Goal: Book appointment/travel/reservation

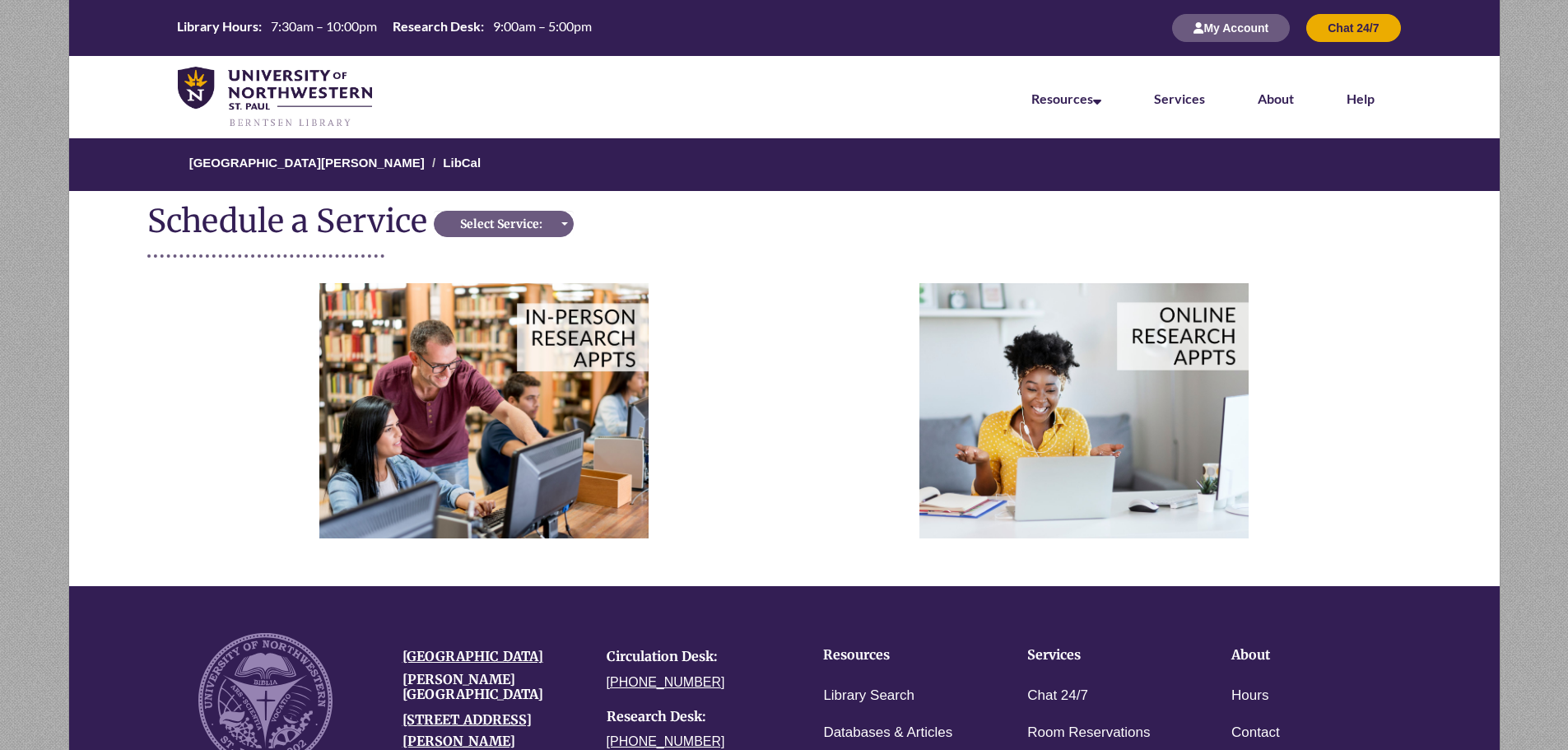
scroll to position [334, 0]
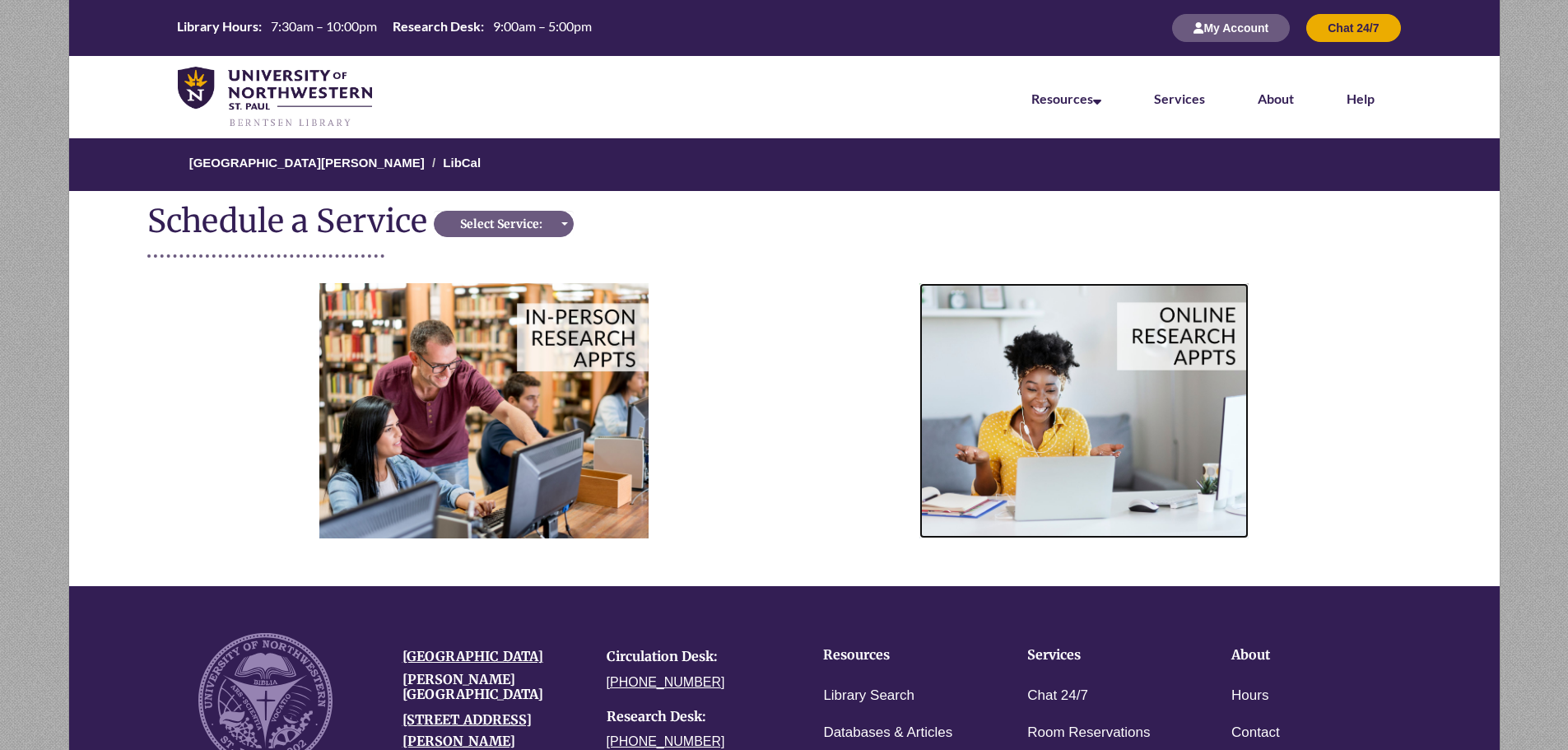
click at [1037, 395] on img at bounding box center [1084, 410] width 329 height 254
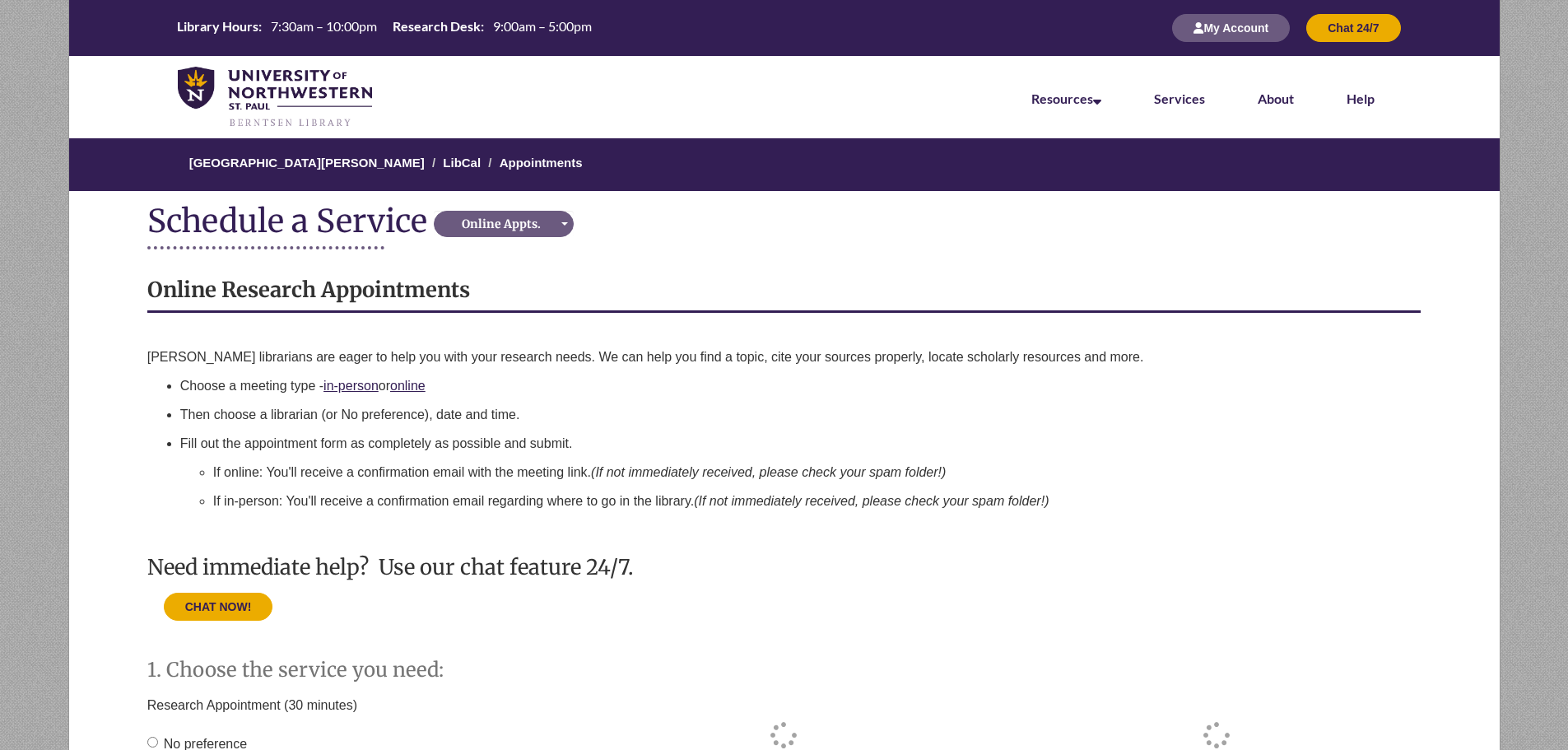
scroll to position [412, 0]
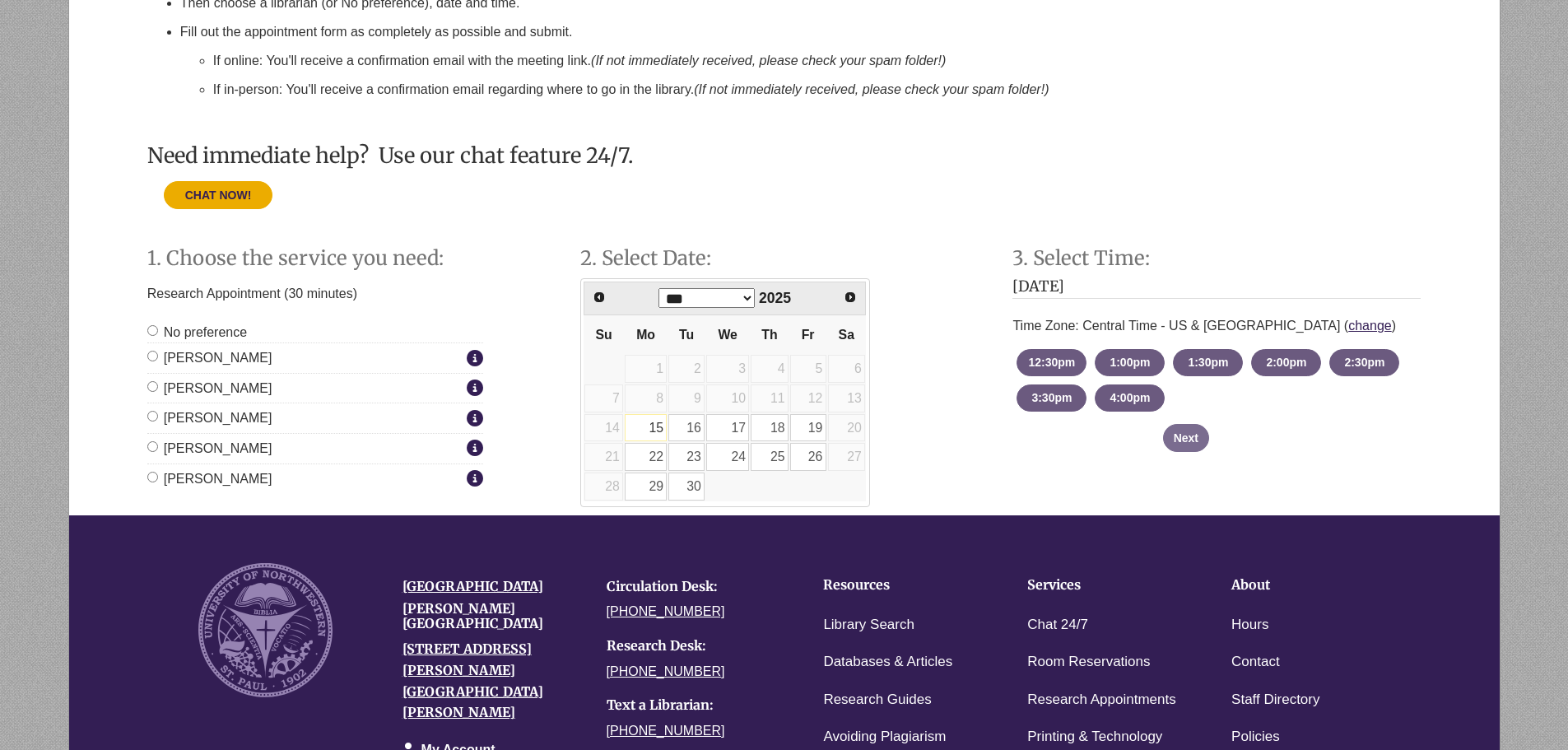
click at [173, 469] on label "[PERSON_NAME]" at bounding box center [304, 479] width 315 height 21
click at [630, 463] on link "22" at bounding box center [645, 456] width 42 height 28
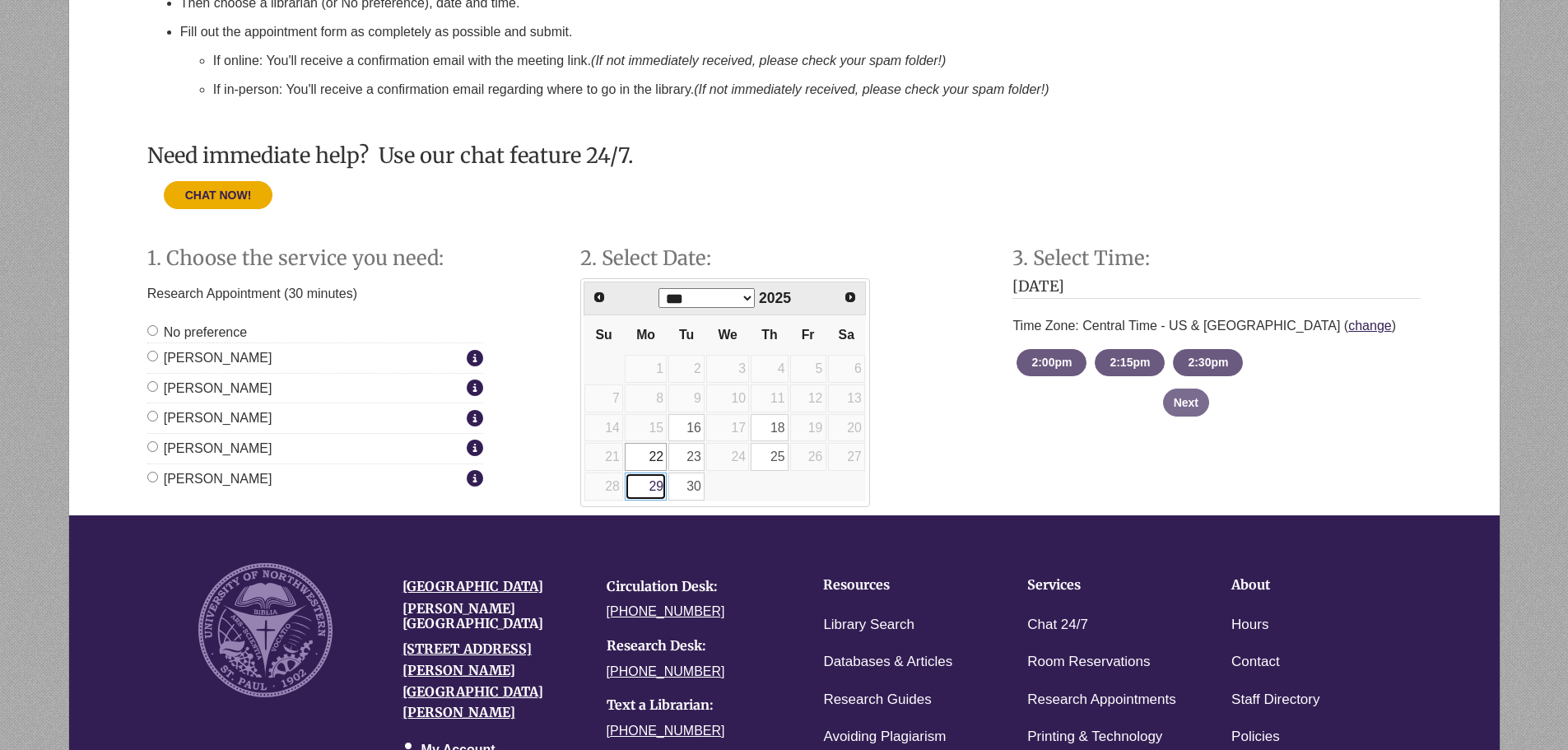
click at [651, 493] on link "29" at bounding box center [645, 486] width 42 height 28
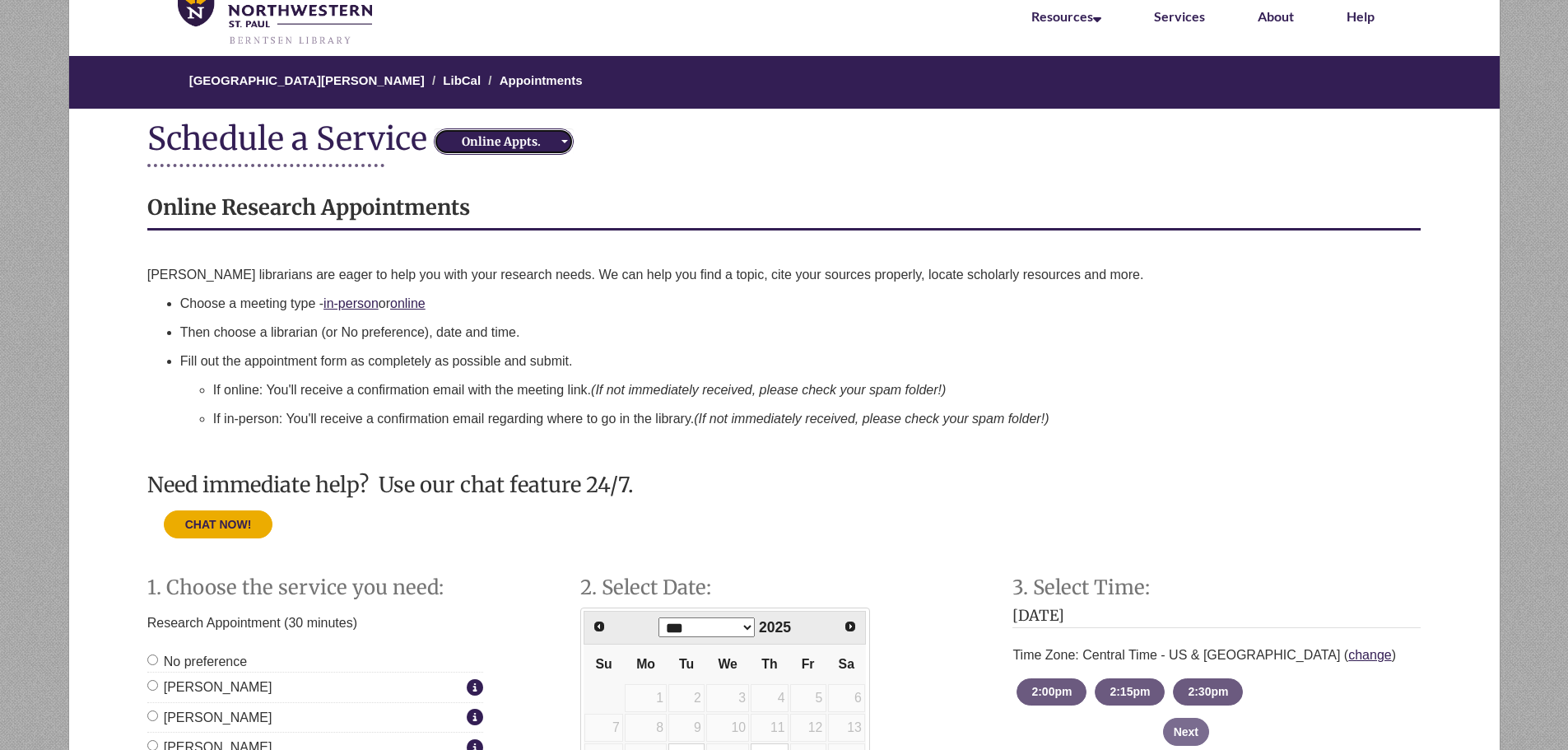
click at [459, 152] on button "Online Appts." at bounding box center [504, 141] width 140 height 26
click at [496, 188] on span "In-Person Appts." at bounding box center [497, 194] width 93 height 17
select select "**********"
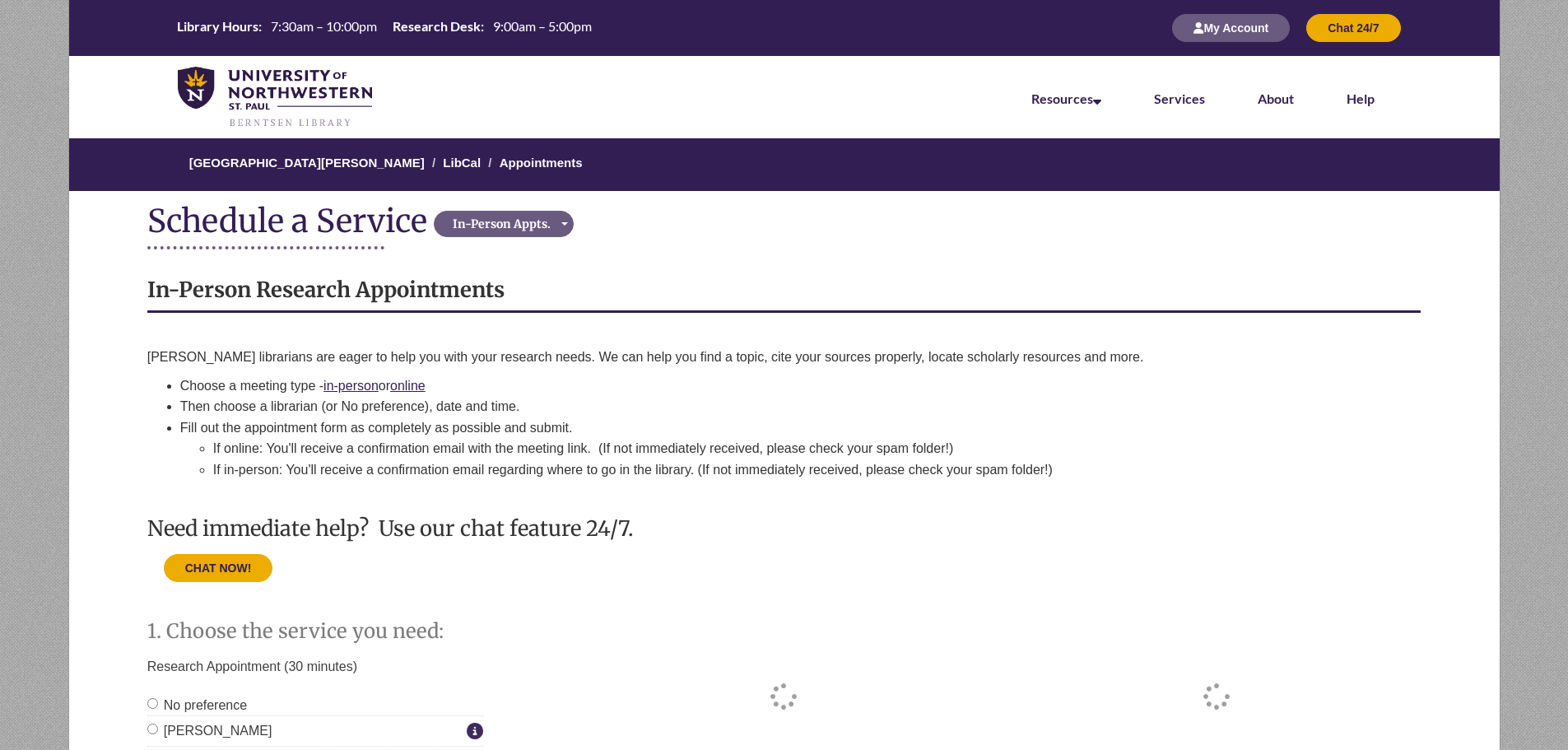
scroll to position [203, 0]
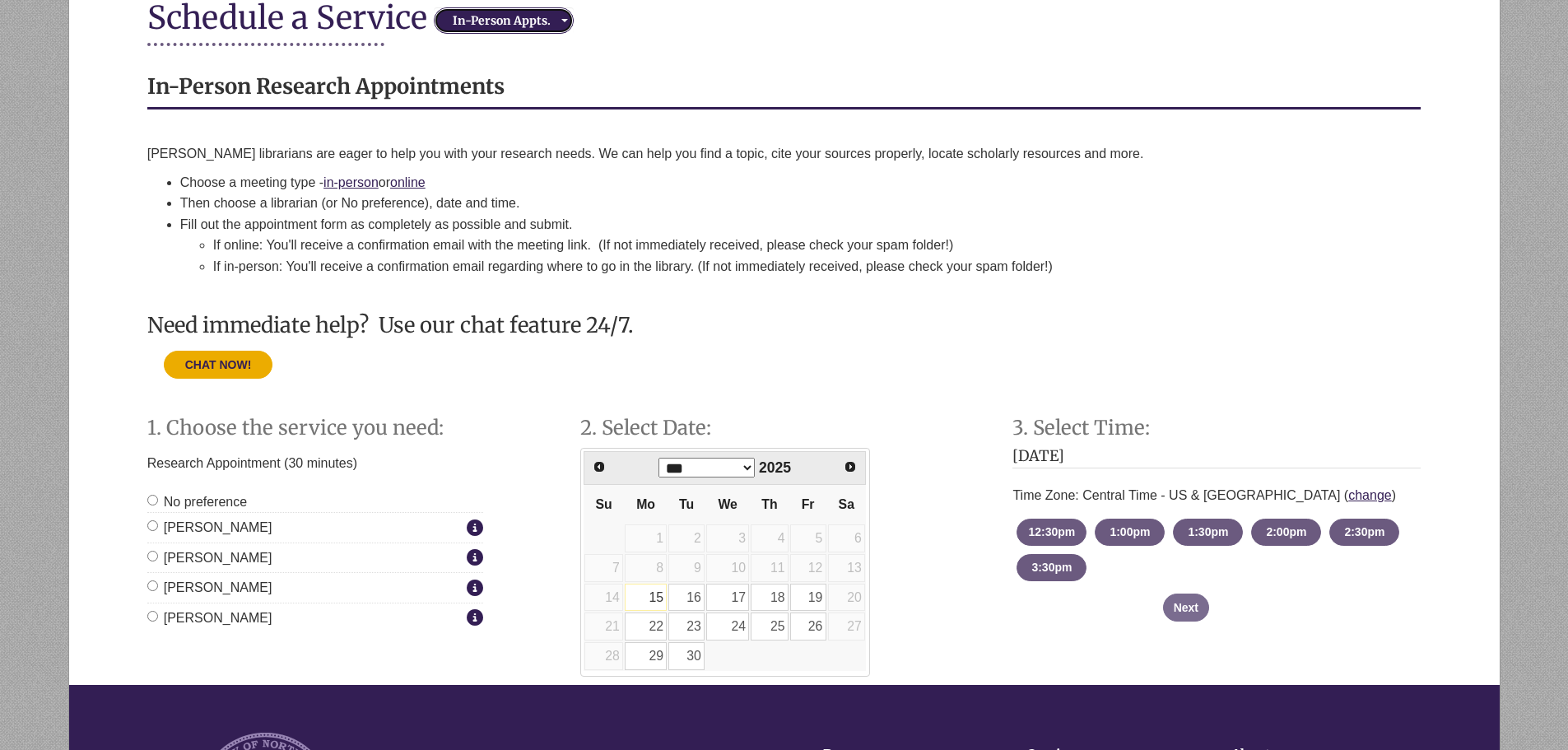
click at [531, 26] on div "In-Person Appts." at bounding box center [502, 21] width 126 height 17
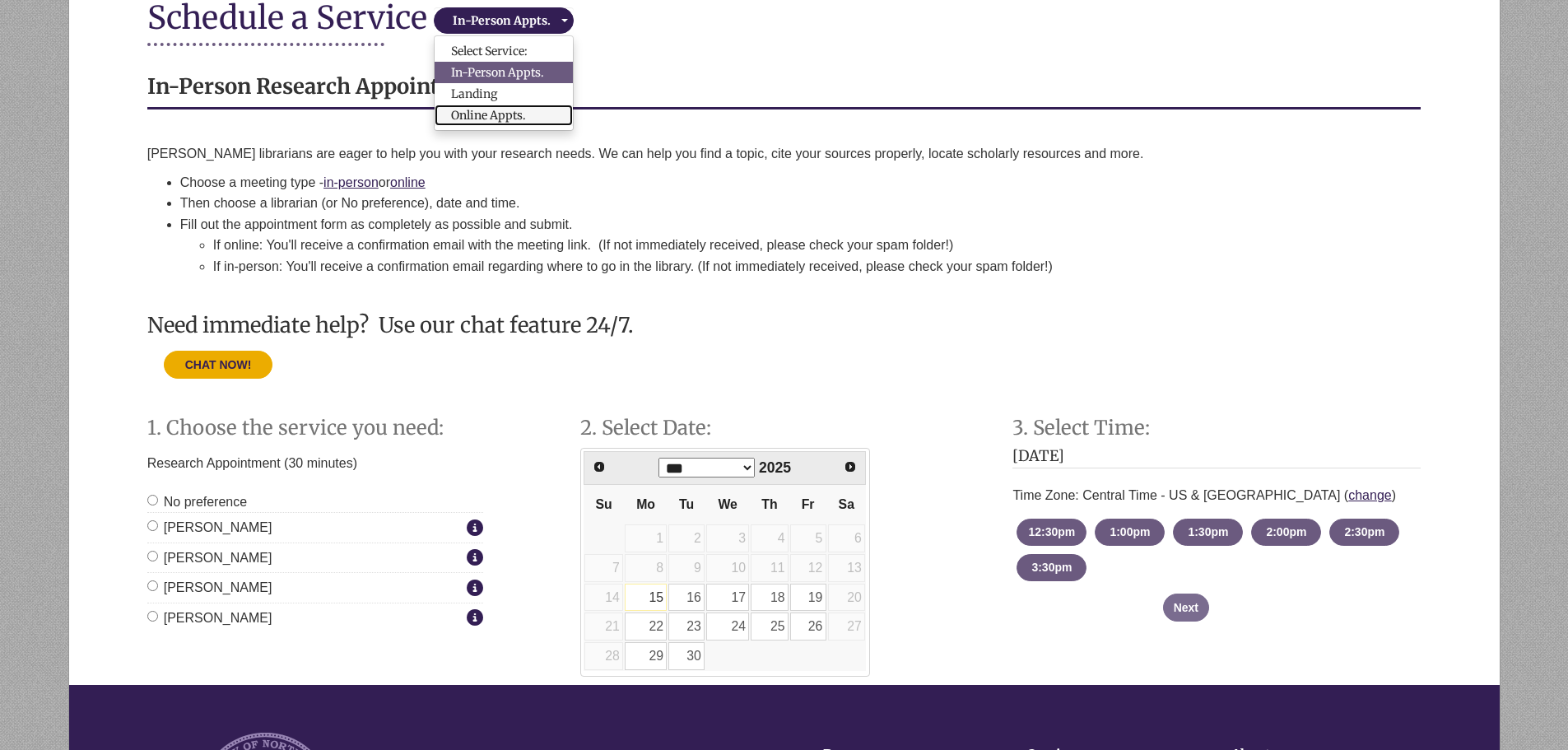
click at [528, 113] on link "Online Appts." at bounding box center [504, 115] width 139 height 21
select select "**********"
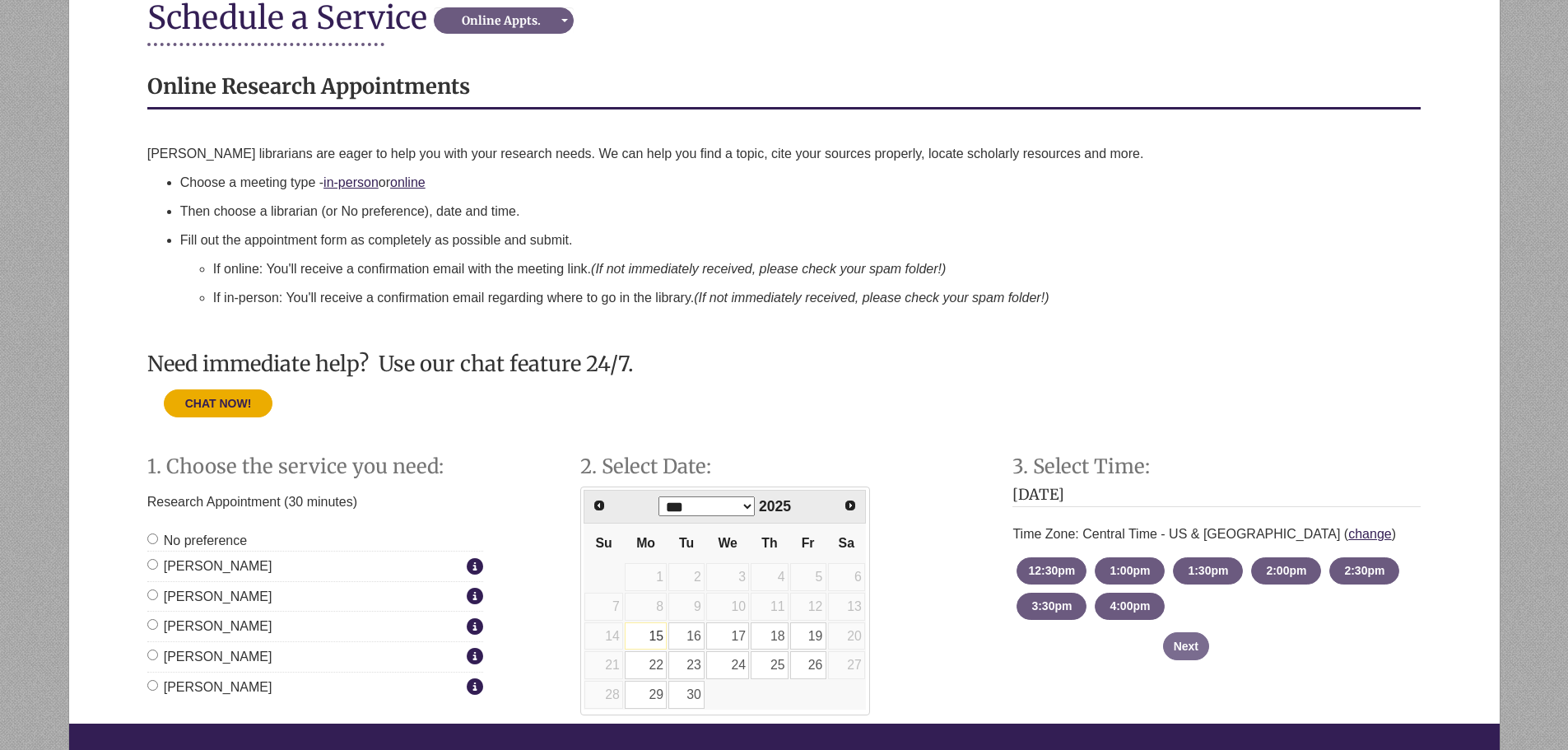
scroll to position [450, 0]
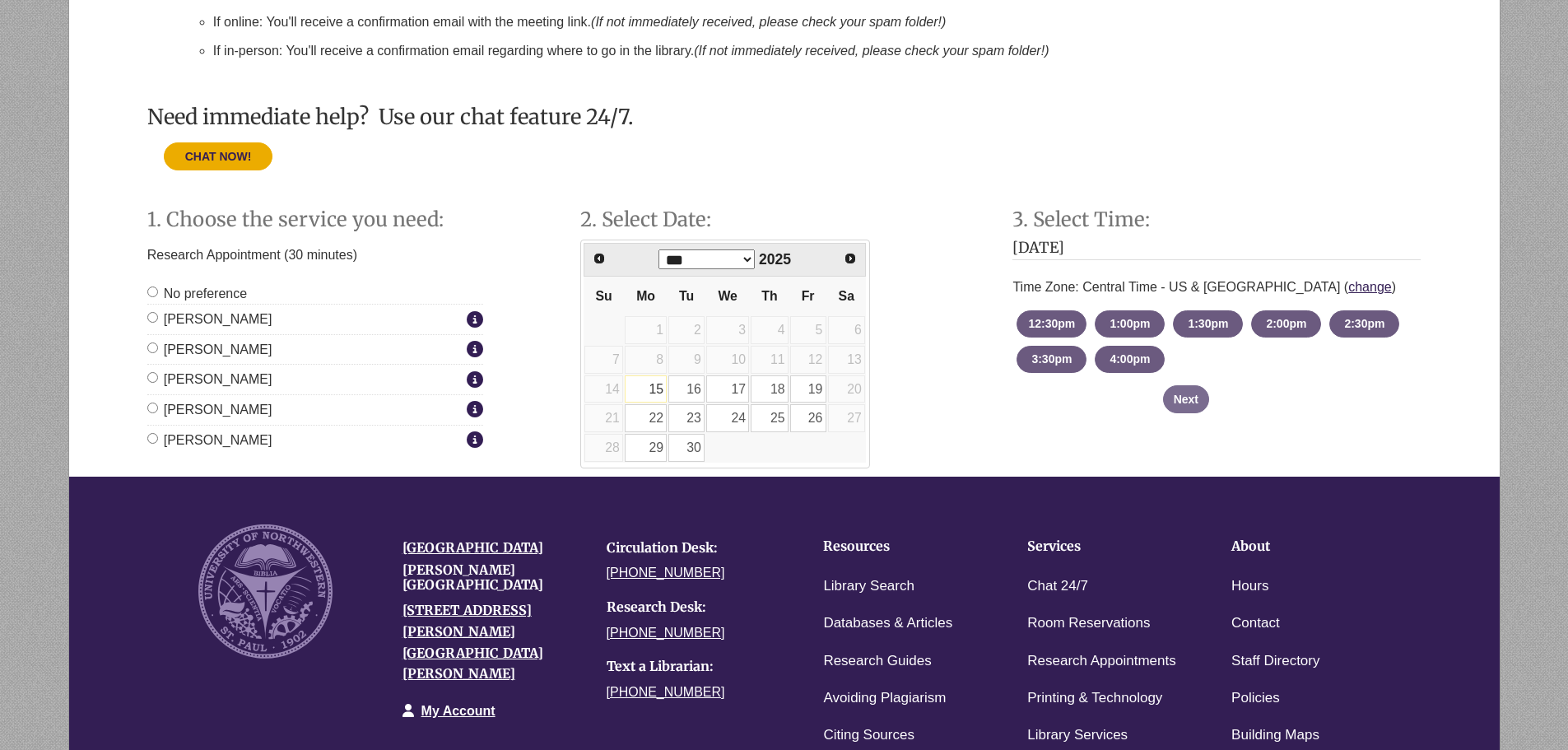
click at [235, 443] on label "[PERSON_NAME]" at bounding box center [304, 440] width 315 height 21
click at [641, 419] on link "22" at bounding box center [645, 417] width 42 height 28
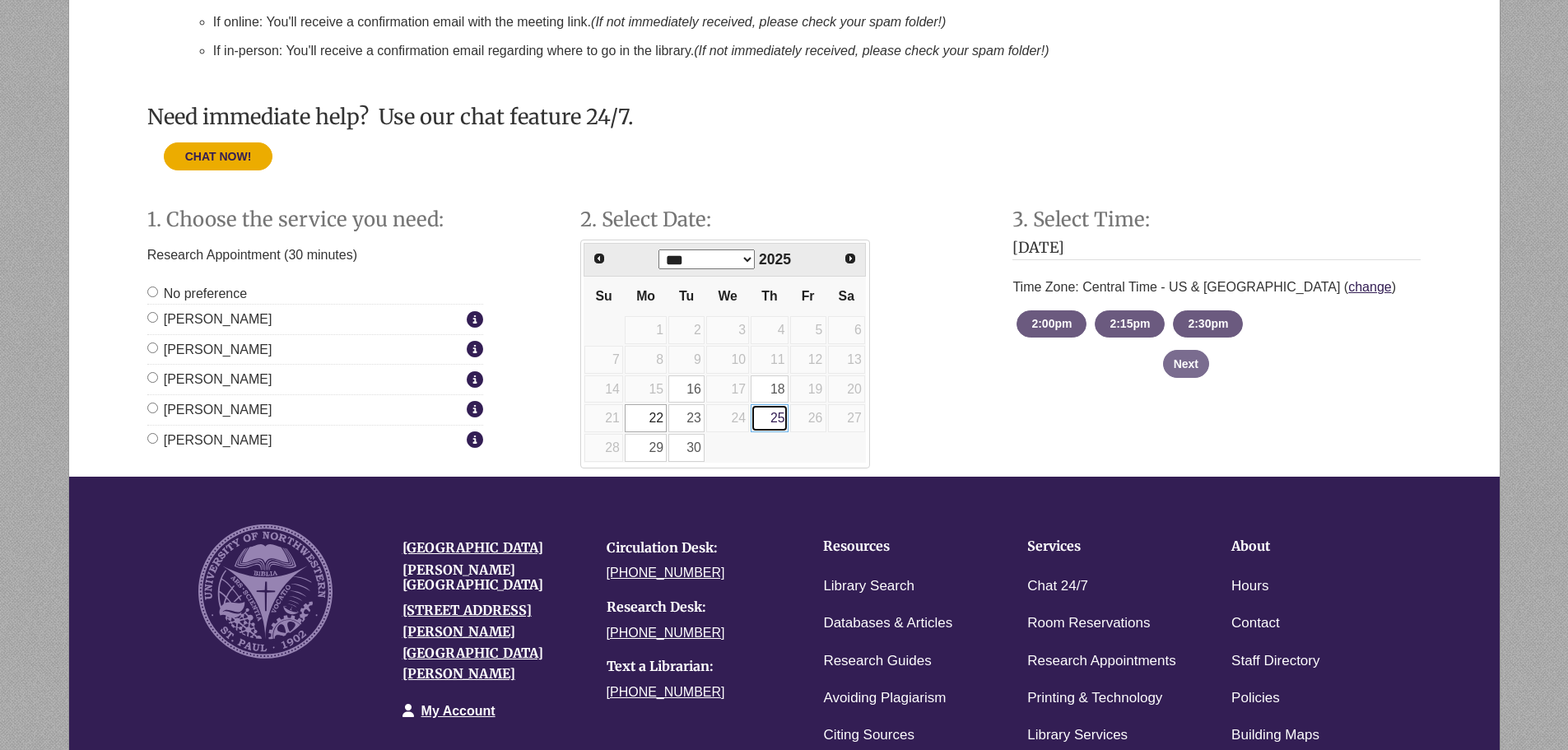
click at [773, 432] on link "25" at bounding box center [769, 417] width 37 height 28
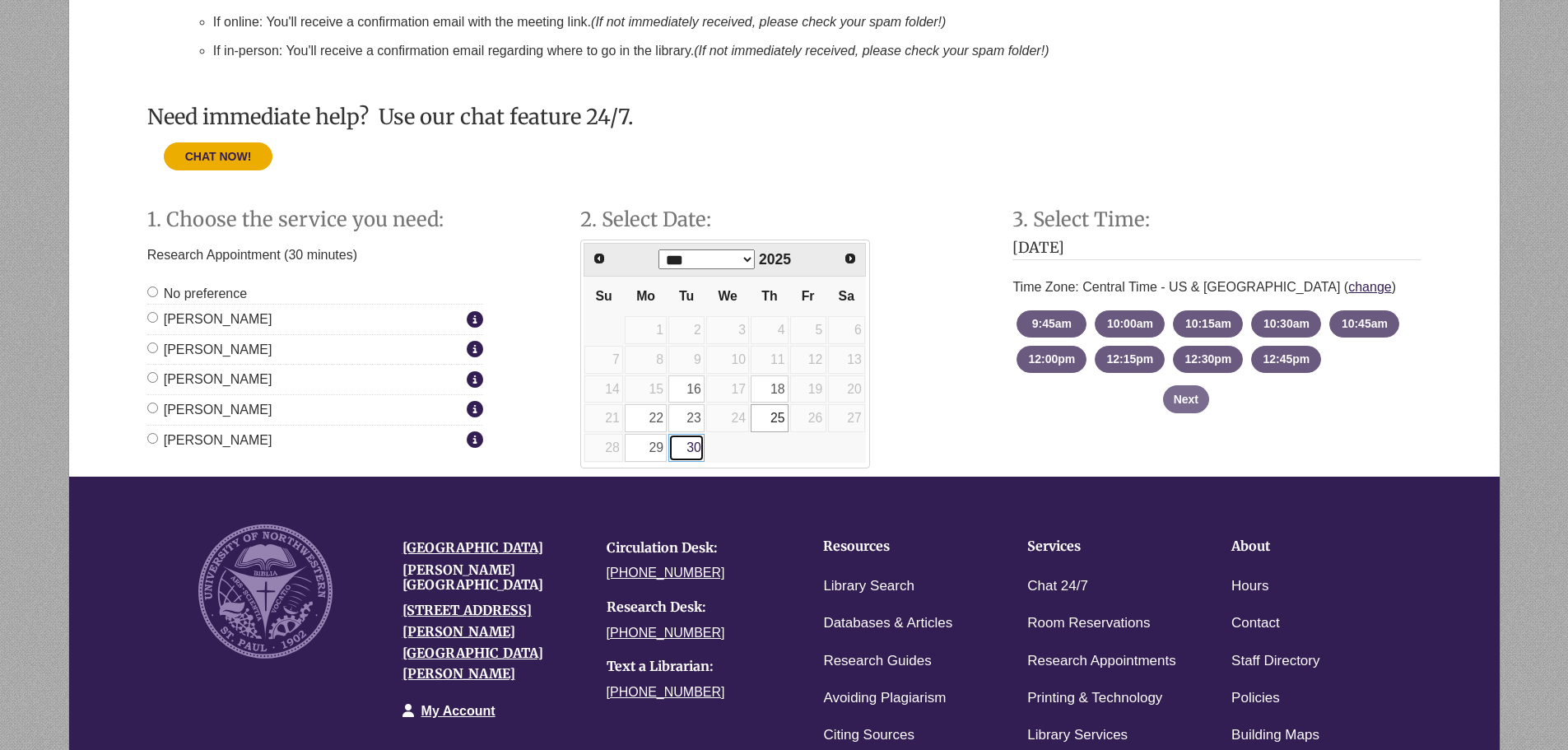
click at [677, 437] on link "30" at bounding box center [686, 448] width 36 height 28
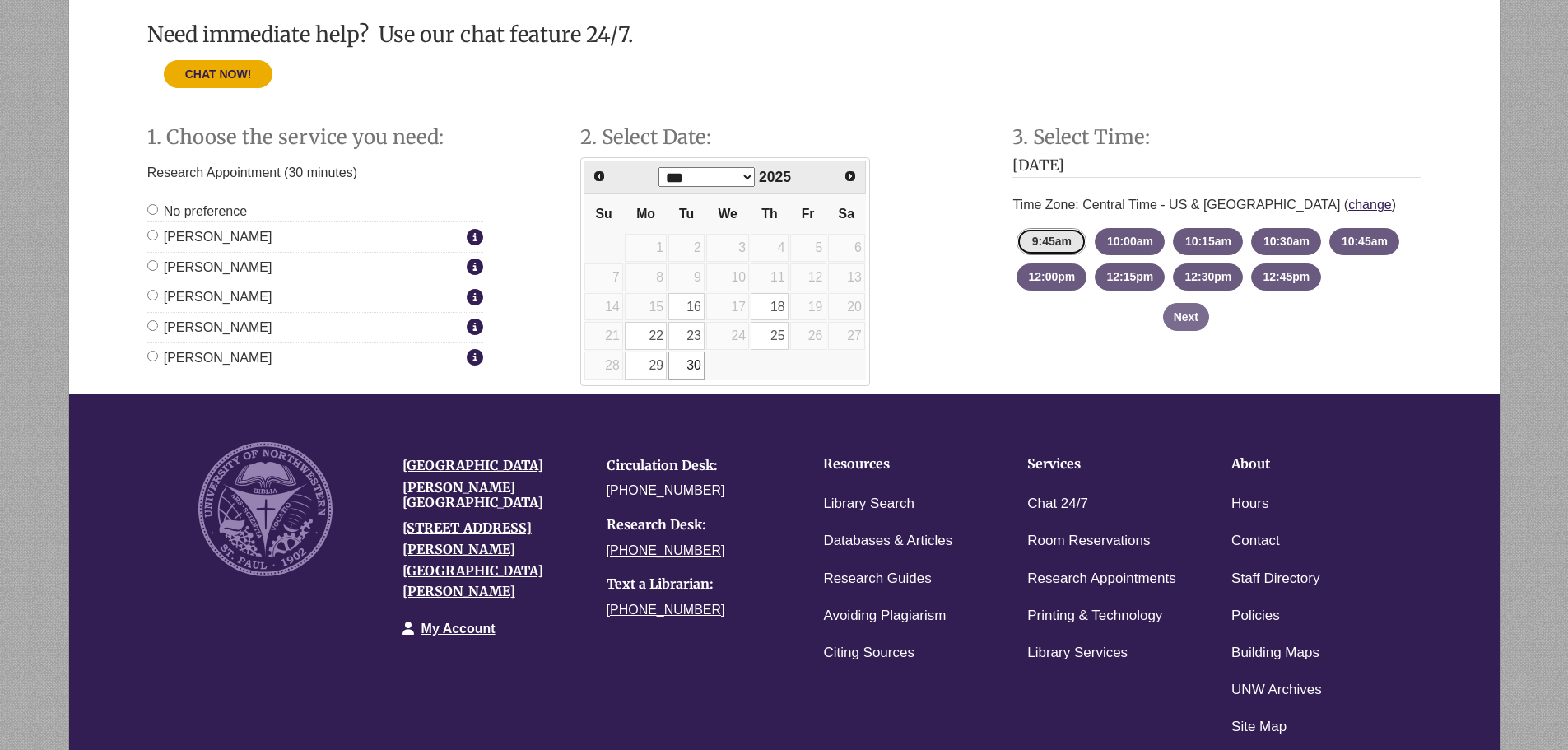
scroll to position [676, 0]
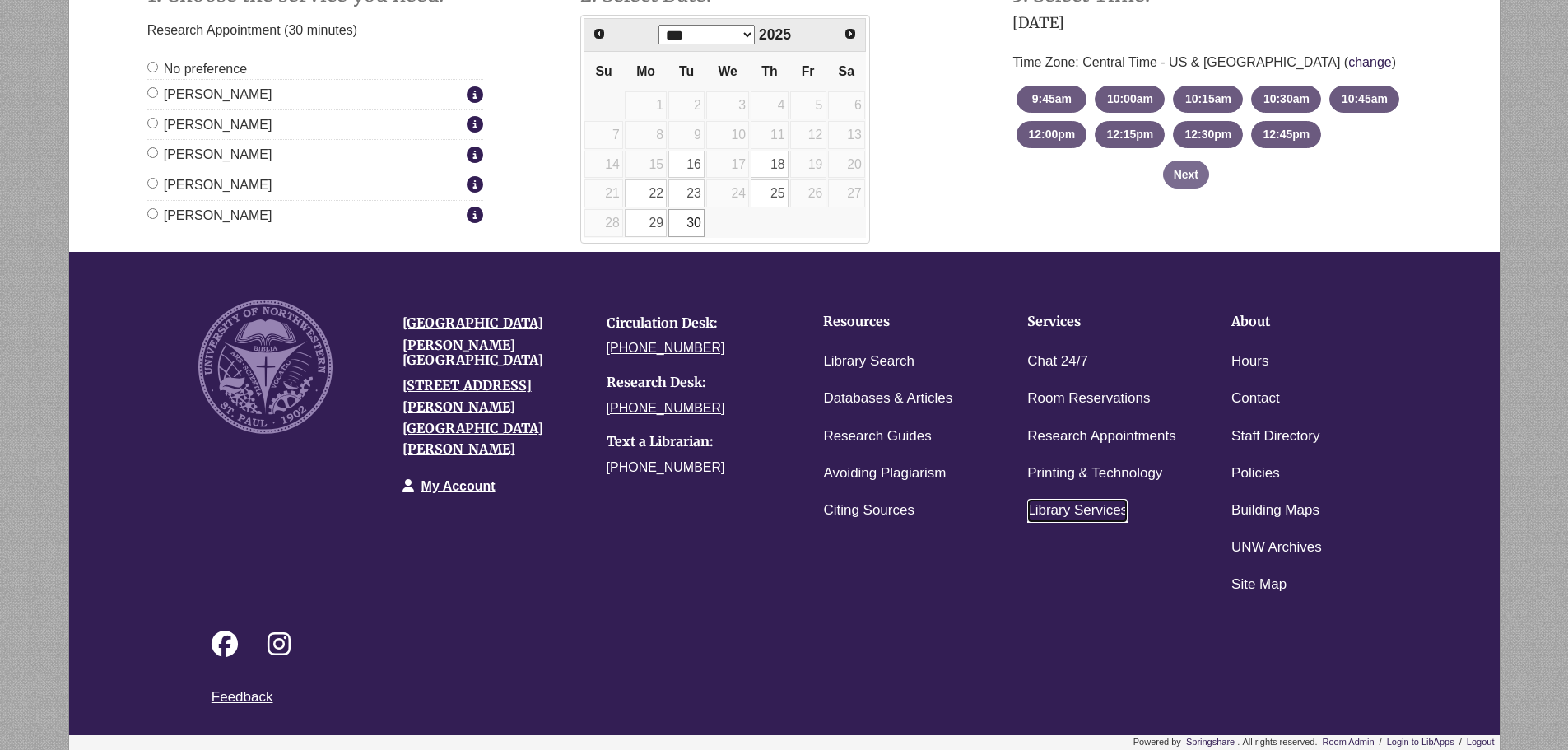
click at [1054, 508] on link "Library Services" at bounding box center [1077, 511] width 101 height 24
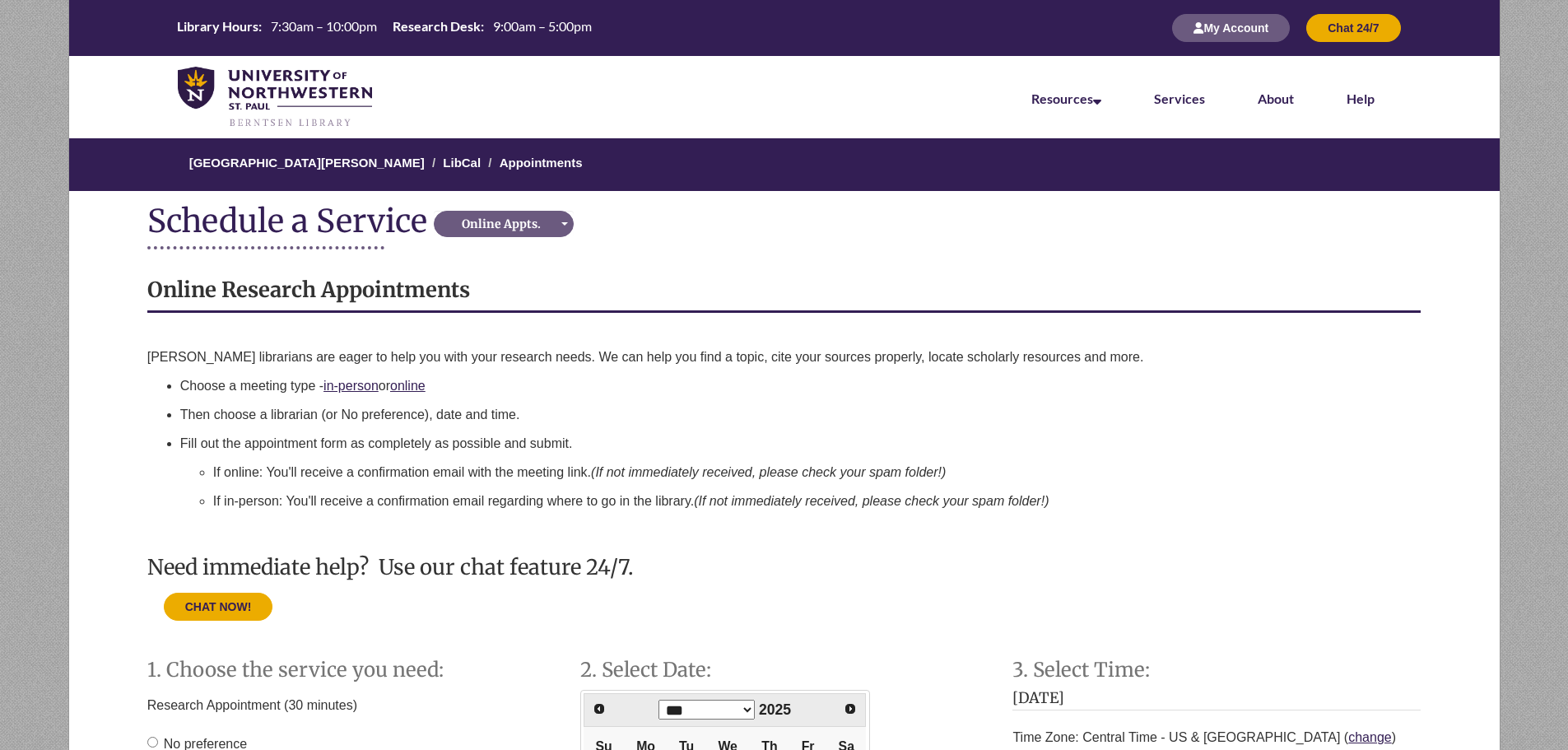
scroll to position [165, 0]
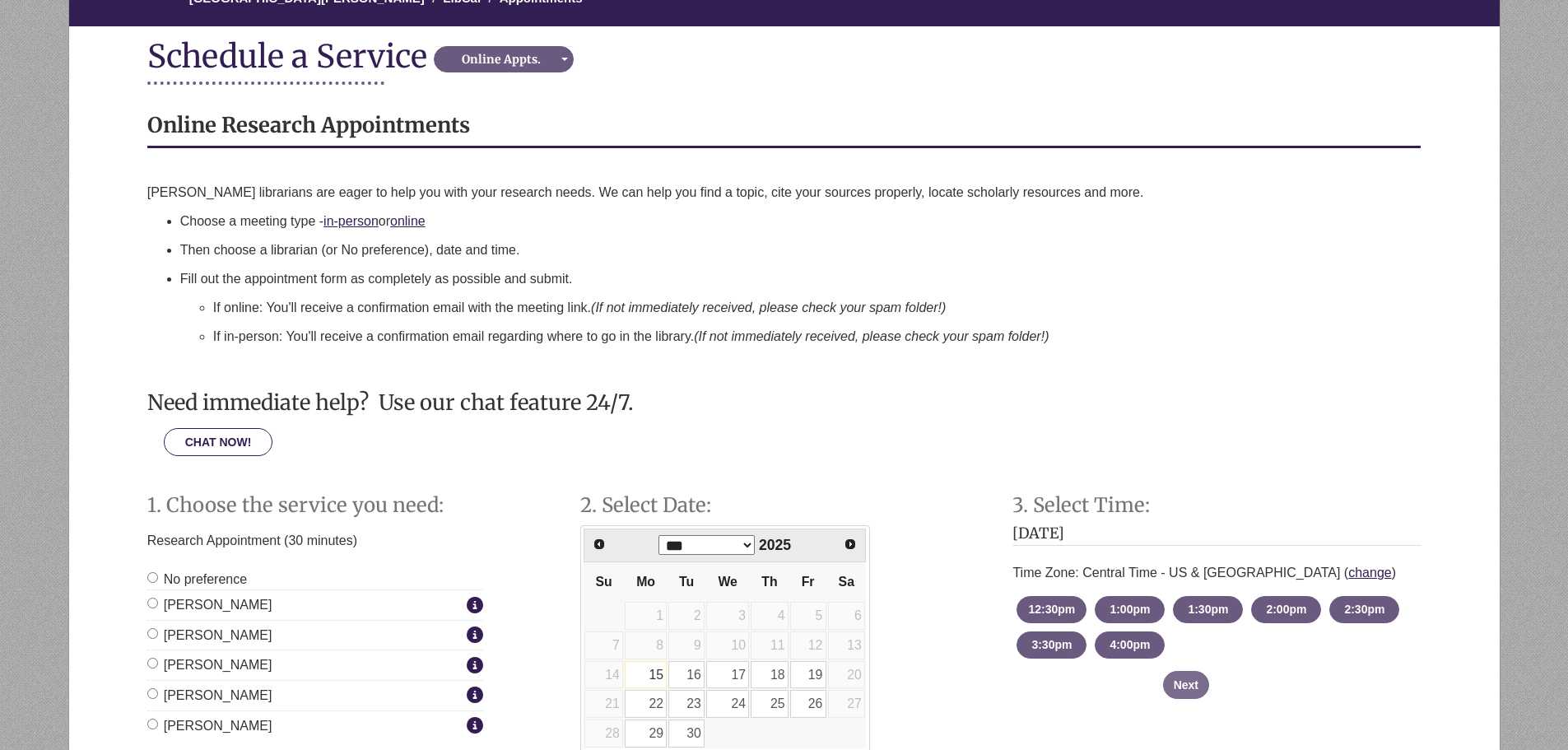
click at [230, 452] on button "CHAT NOW!" at bounding box center [218, 442] width 109 height 28
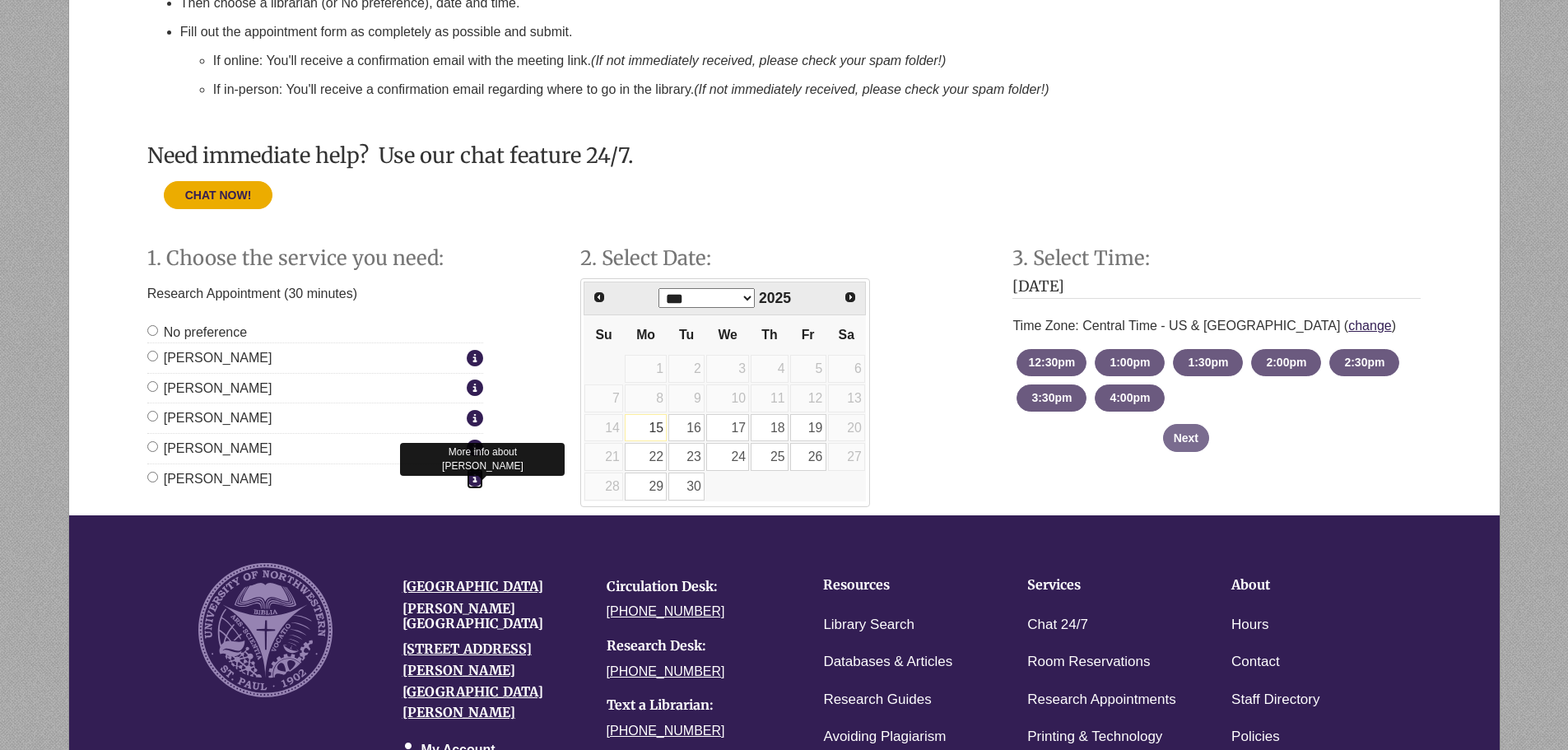
click at [476, 478] on icon "Staff Member Group: Online Appointments" at bounding box center [475, 478] width 17 height 1
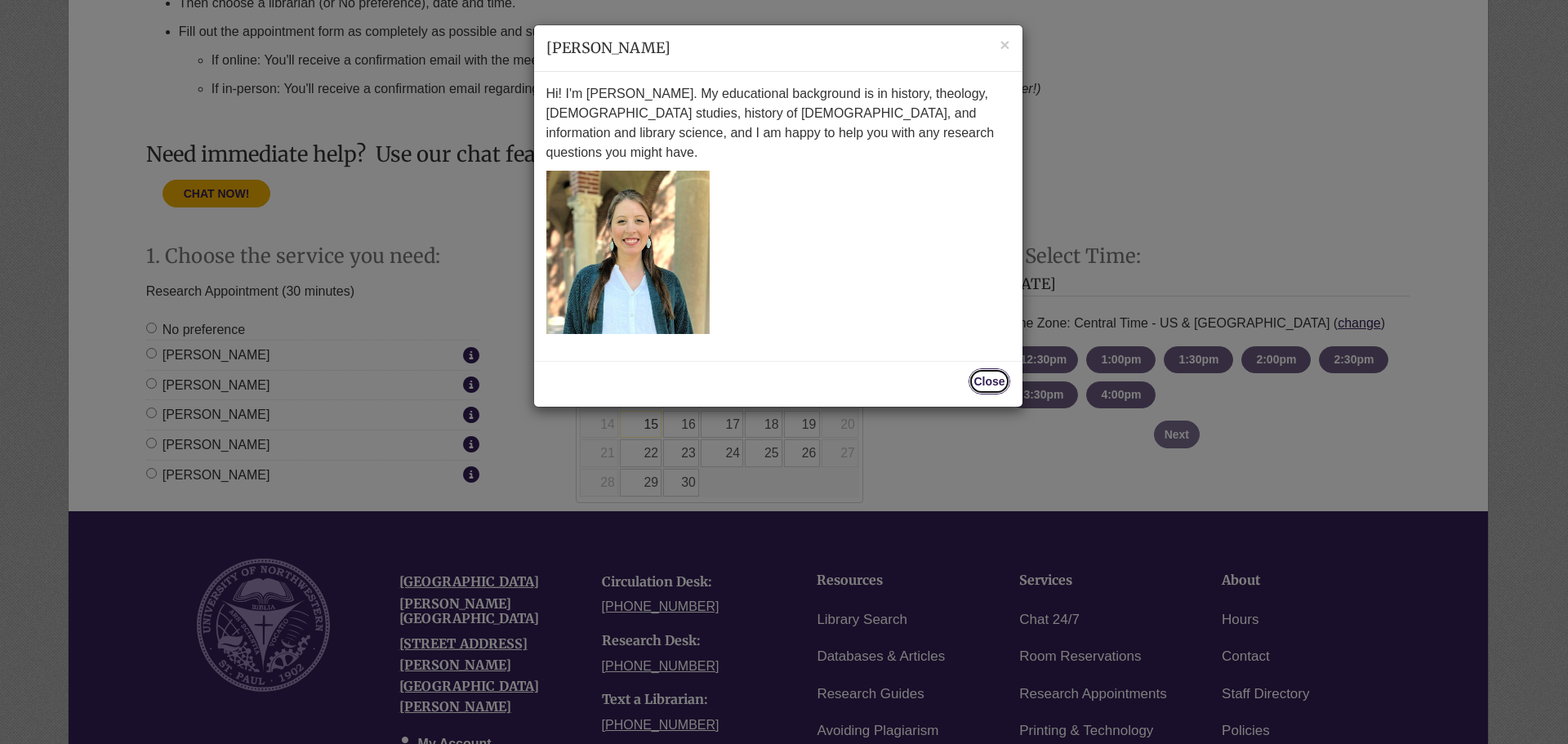
click at [991, 368] on button "Close" at bounding box center [989, 381] width 41 height 26
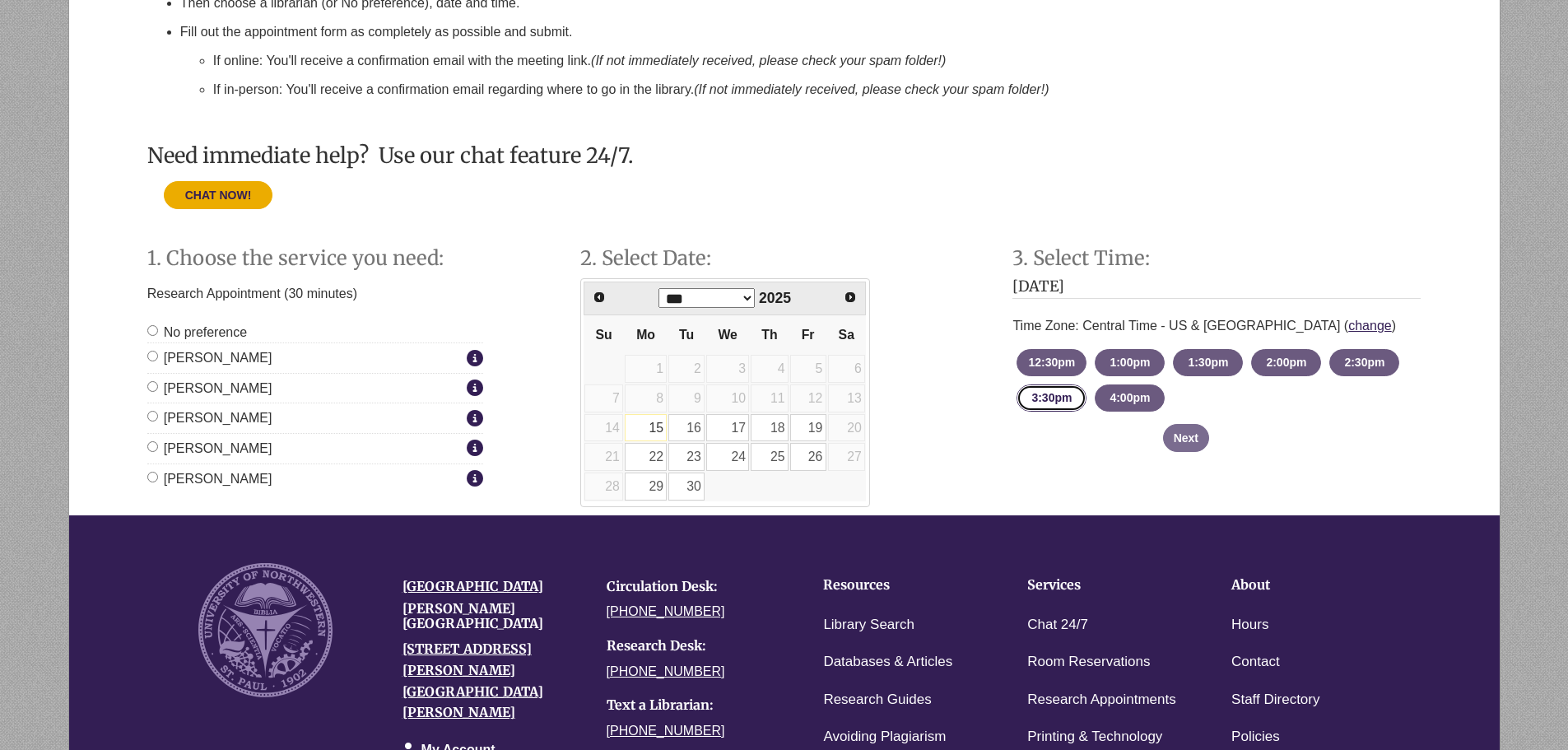
click at [1054, 410] on button "3:30pm - until 4:00pm Monday, September 15, 2025" at bounding box center [1051, 398] width 70 height 27
click at [1179, 441] on button "Next" at bounding box center [1185, 438] width 46 height 28
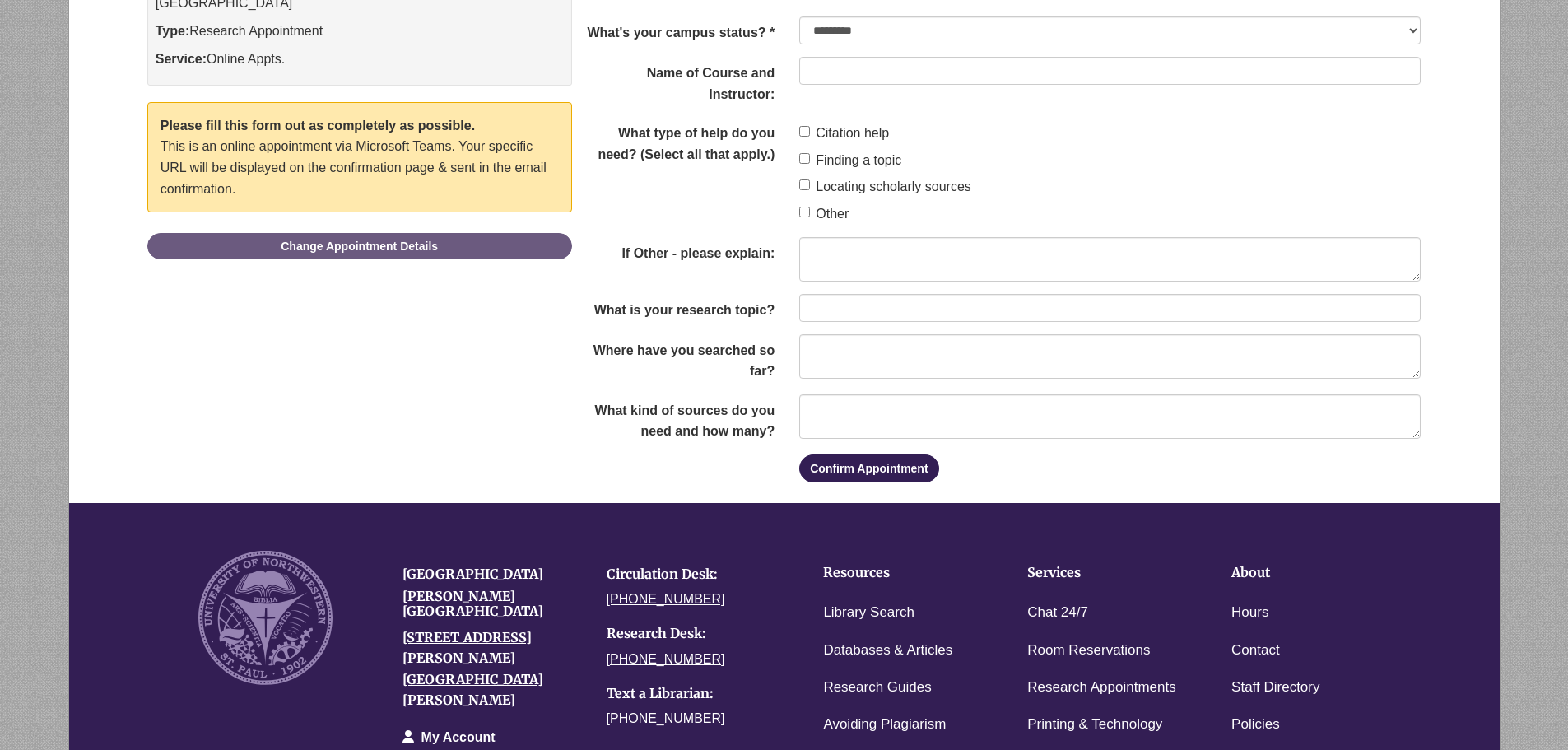
scroll to position [165, 0]
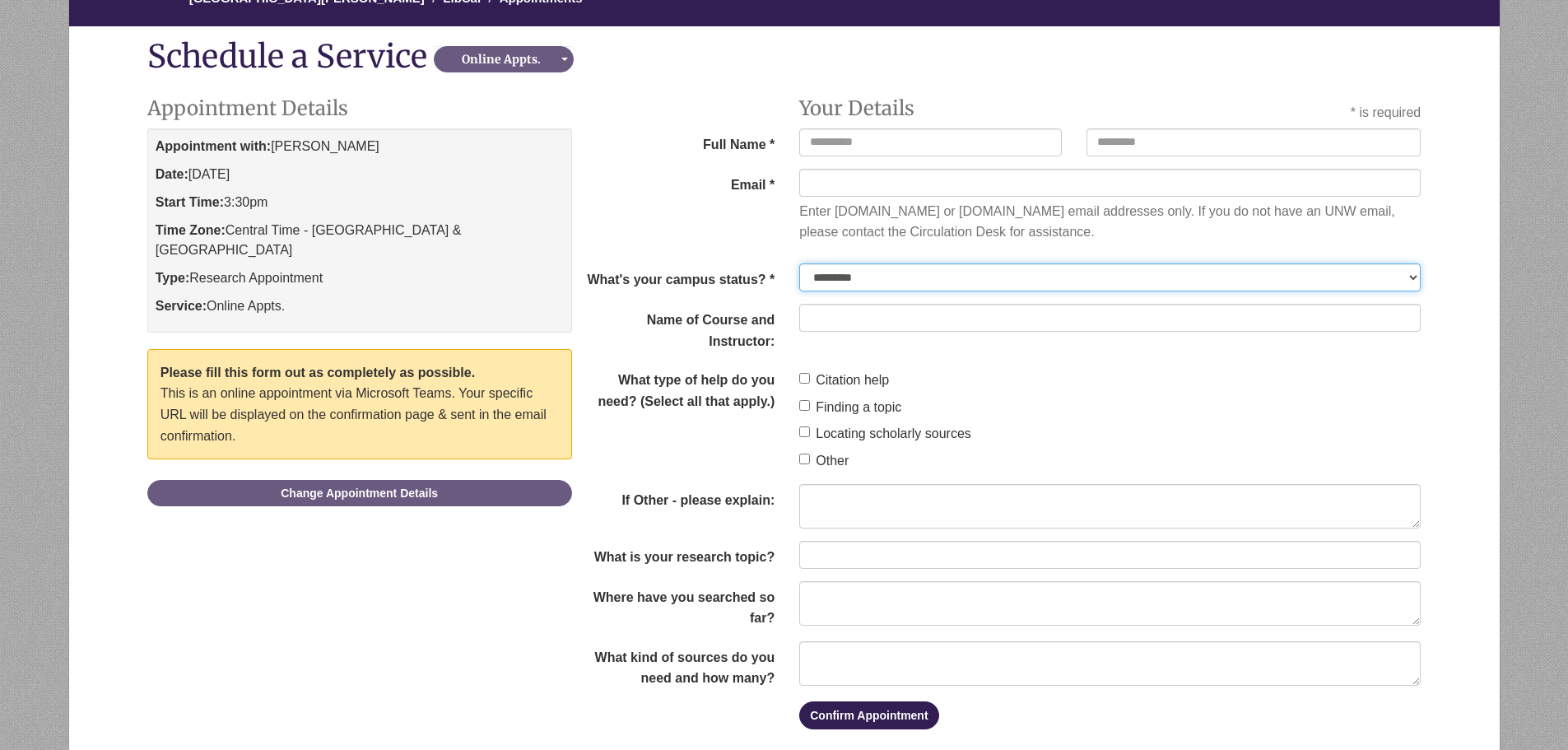
click at [912, 285] on select "**********" at bounding box center [1110, 277] width 621 height 28
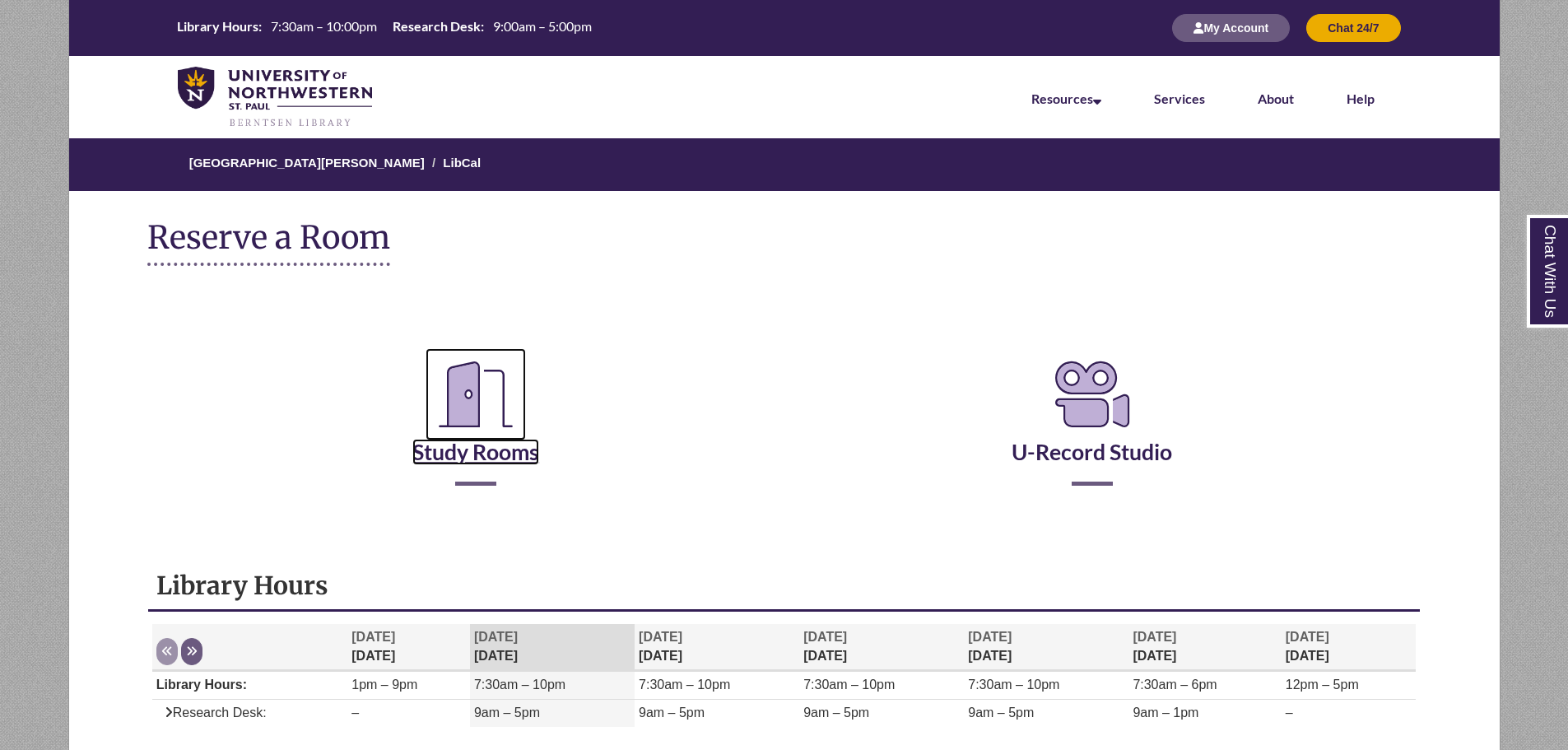
click at [483, 413] on icon "Reserve a Room" at bounding box center [476, 395] width 101 height 92
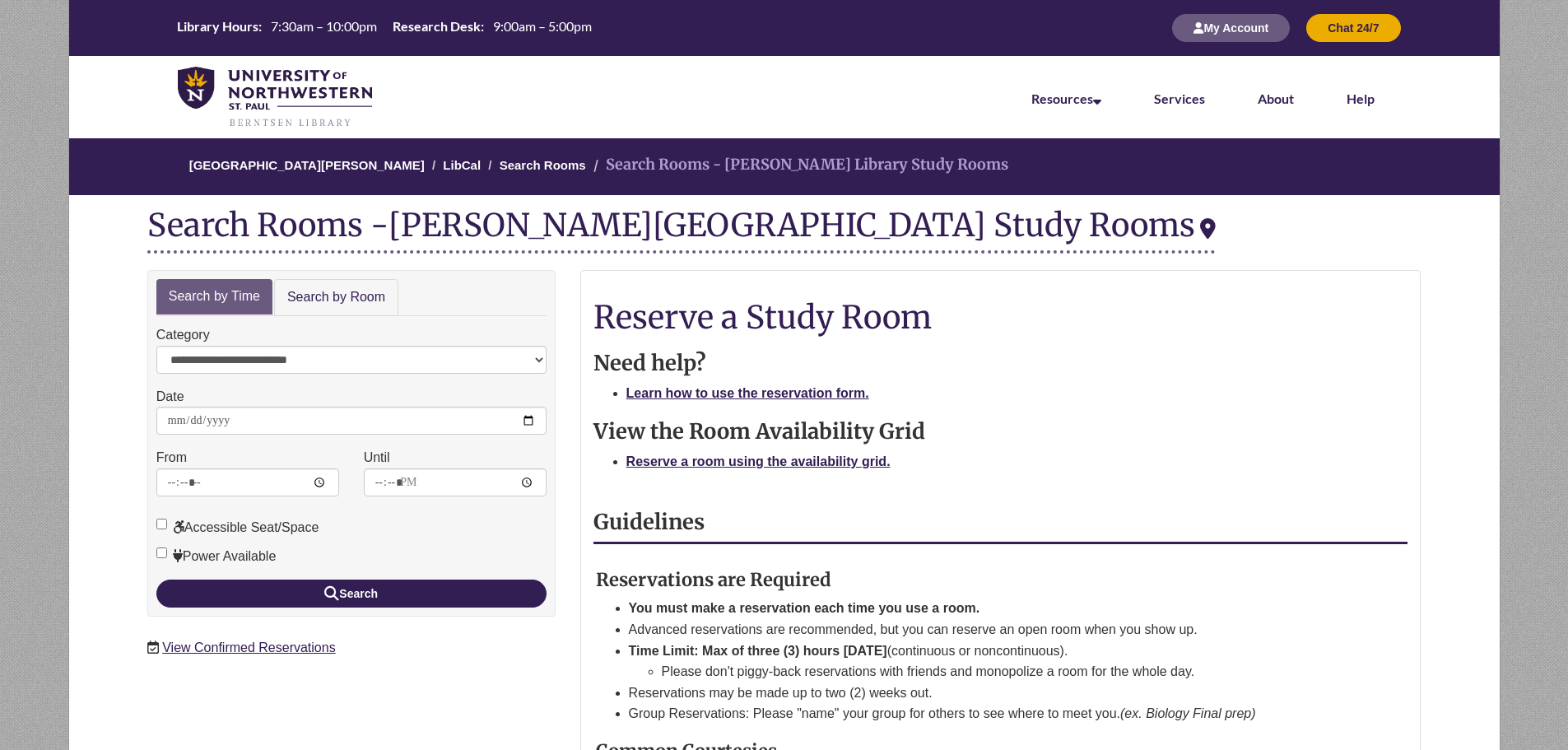
click at [1159, 522] on div "Reservations are Required You must make a reservation each time you use a room.…" at bounding box center [982, 714] width 852 height 442
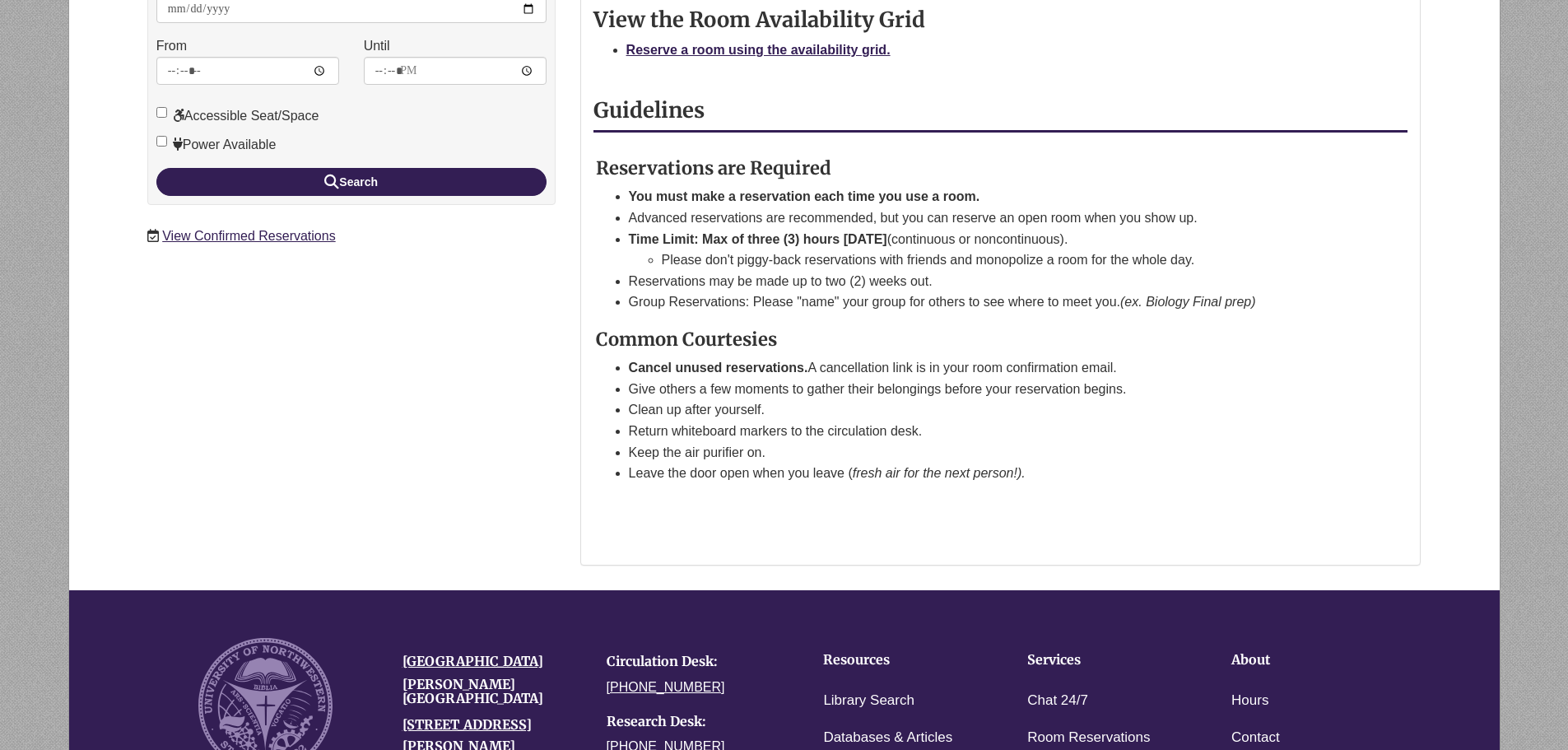
scroll to position [82, 0]
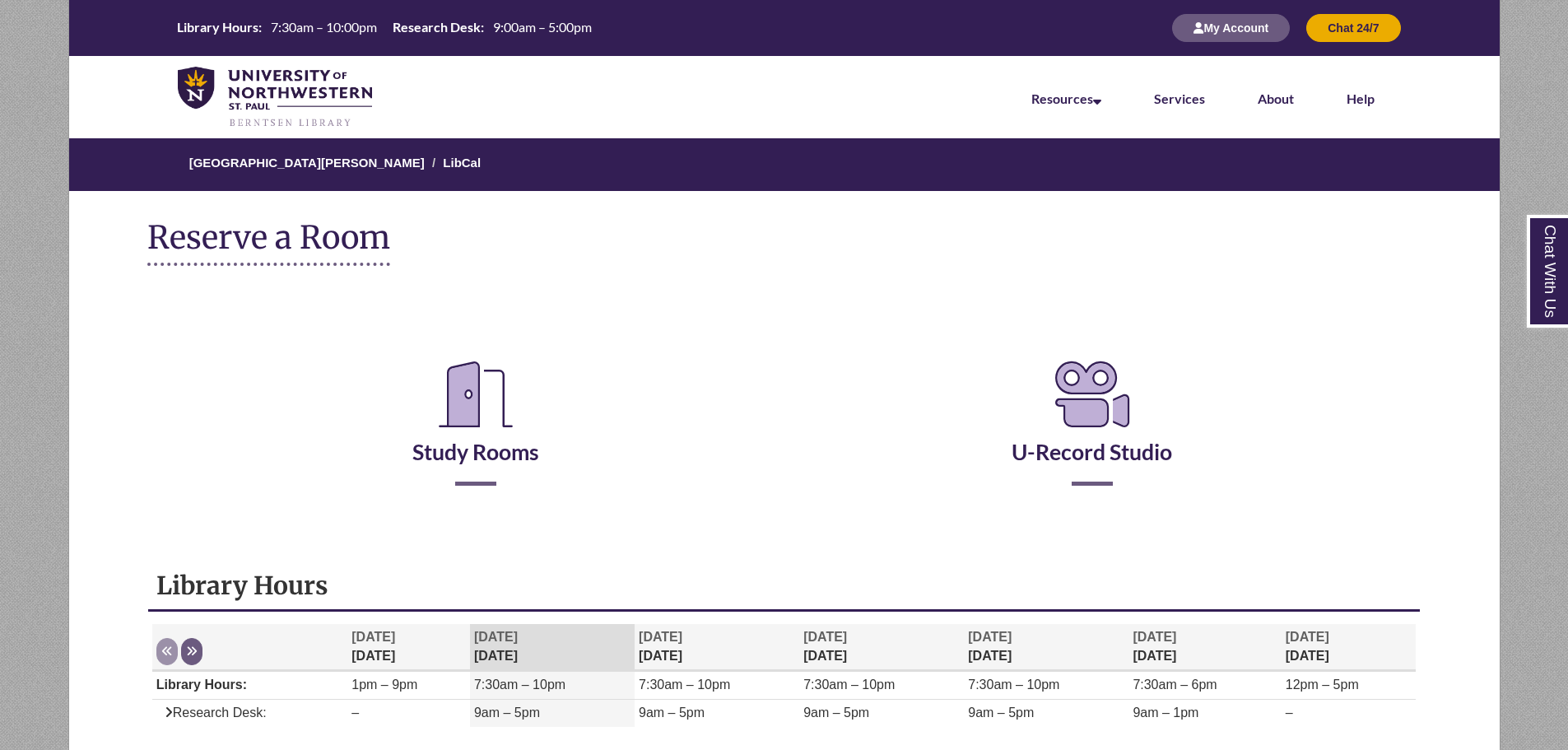
click at [488, 466] on h2 "Study Rooms" at bounding box center [476, 417] width 592 height 137
click at [489, 459] on link "Study Rooms" at bounding box center [475, 432] width 127 height 67
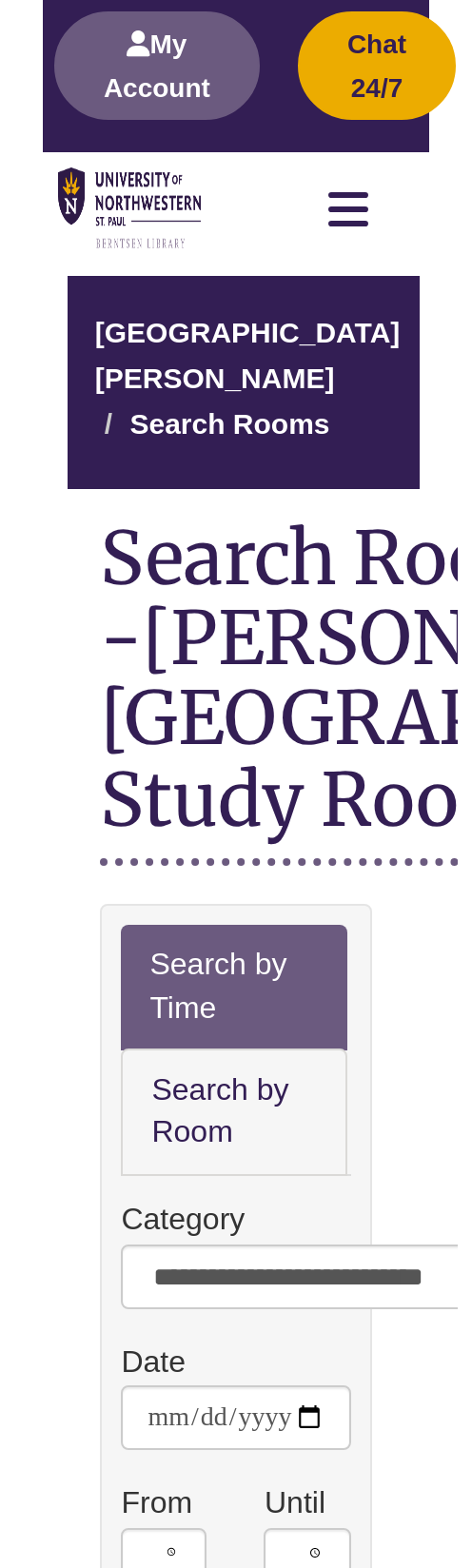
scroll to position [62, 0]
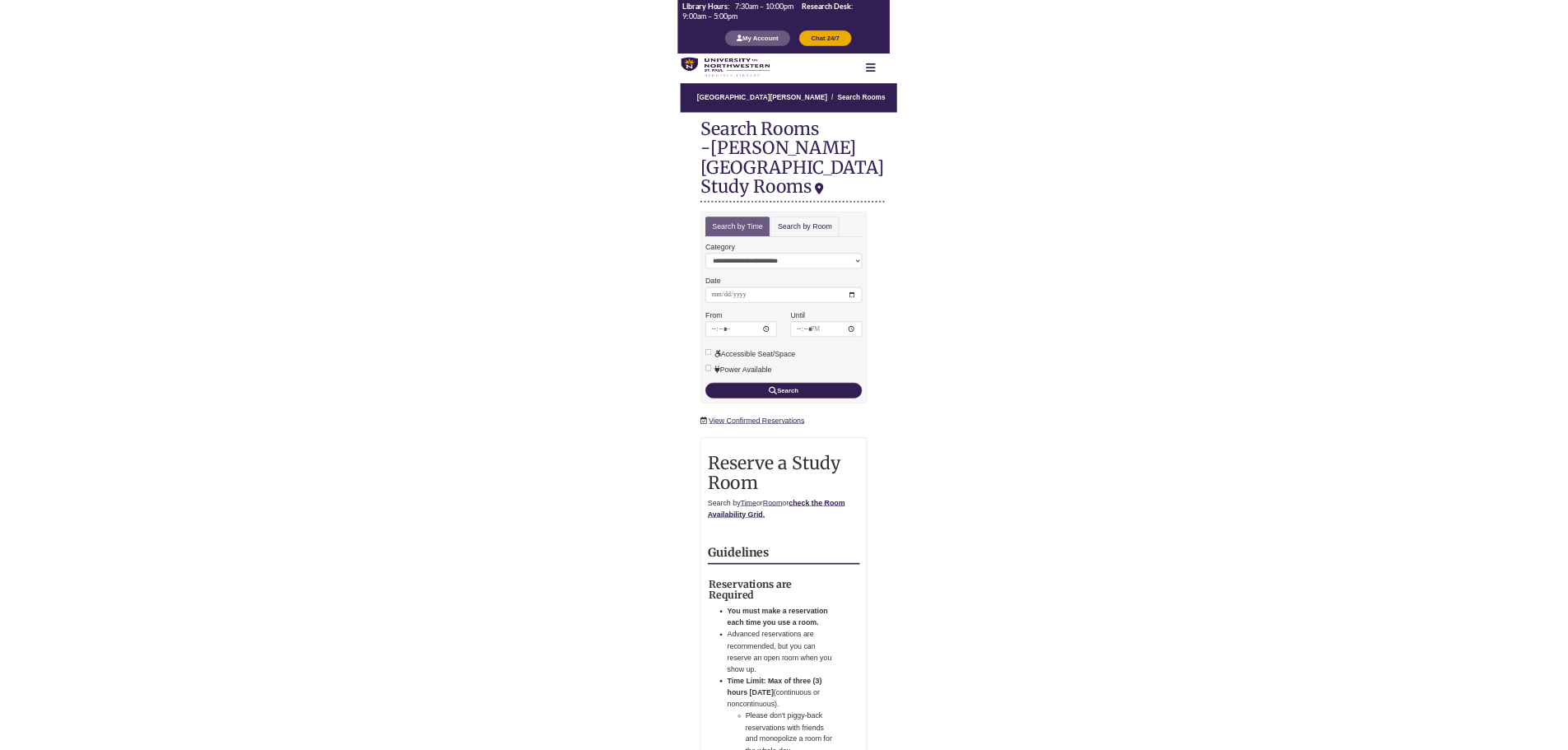
scroll to position [54, 0]
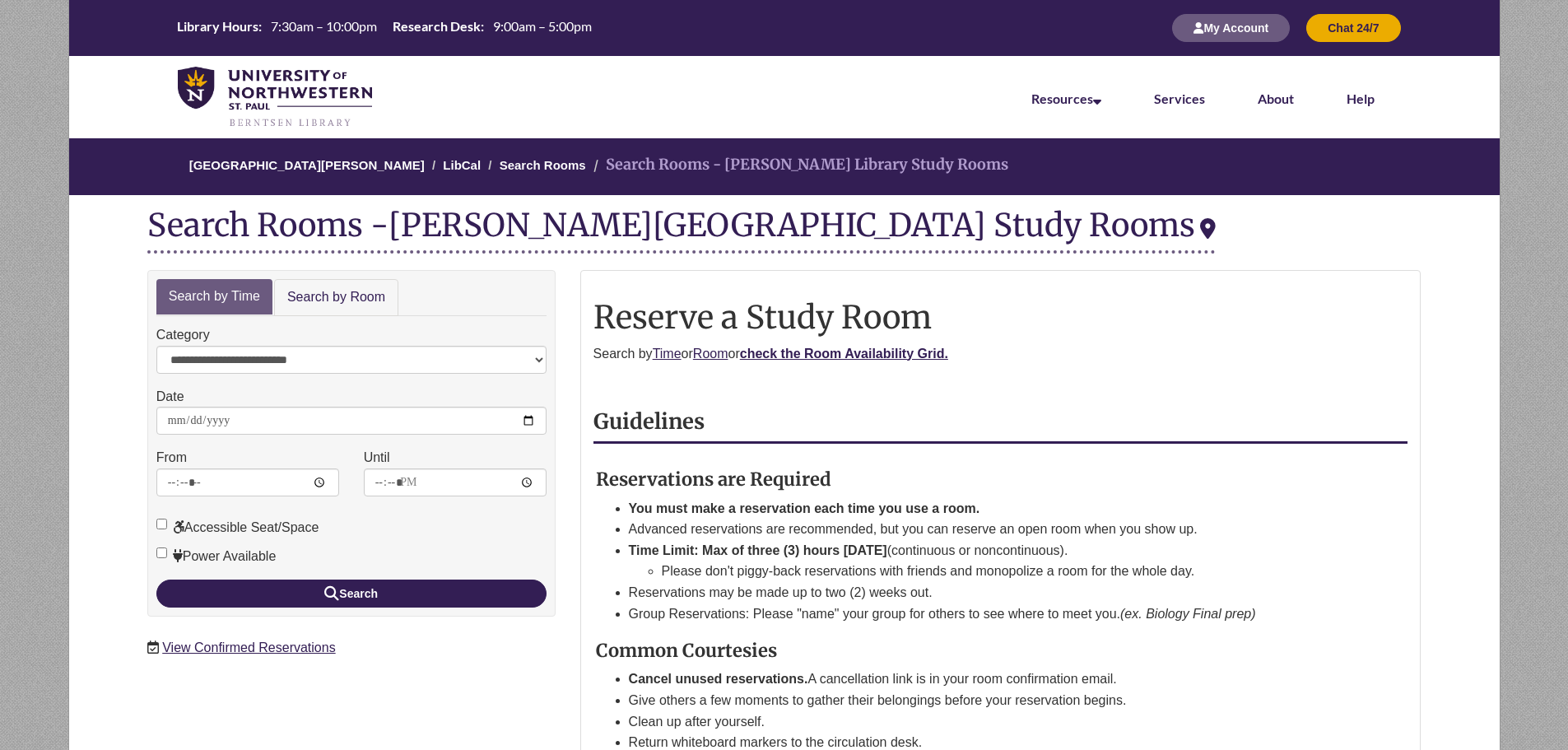
scroll to position [54, 0]
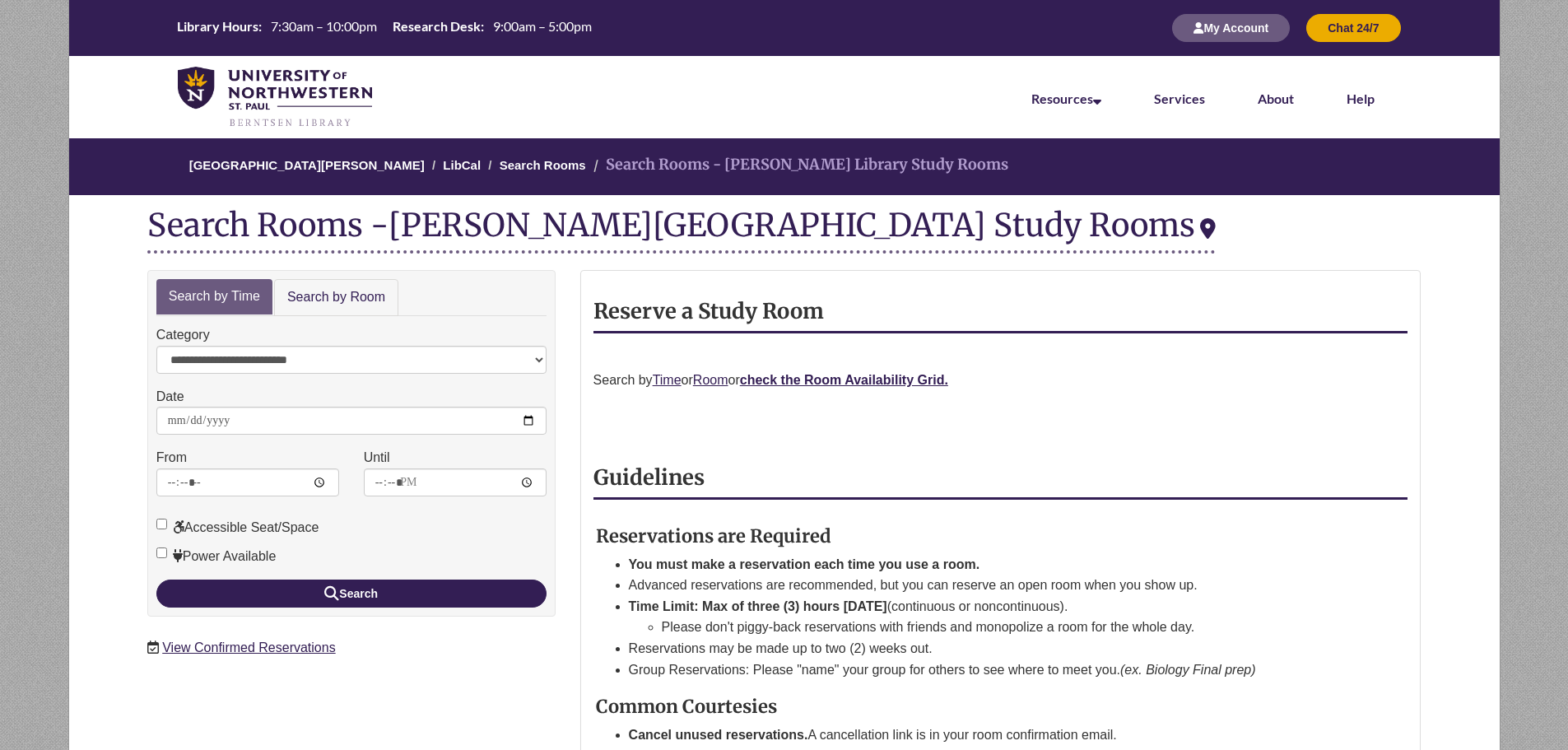
scroll to position [54, 0]
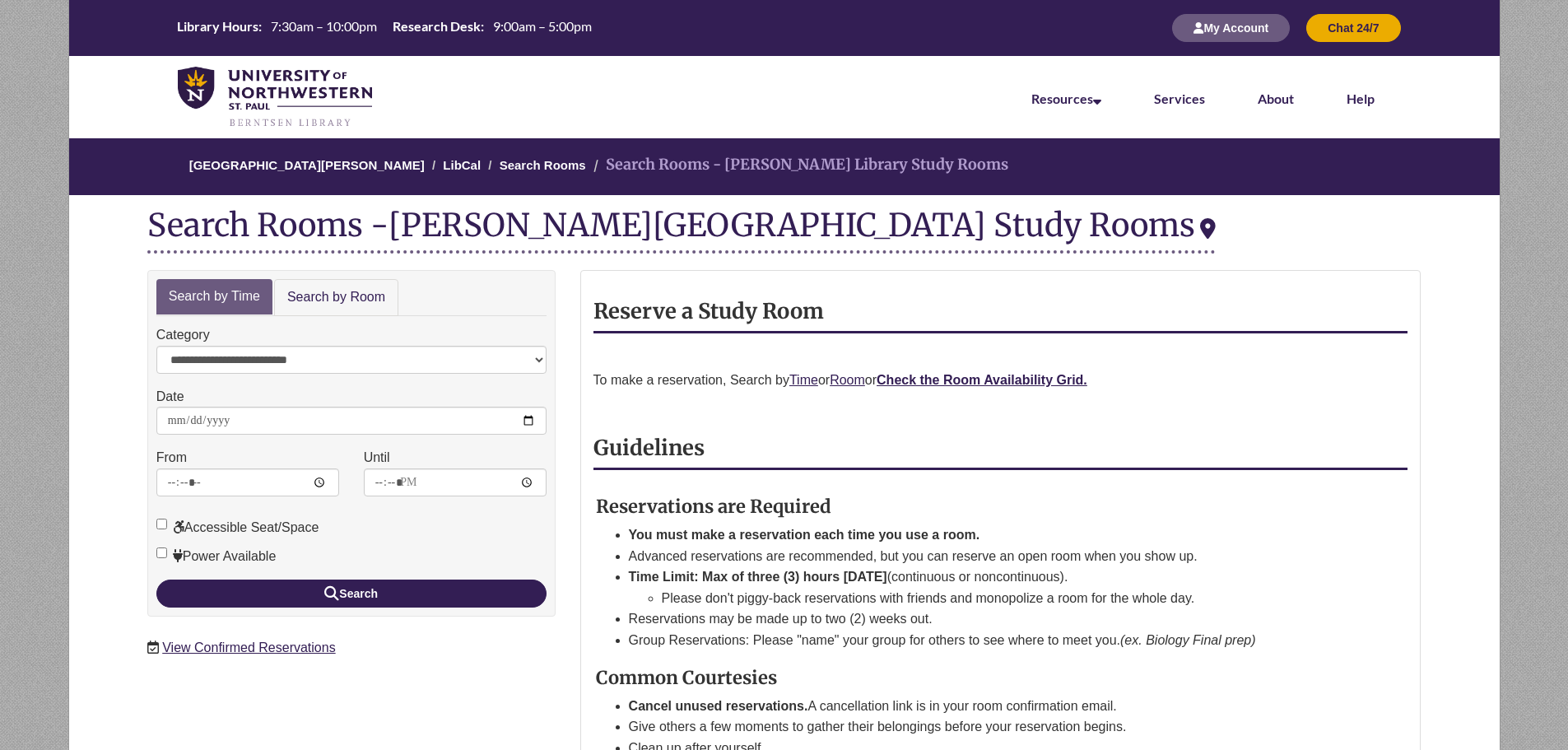
scroll to position [54, 0]
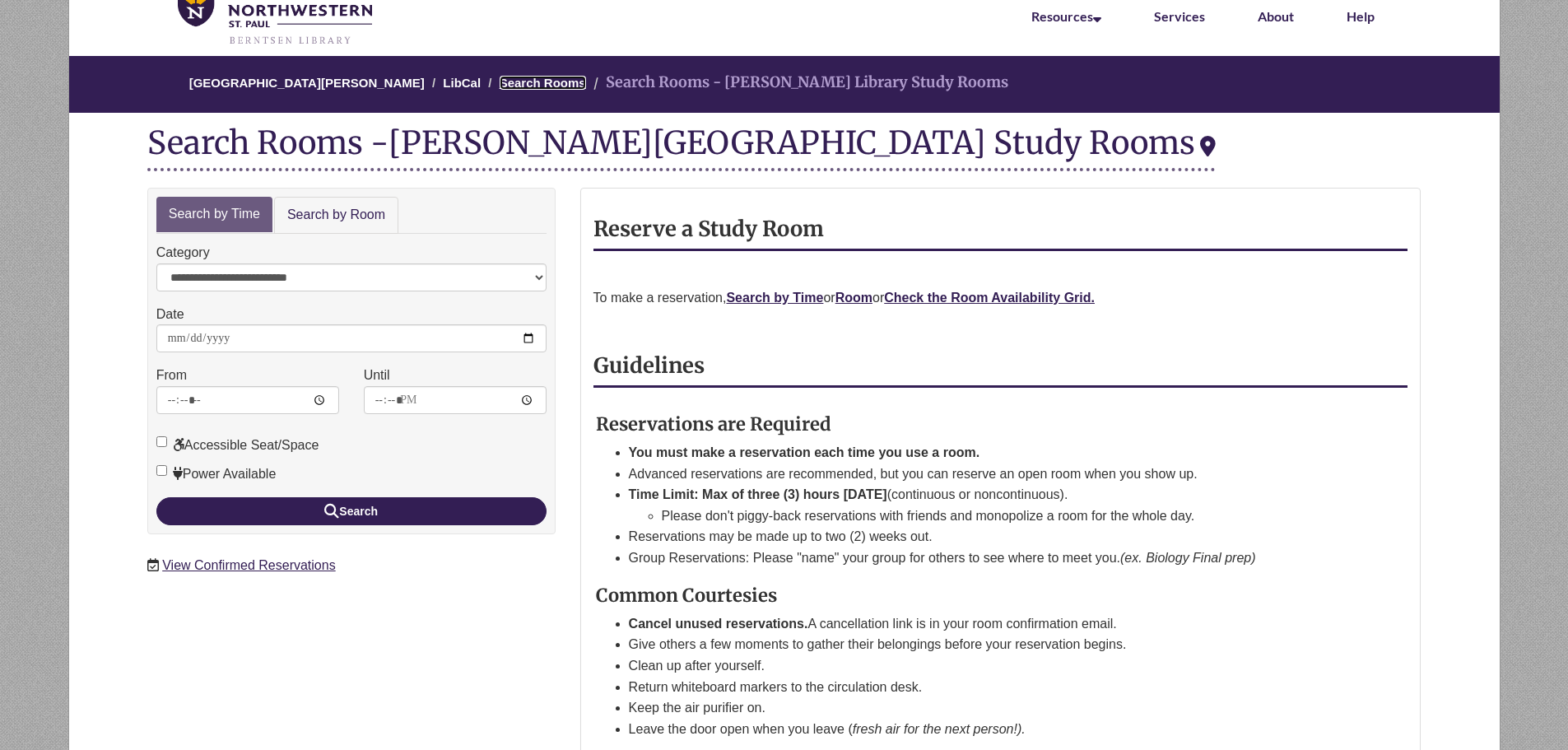
click at [529, 76] on link "Search Rooms" at bounding box center [542, 82] width 86 height 14
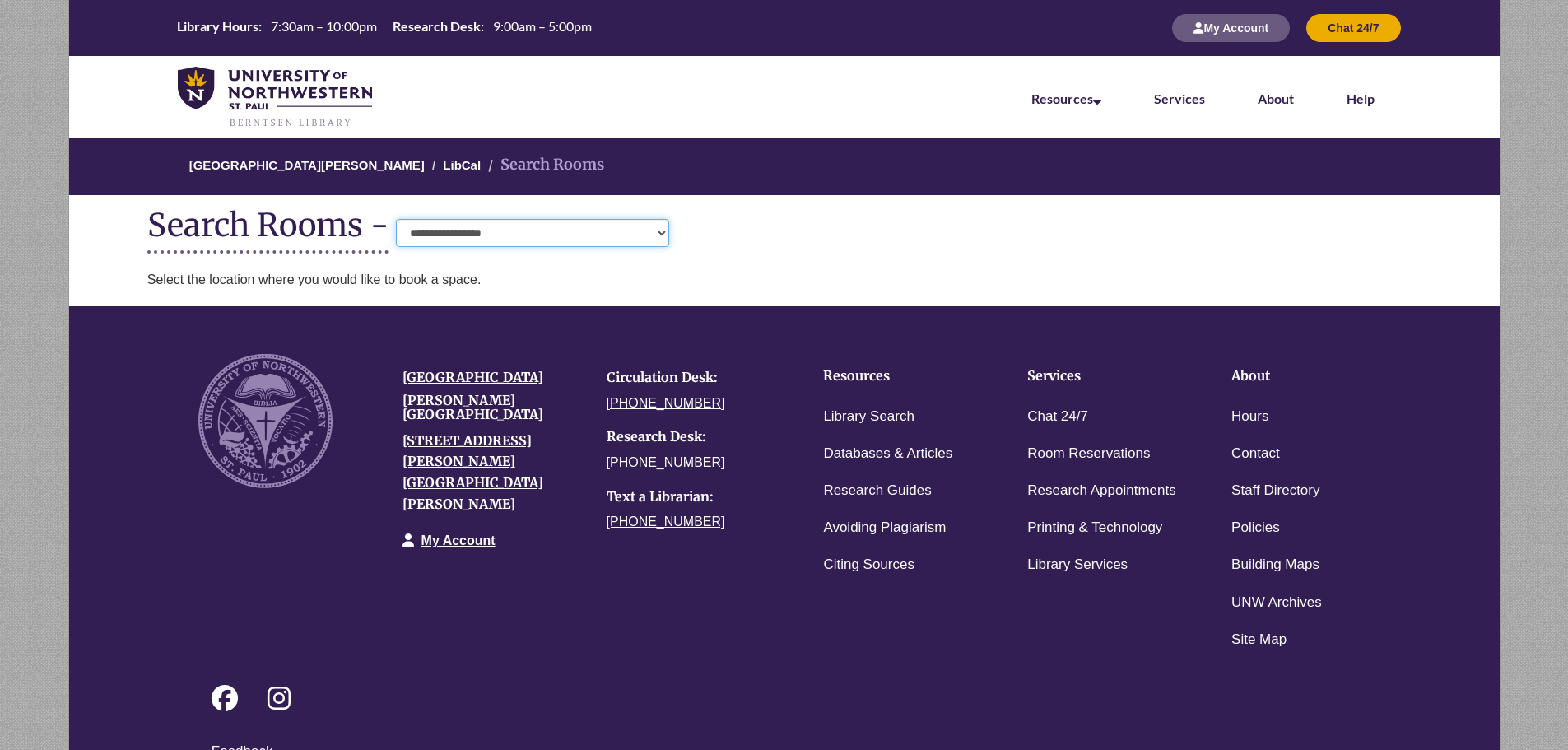
click at [537, 223] on select "**********" at bounding box center [532, 233] width 273 height 28
select select "**********"
click at [396, 219] on select "**********" at bounding box center [532, 233] width 273 height 28
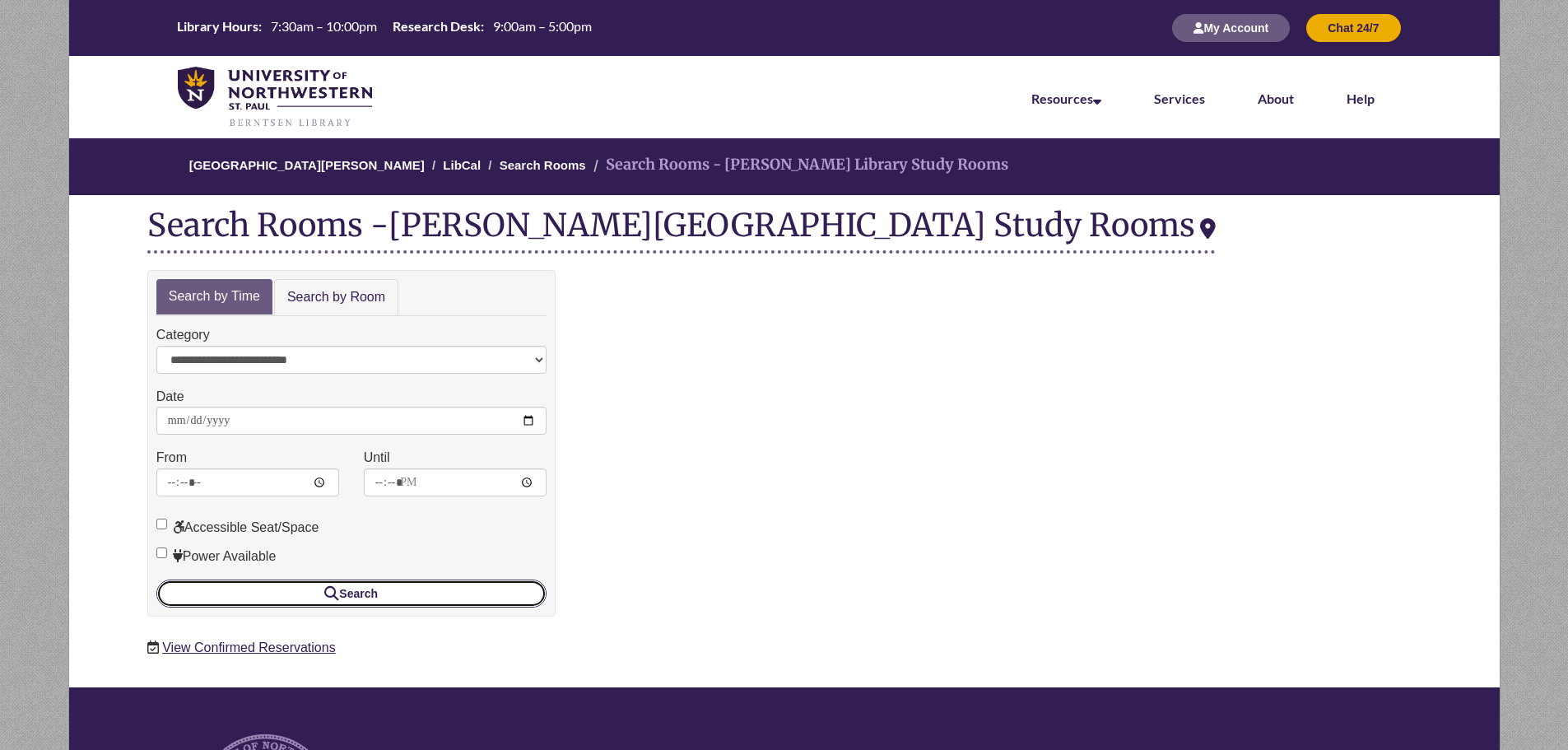
click at [412, 595] on button "Search" at bounding box center [351, 593] width 390 height 28
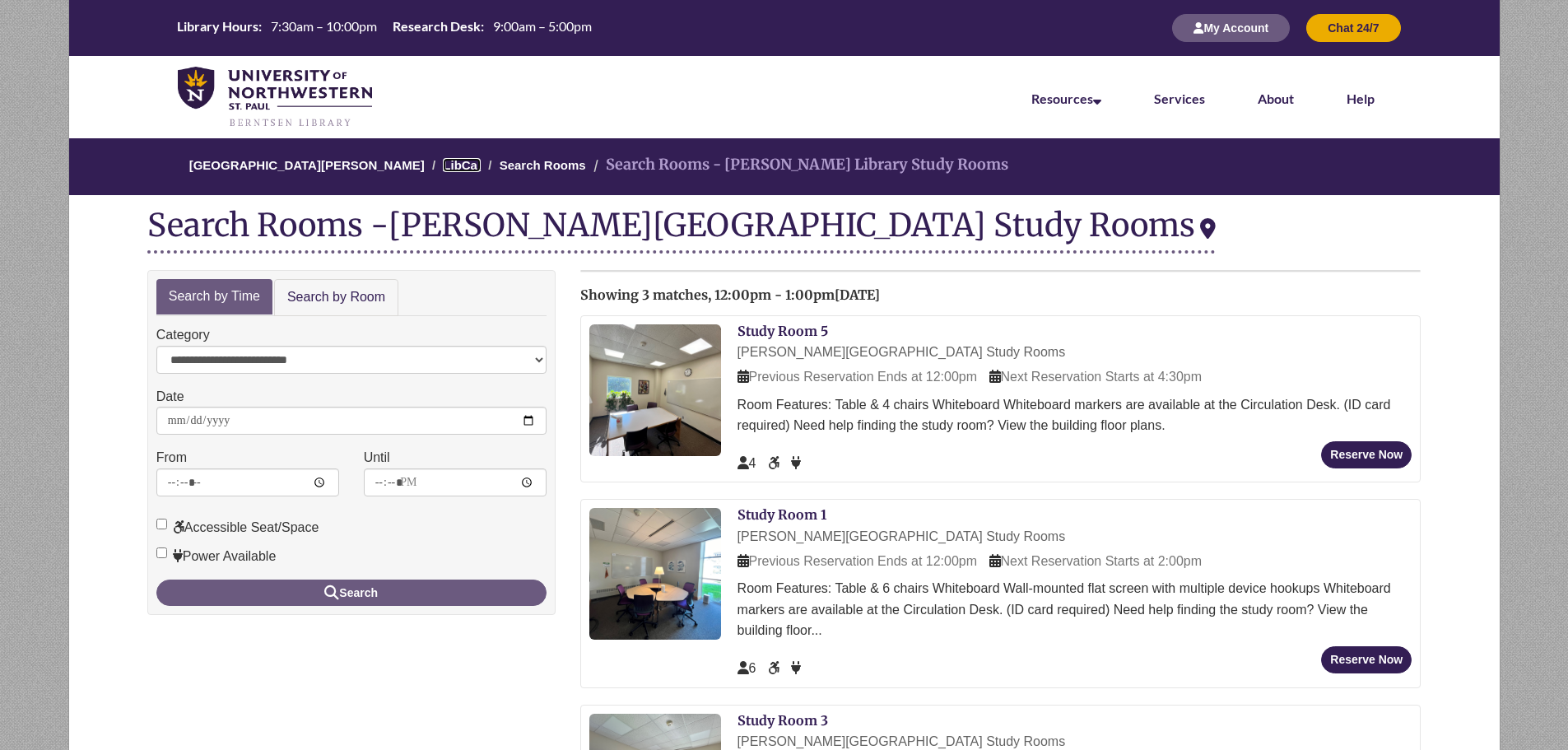
click at [450, 160] on link "LibCal" at bounding box center [461, 165] width 38 height 14
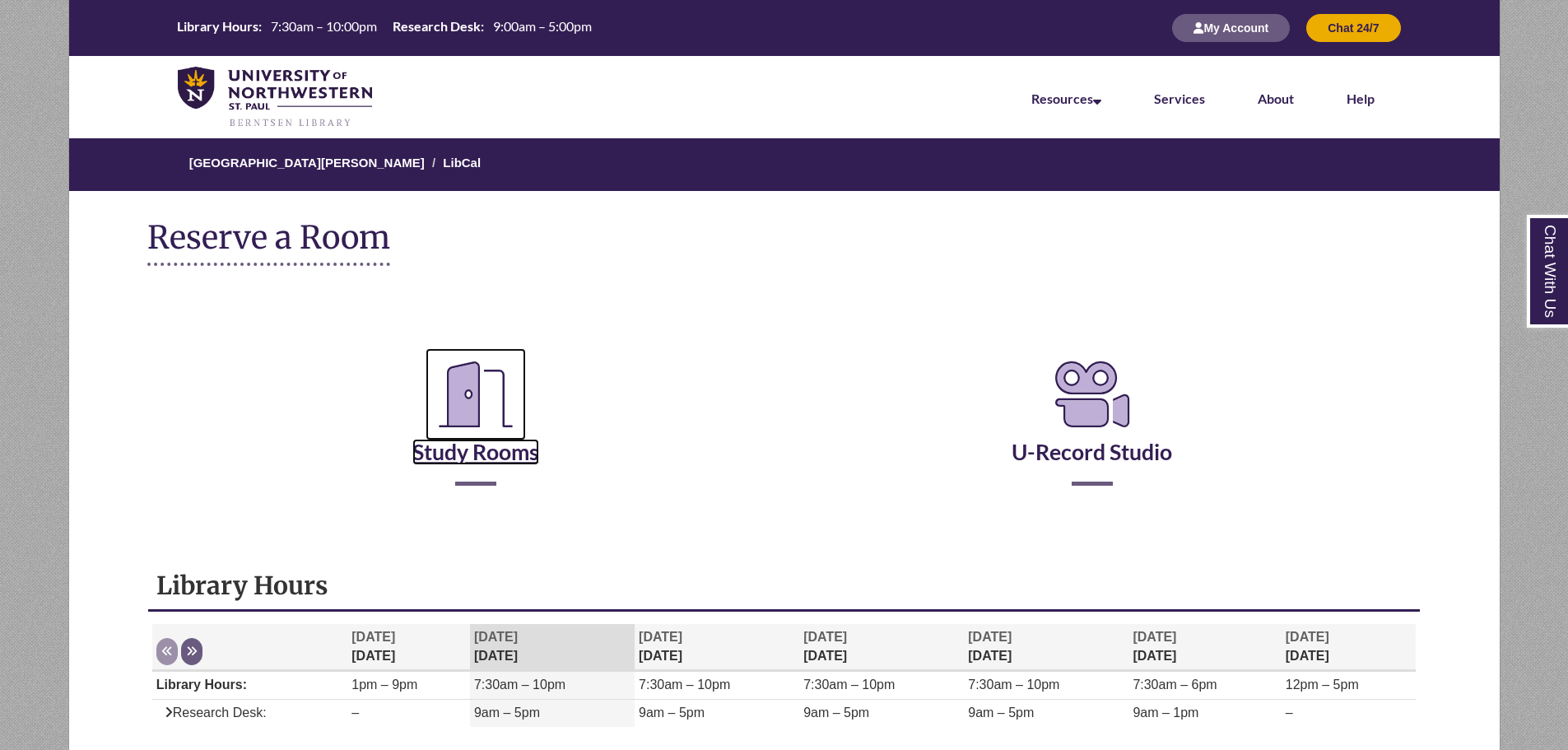
click at [445, 409] on icon "Reserve a Room" at bounding box center [476, 395] width 101 height 92
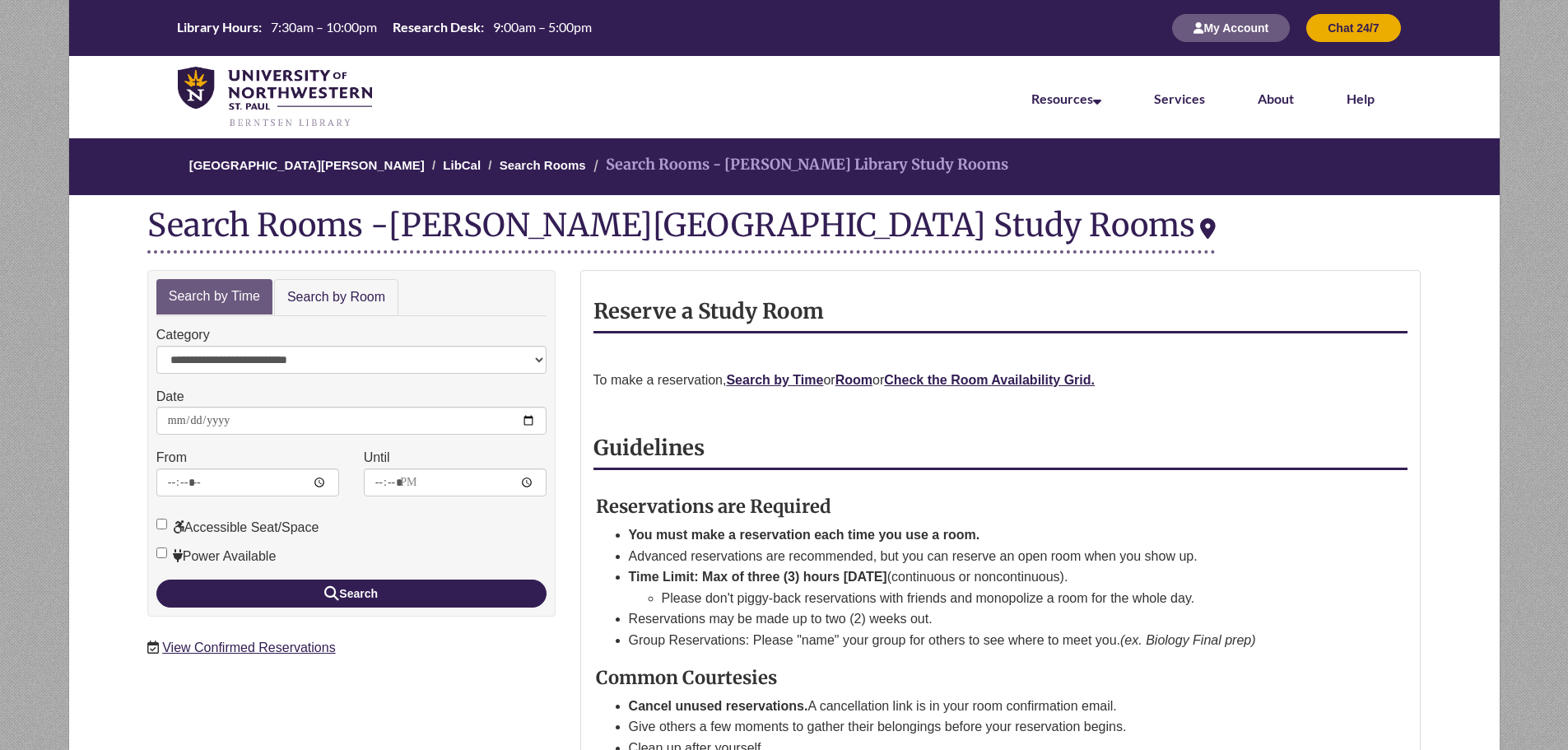
scroll to position [165, 0]
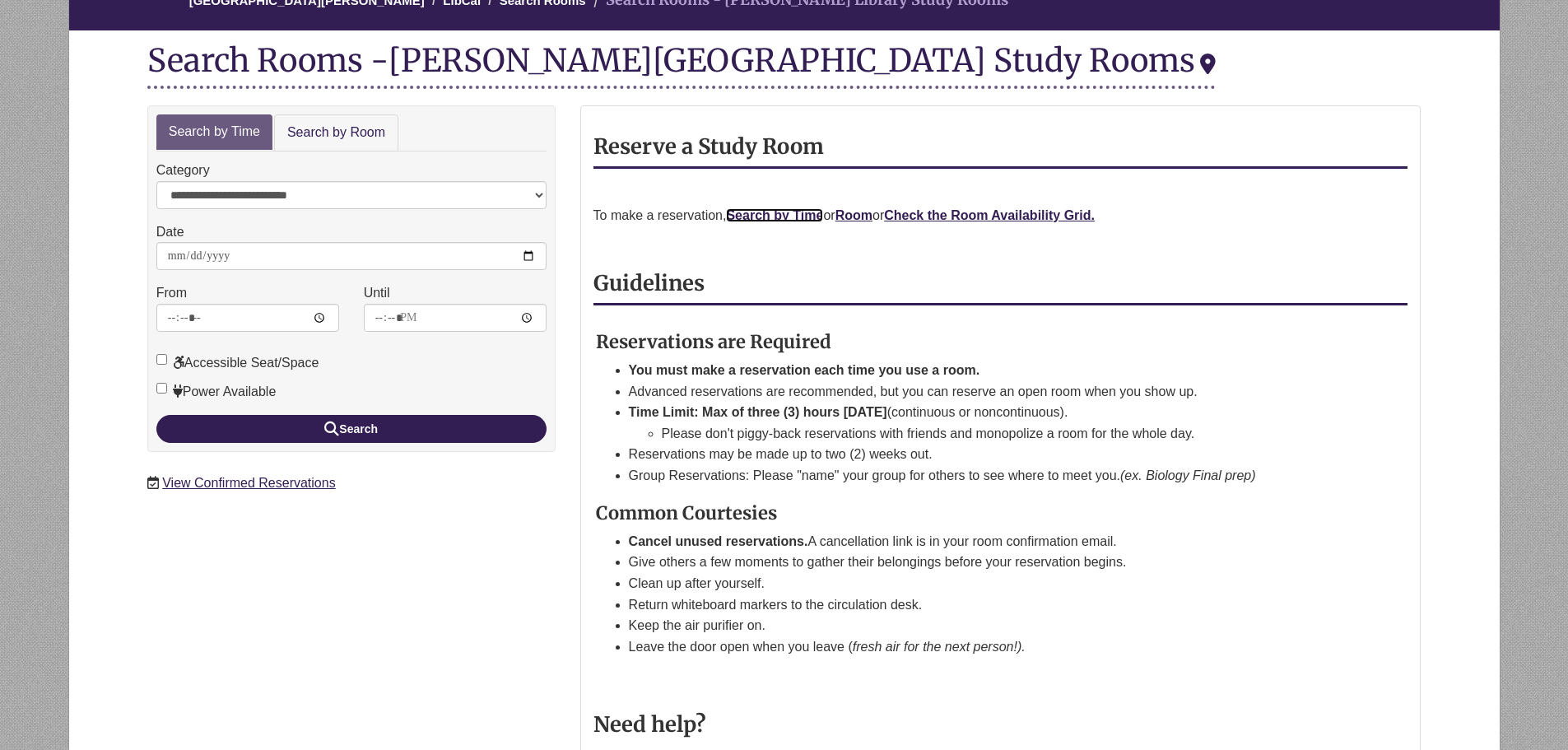
click at [762, 213] on link "Search by Time" at bounding box center [775, 215] width 97 height 14
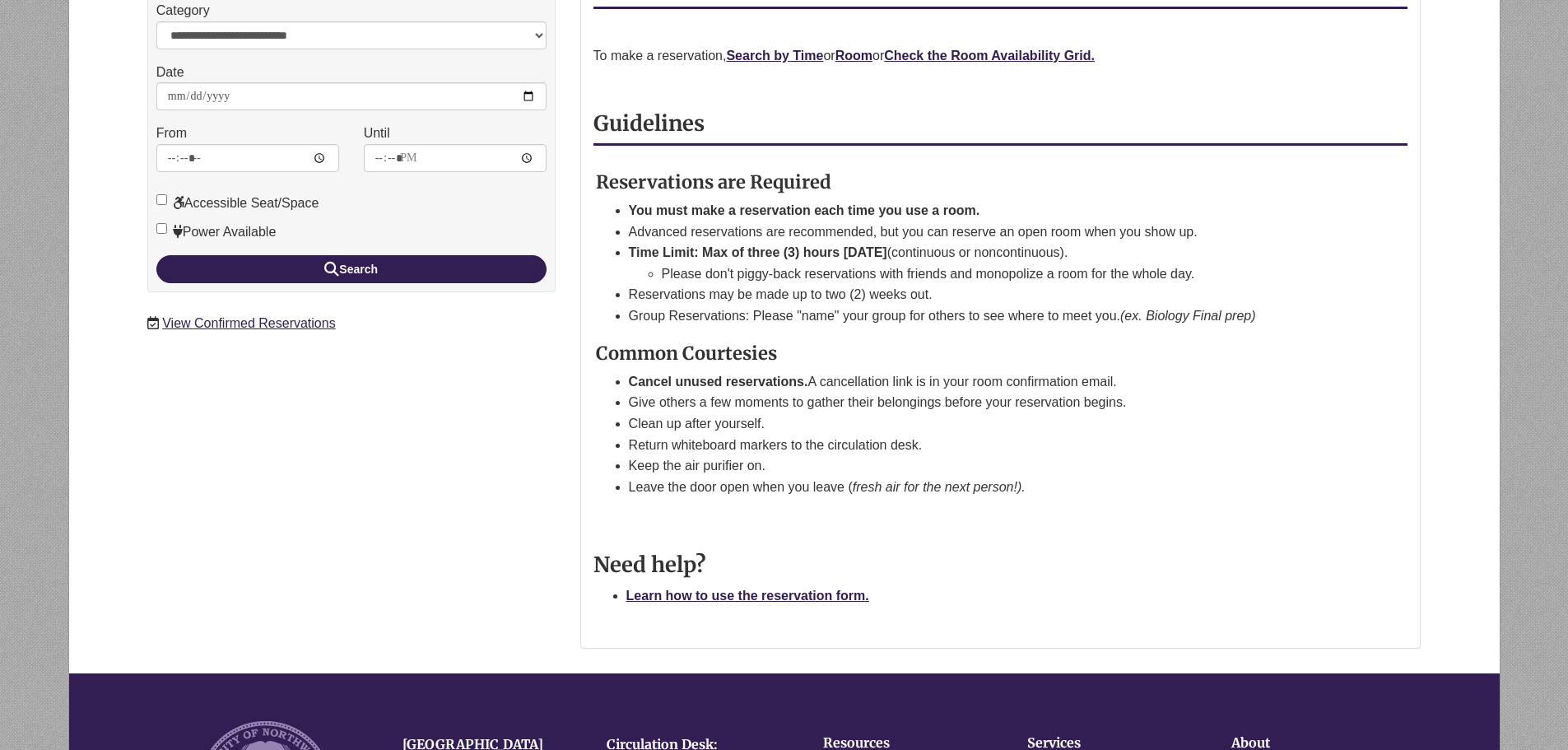
scroll to position [242, 0]
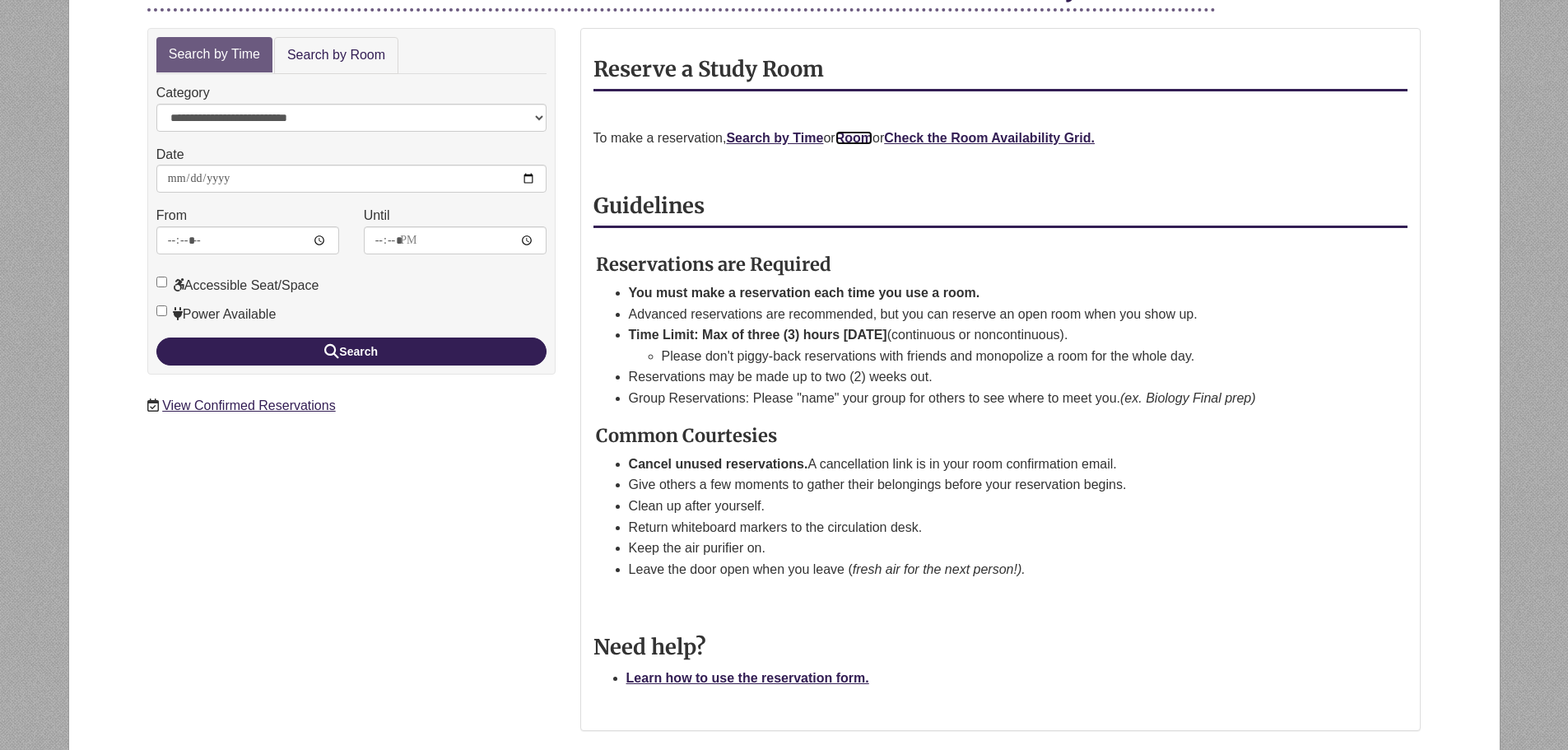
click at [848, 144] on link "Room" at bounding box center [854, 138] width 37 height 14
click at [855, 141] on link "Room" at bounding box center [854, 138] width 37 height 14
click at [993, 134] on strong "Check the Room Availability Grid." at bounding box center [989, 138] width 211 height 14
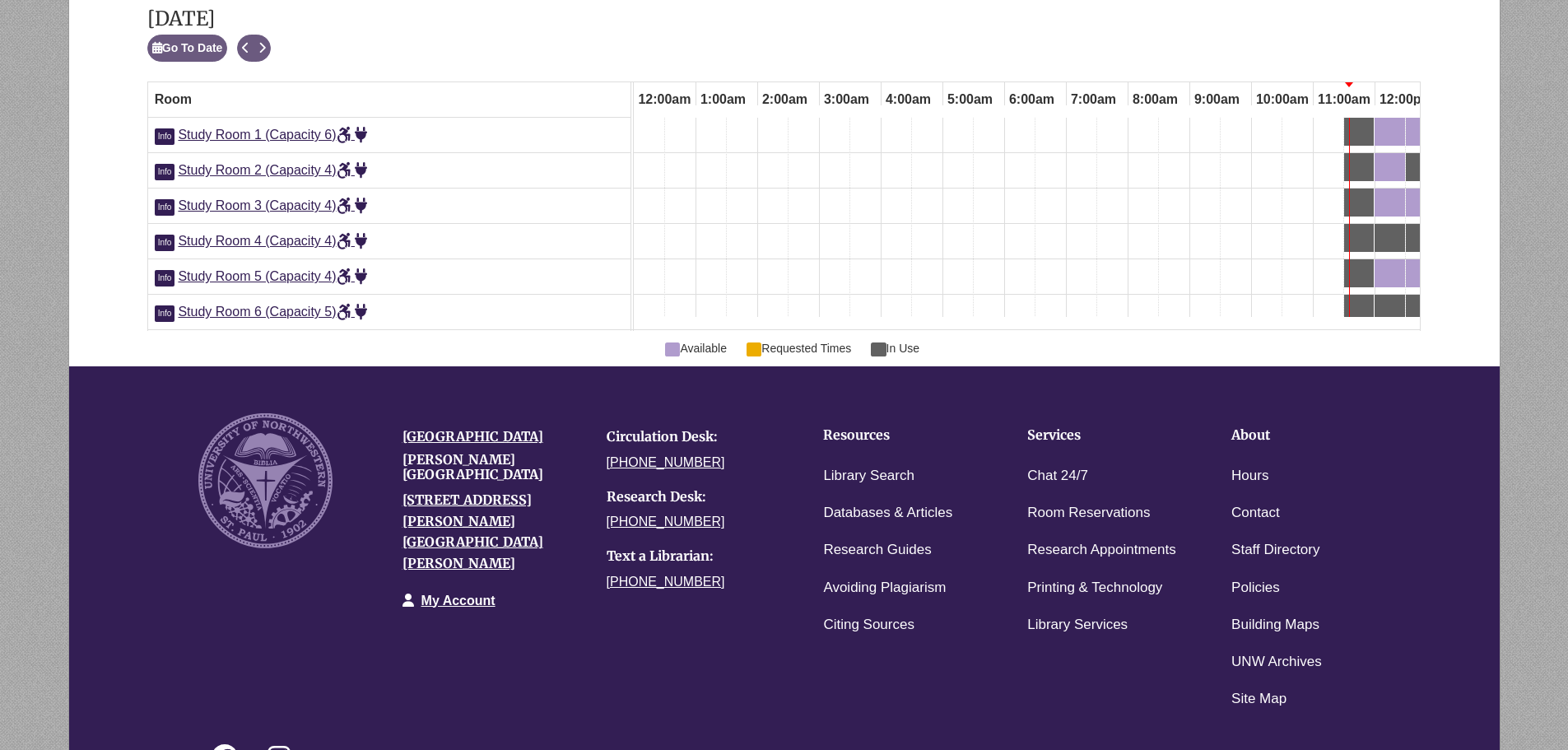
scroll to position [0, 618]
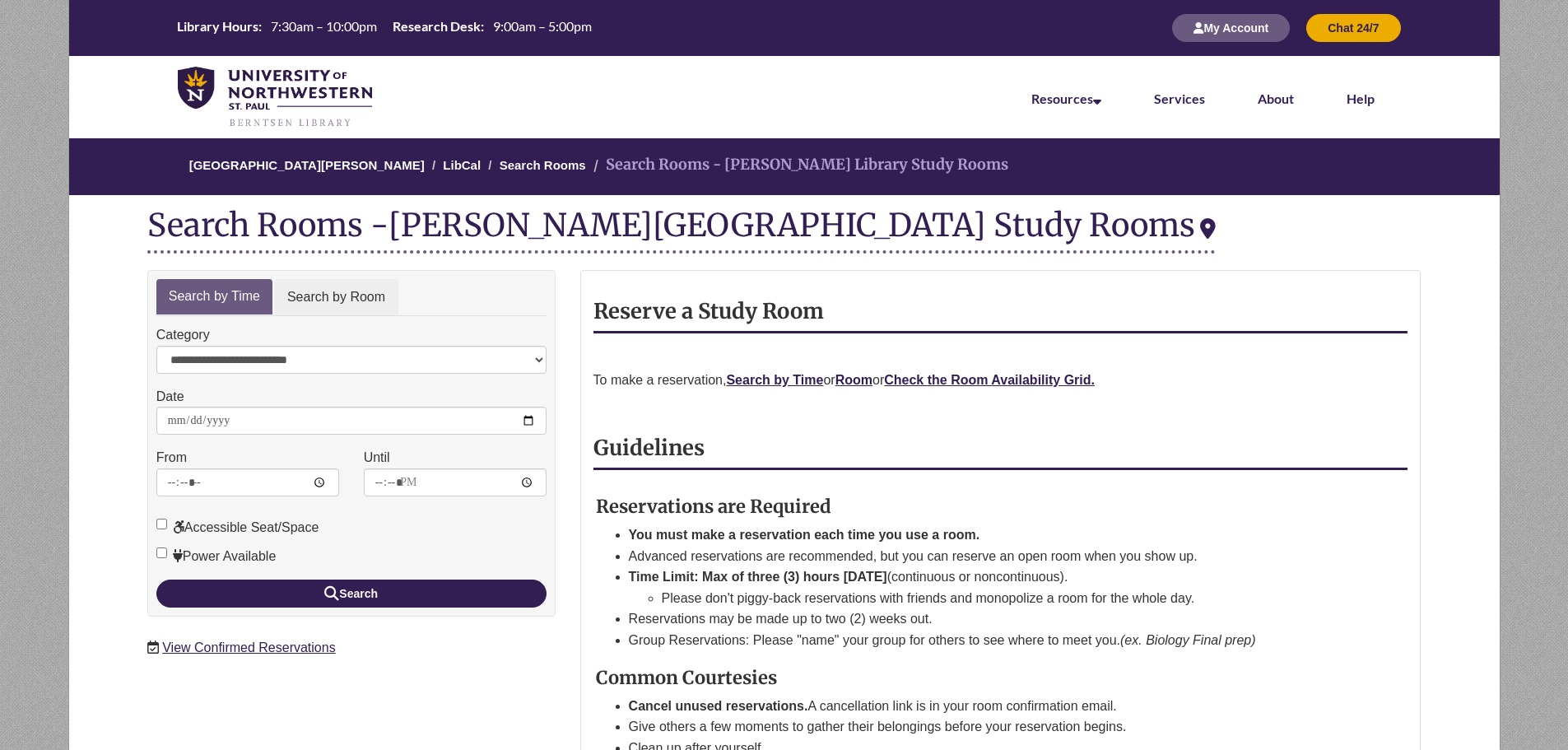
scroll to position [244, 0]
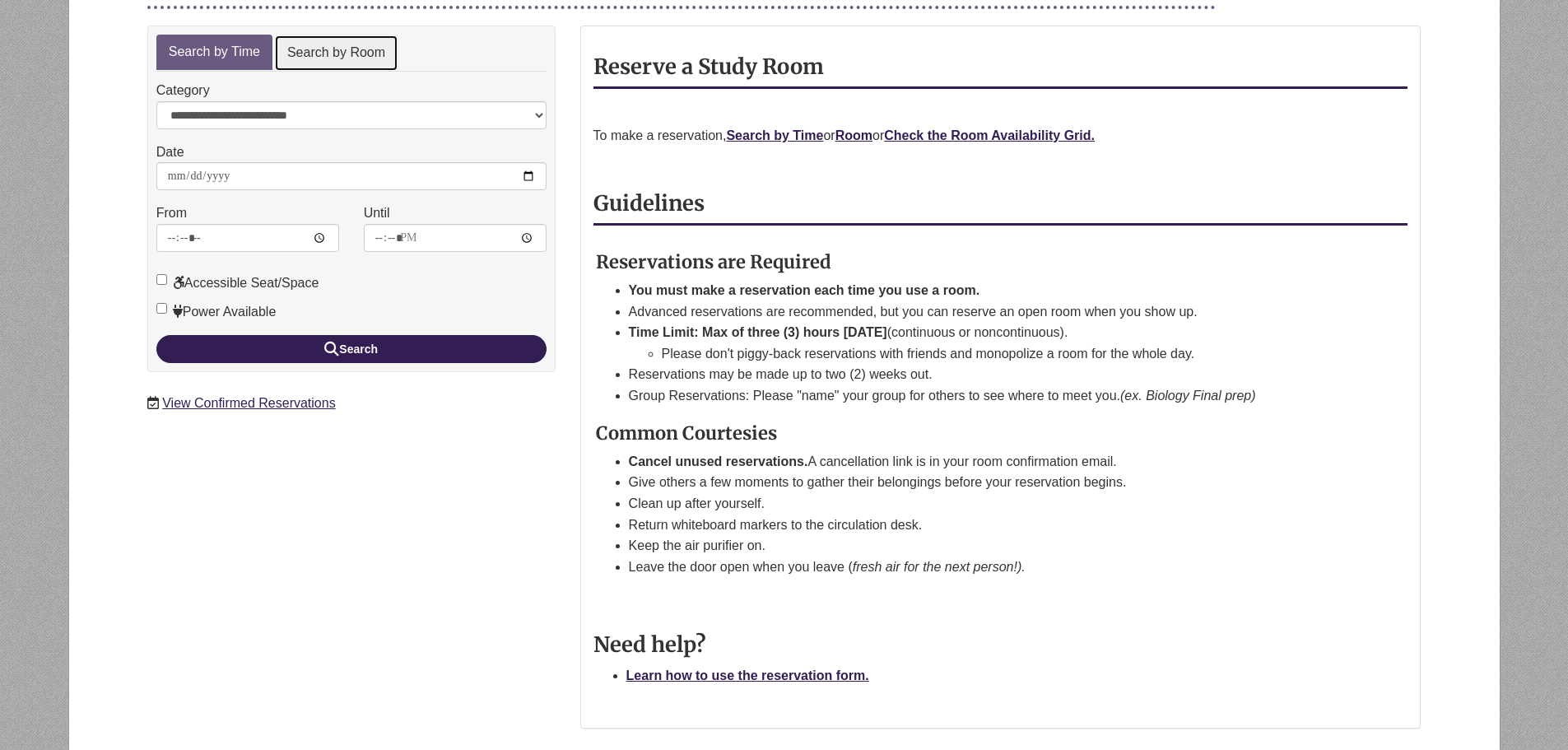
click at [372, 56] on link "Search by Room" at bounding box center [336, 53] width 124 height 37
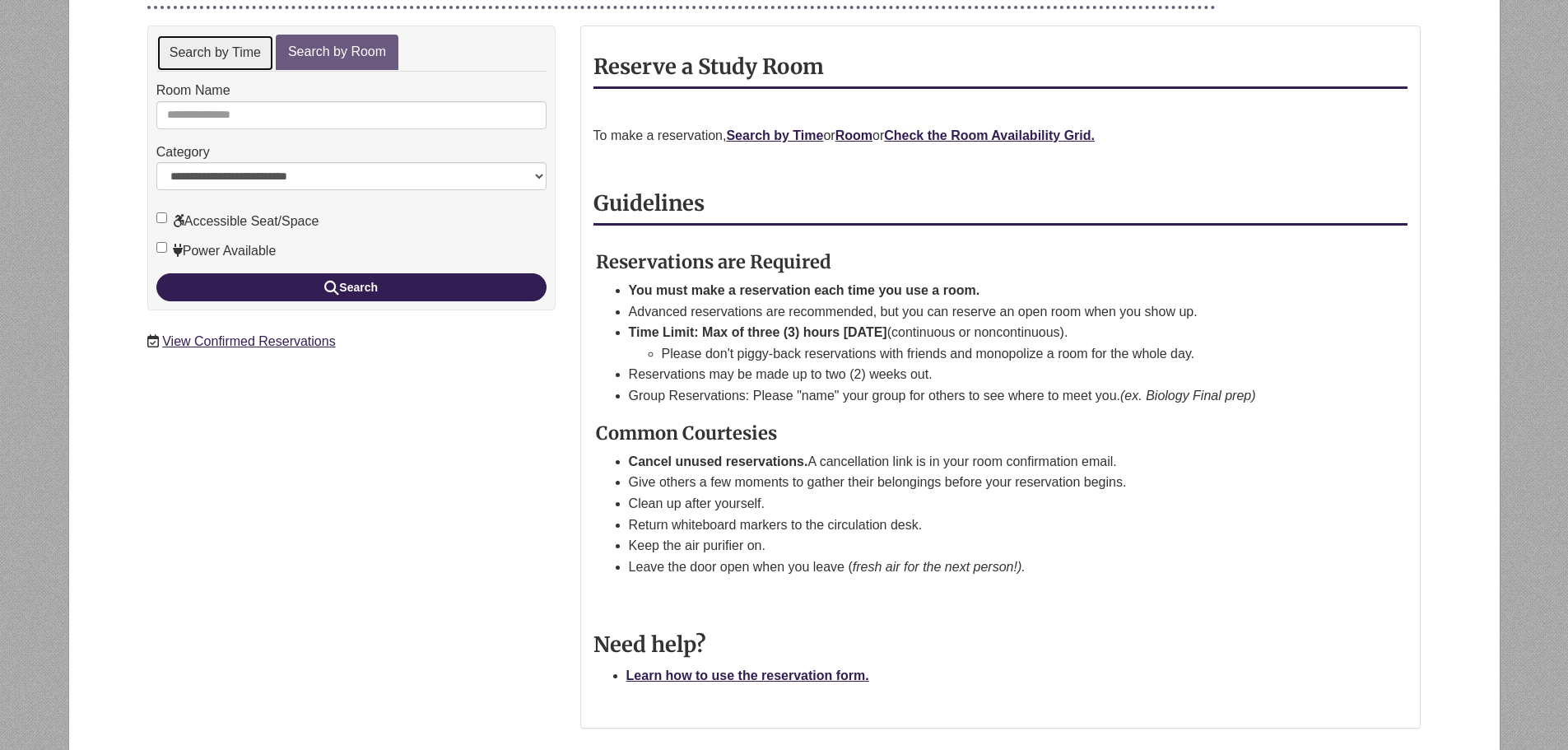
click at [264, 58] on link "Search by Time" at bounding box center [215, 53] width 118 height 37
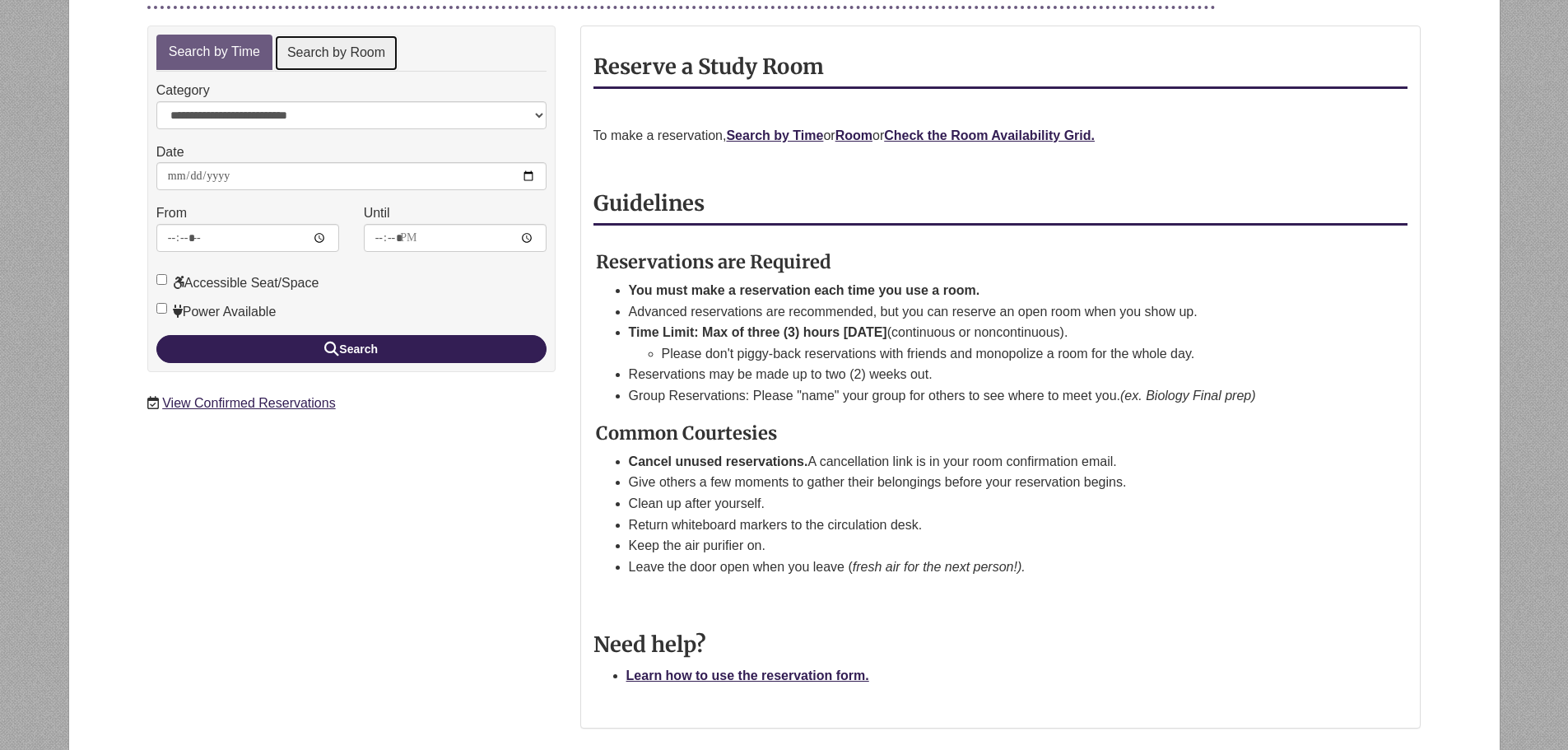
click at [332, 55] on link "Search by Room" at bounding box center [336, 53] width 124 height 37
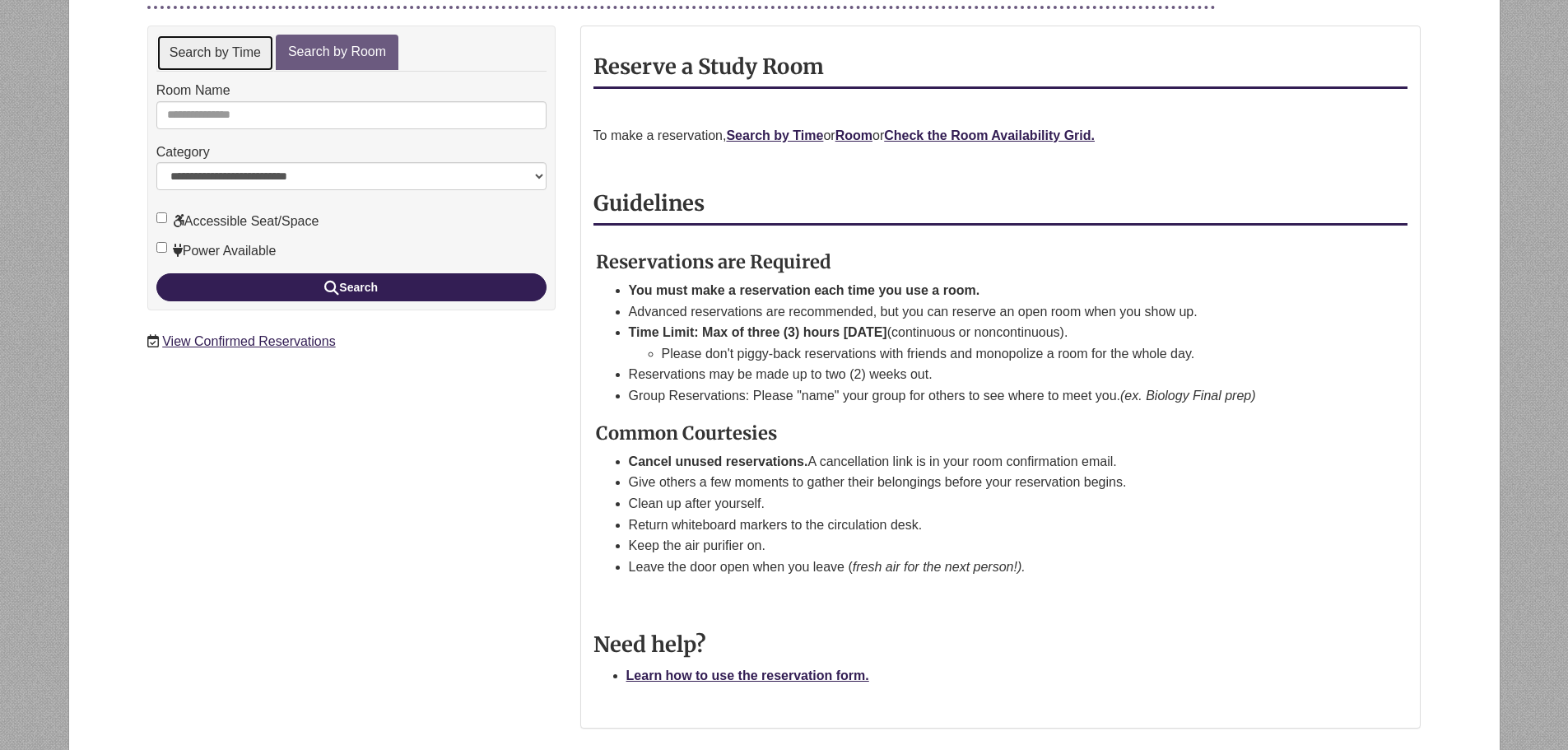
click at [201, 50] on link "Search by Time" at bounding box center [215, 53] width 118 height 37
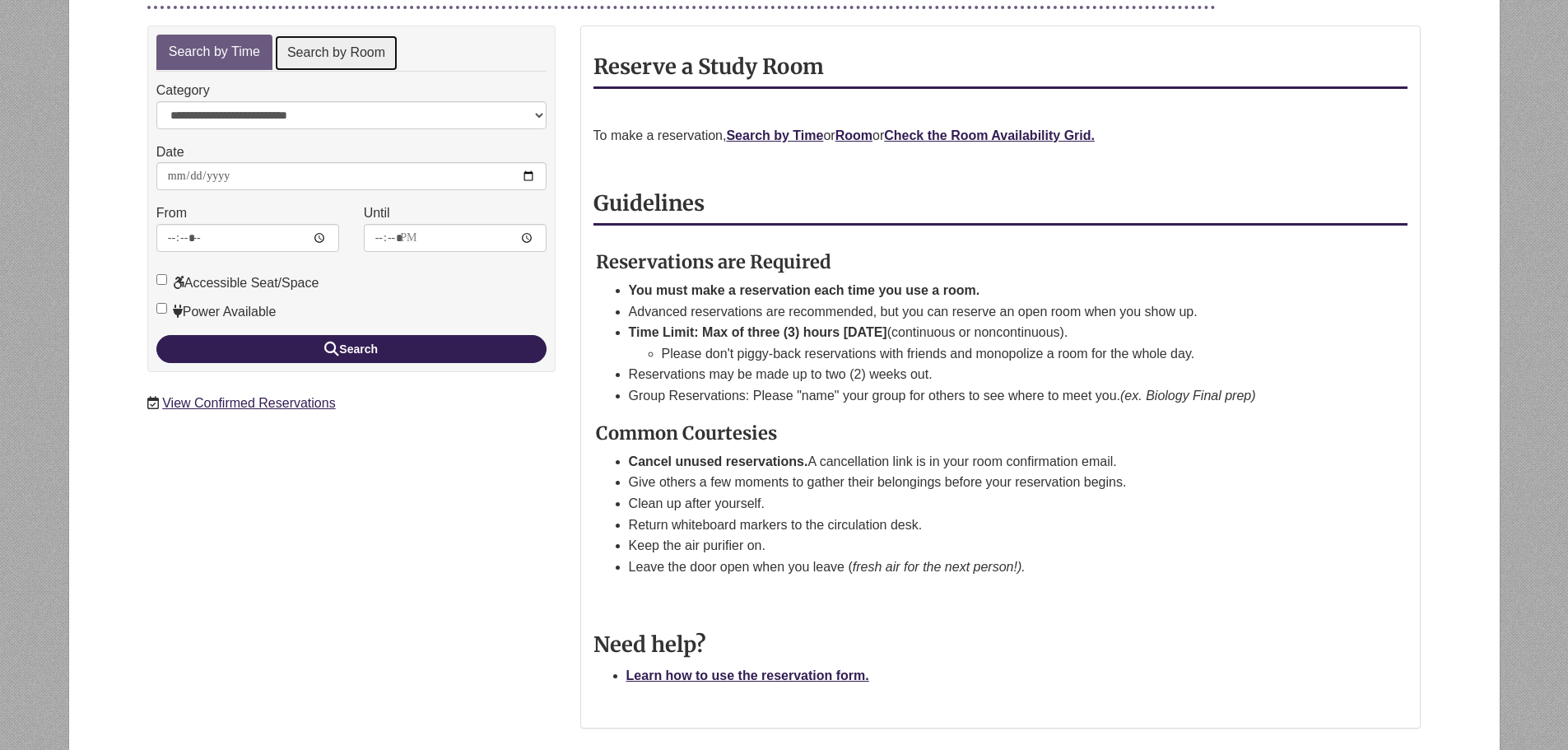
click at [371, 59] on link "Search by Room" at bounding box center [336, 53] width 124 height 37
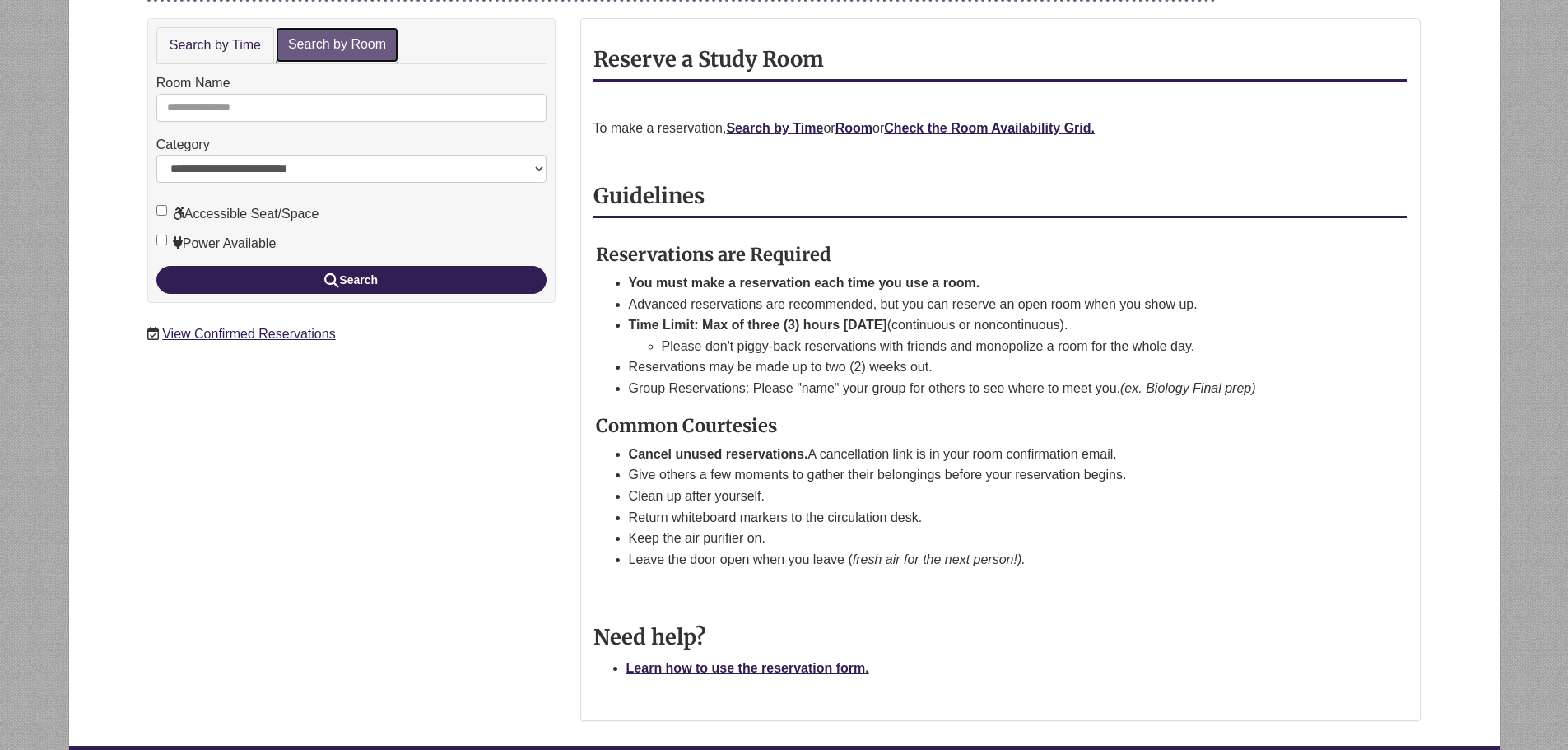
scroll to position [5, 0]
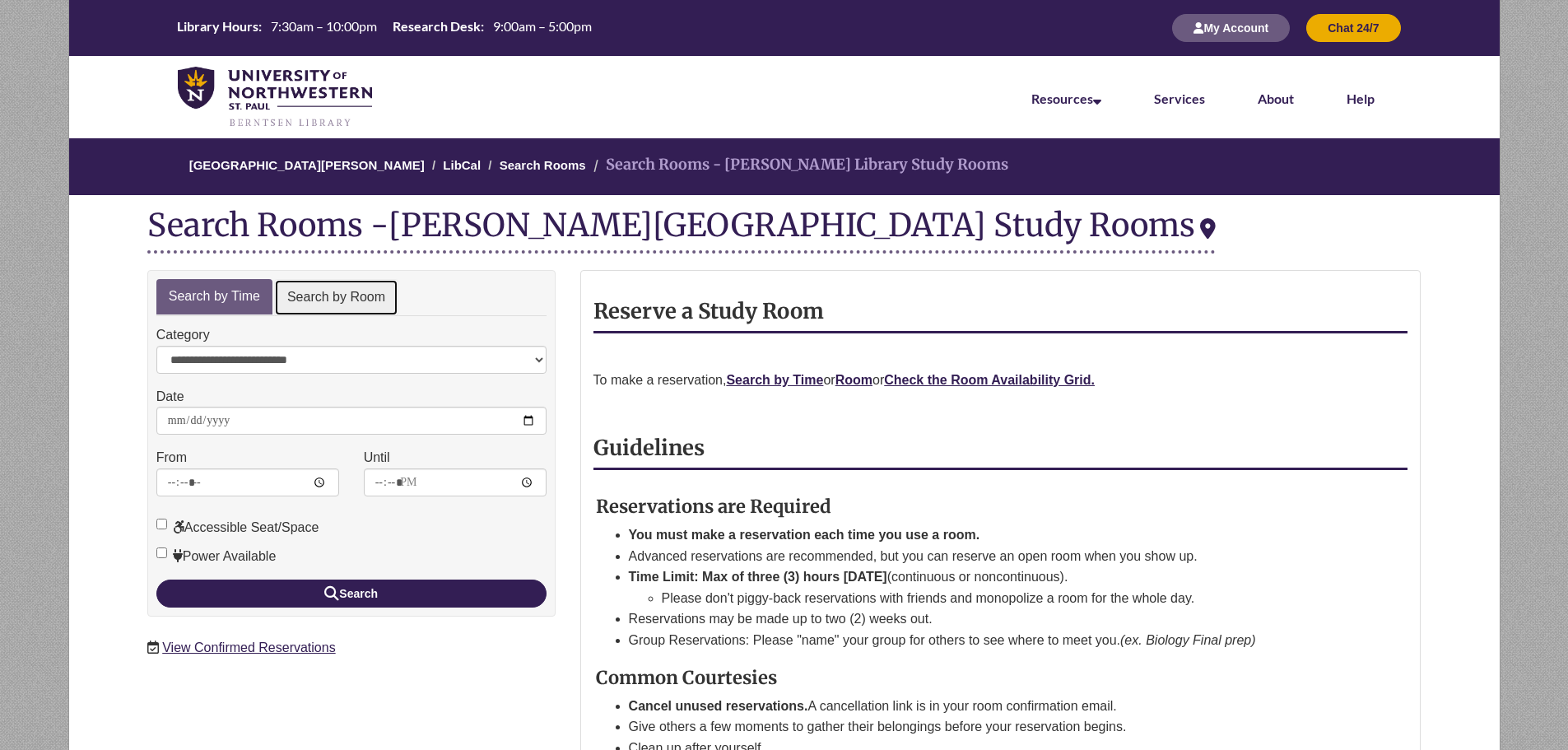
click at [350, 302] on link "Search by Room" at bounding box center [336, 297] width 124 height 37
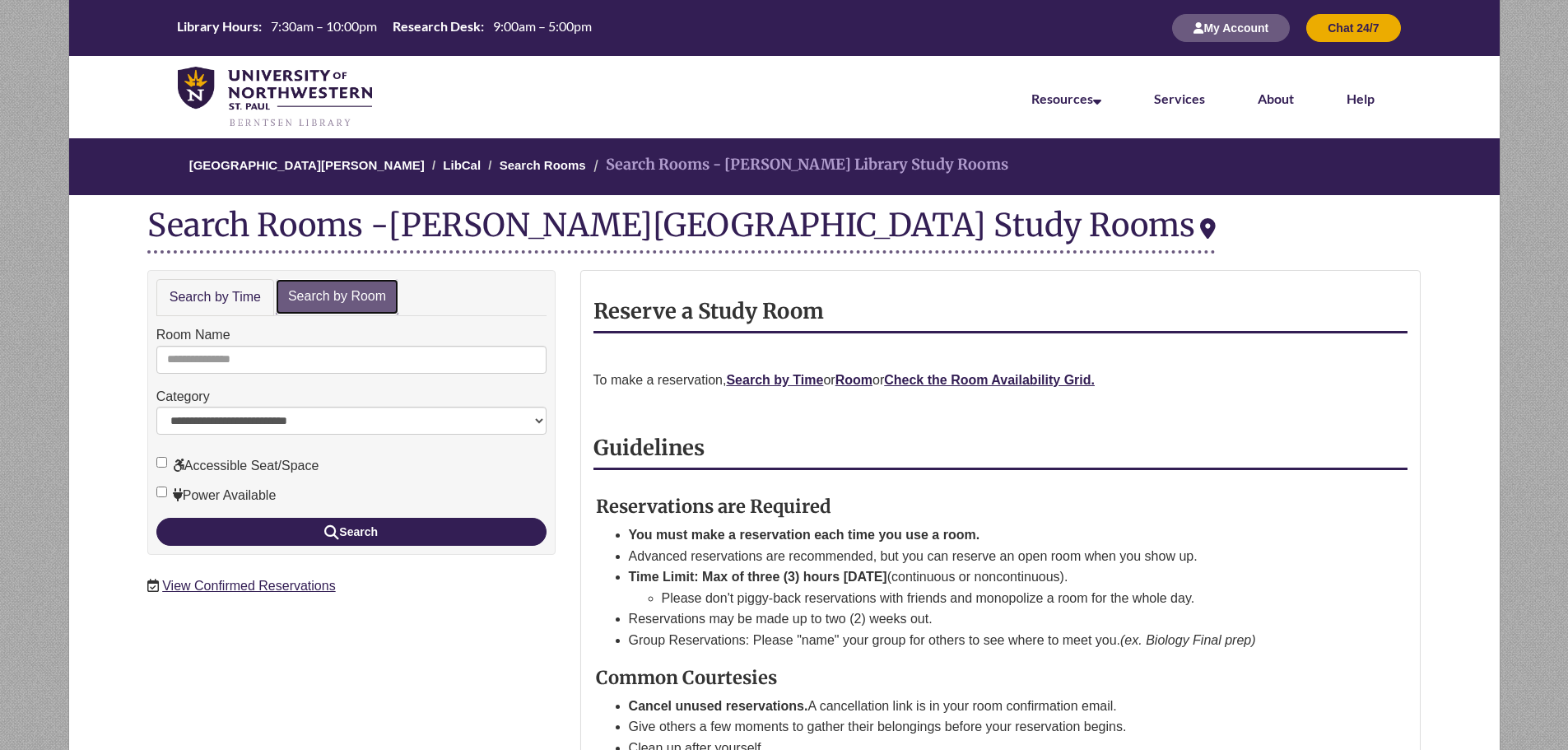
drag, startPoint x: 316, startPoint y: 313, endPoint x: 319, endPoint y: 303, distance: 10.4
drag, startPoint x: 319, startPoint y: 303, endPoint x: 234, endPoint y: 272, distance: 90.5
click at [234, 272] on div "**********" at bounding box center [351, 412] width 408 height 285
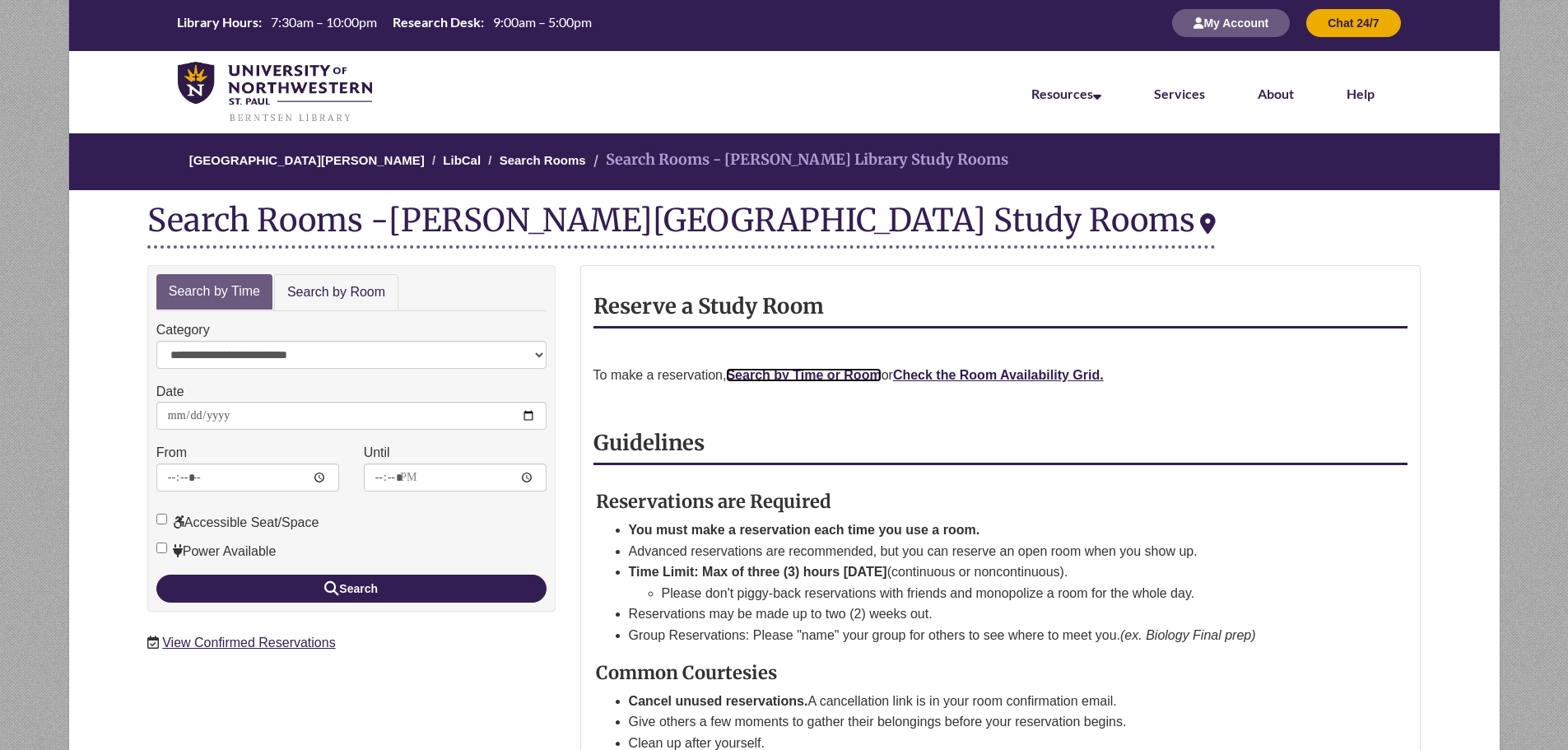
click at [847, 375] on link "Search by Time or Room" at bounding box center [803, 375] width 154 height 14
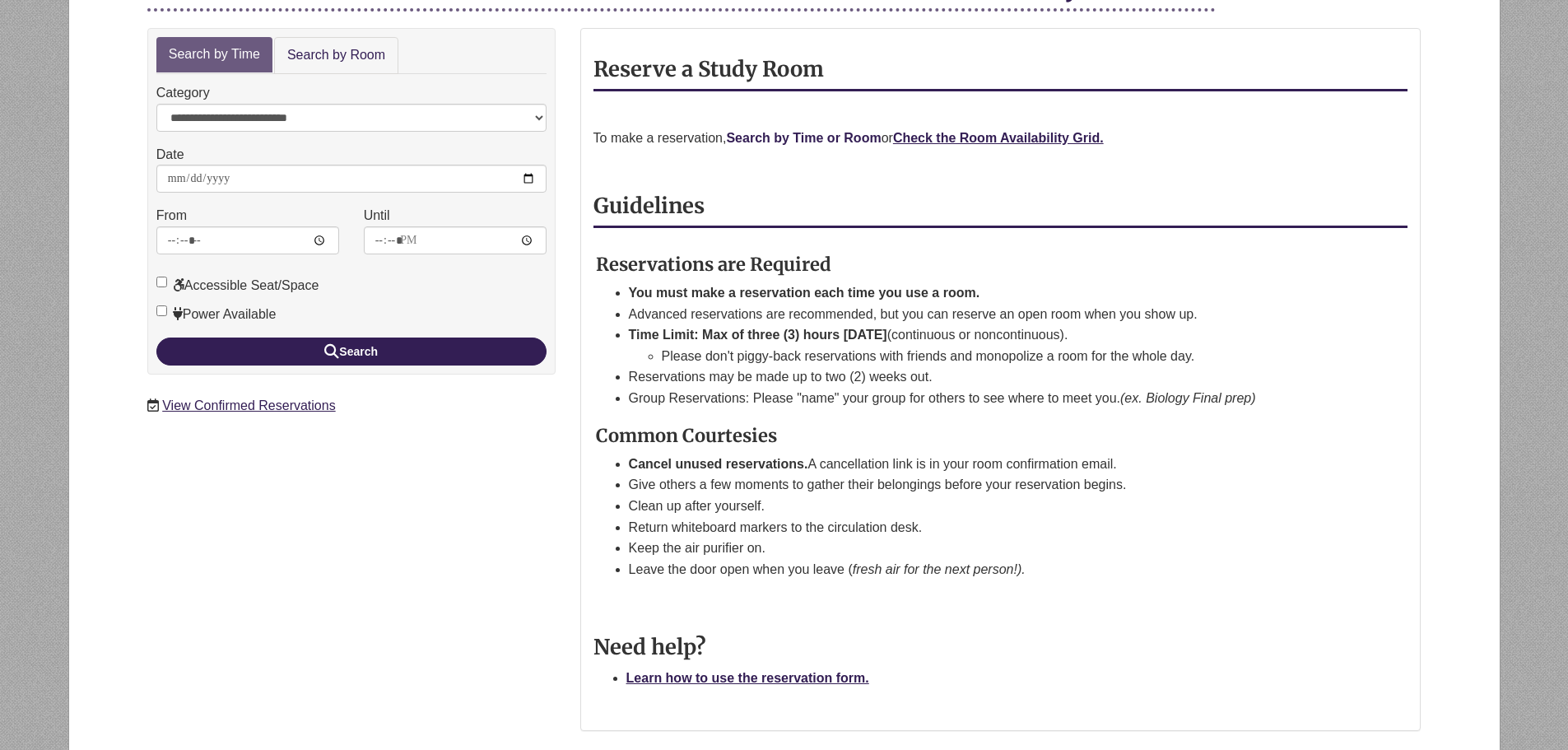
scroll to position [77, 0]
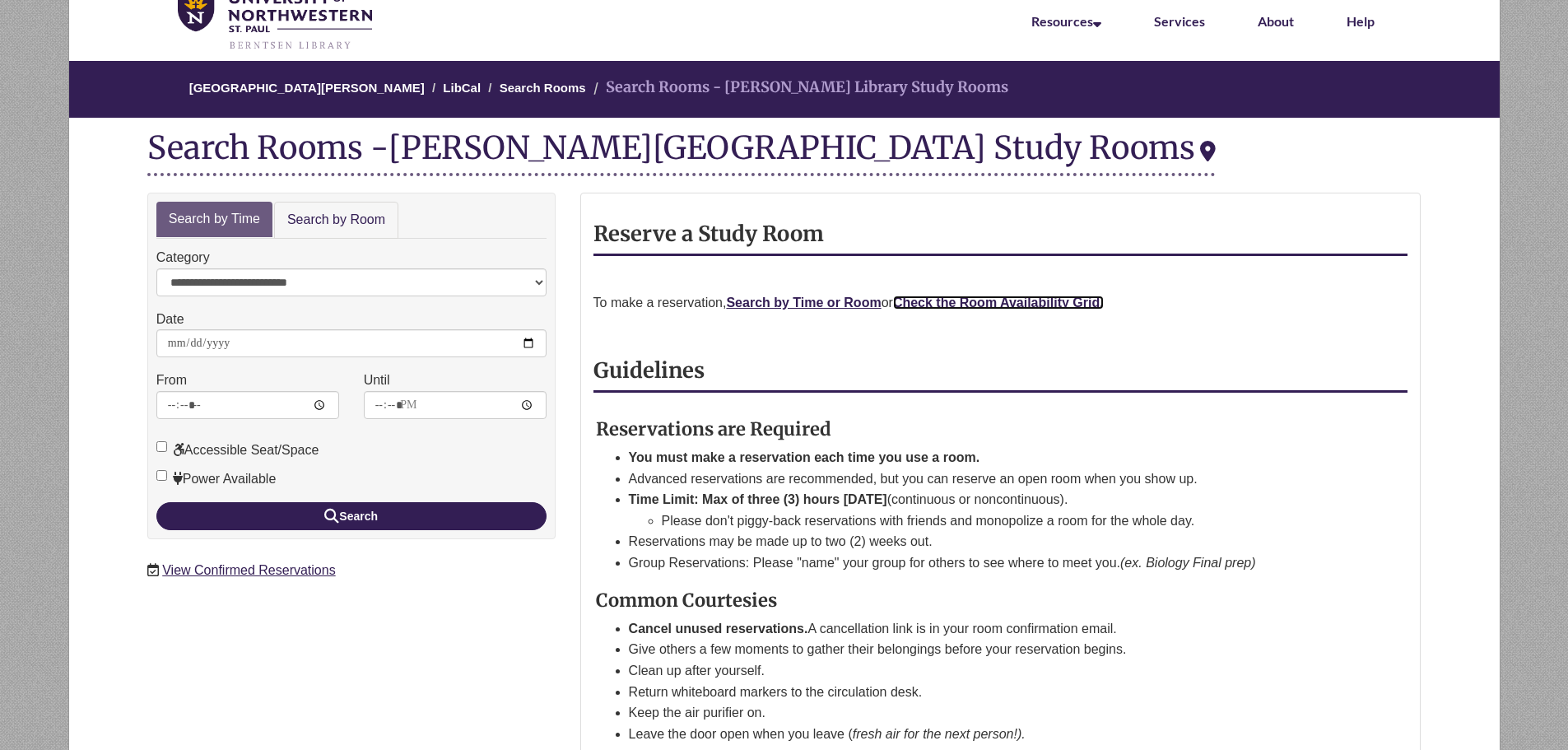
click at [974, 302] on strong "Check the Room Availability Grid." at bounding box center [998, 302] width 211 height 14
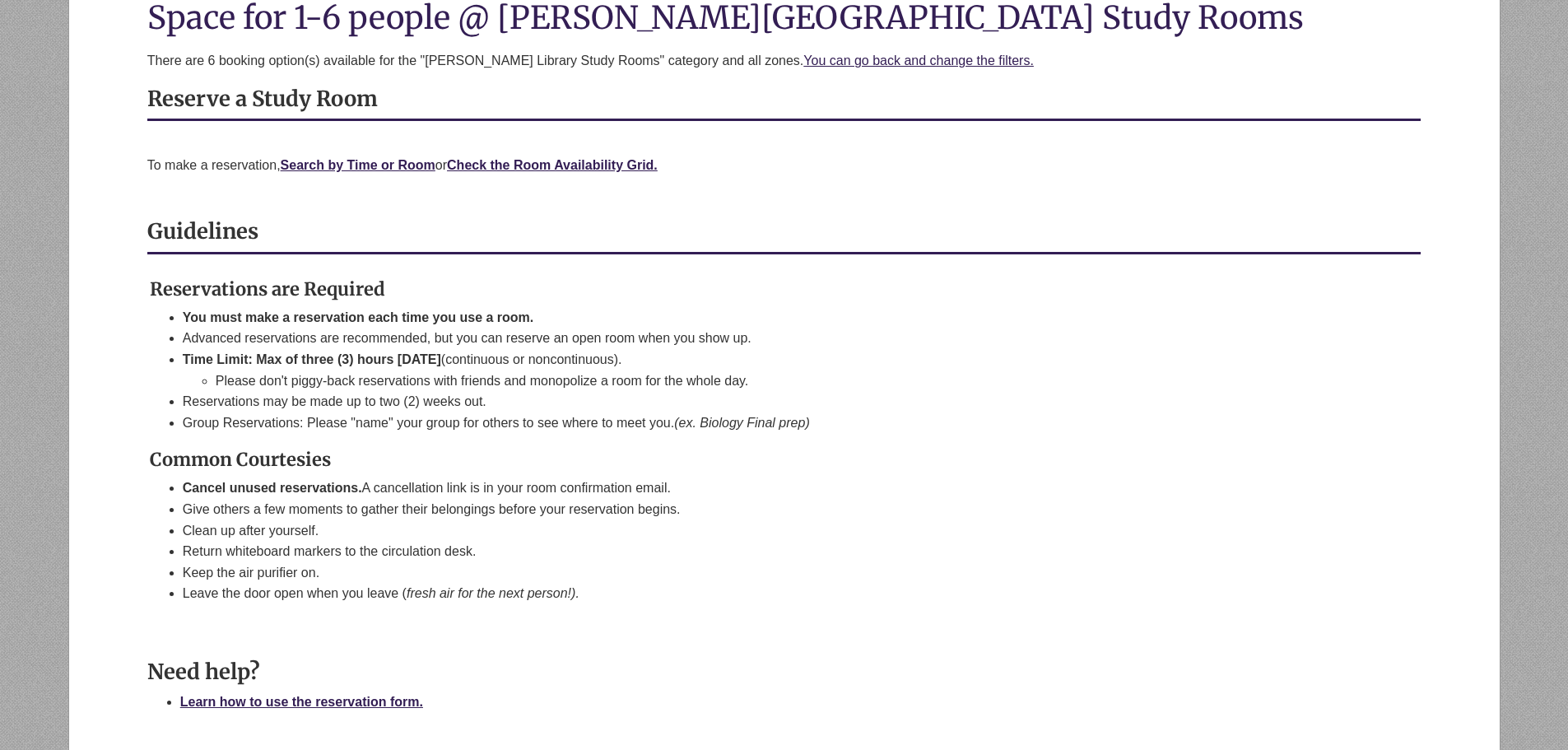
scroll to position [125, 0]
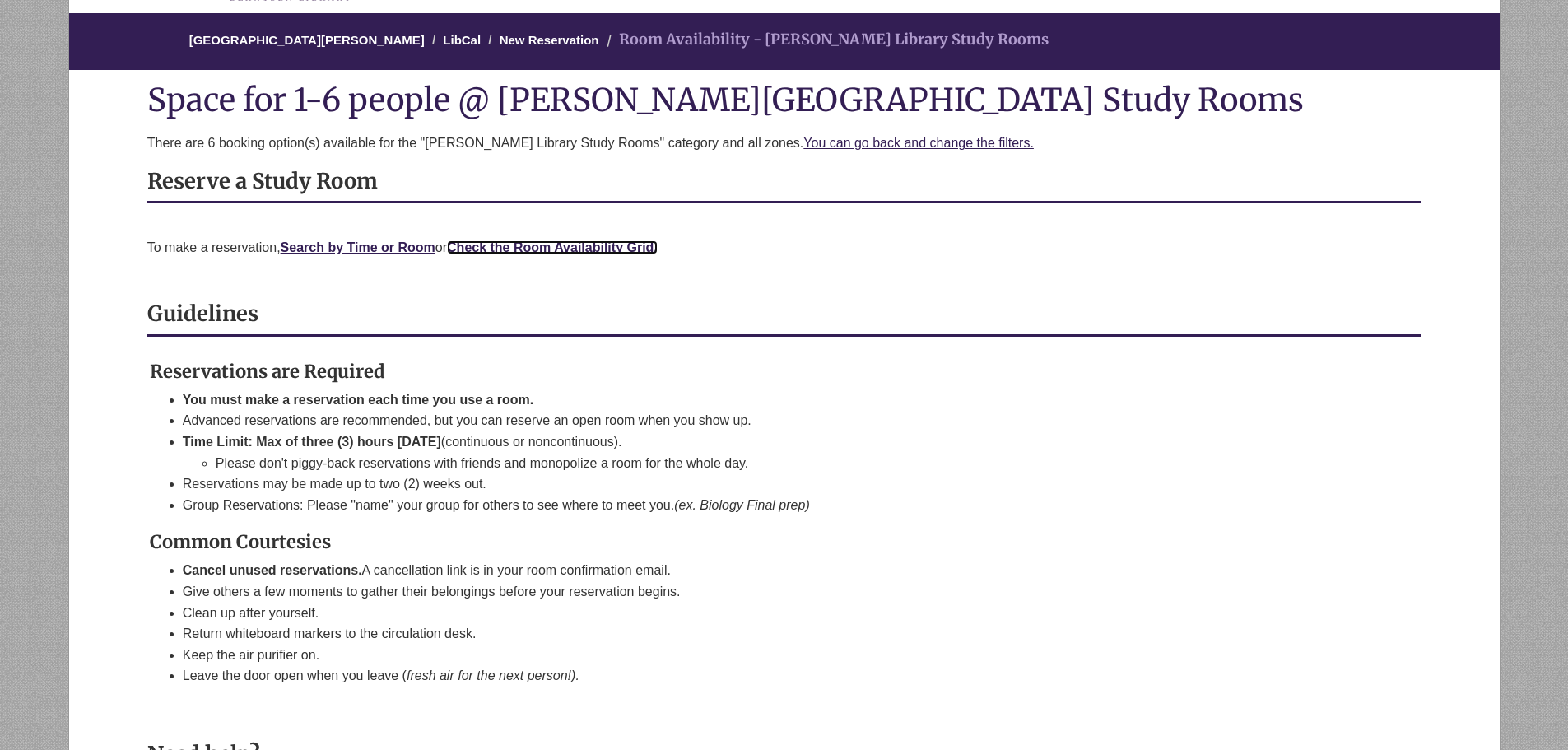
click at [606, 243] on strong "Check the Room Availability Grid." at bounding box center [551, 247] width 211 height 14
click at [843, 136] on link "You can go back and change the filters." at bounding box center [918, 143] width 230 height 14
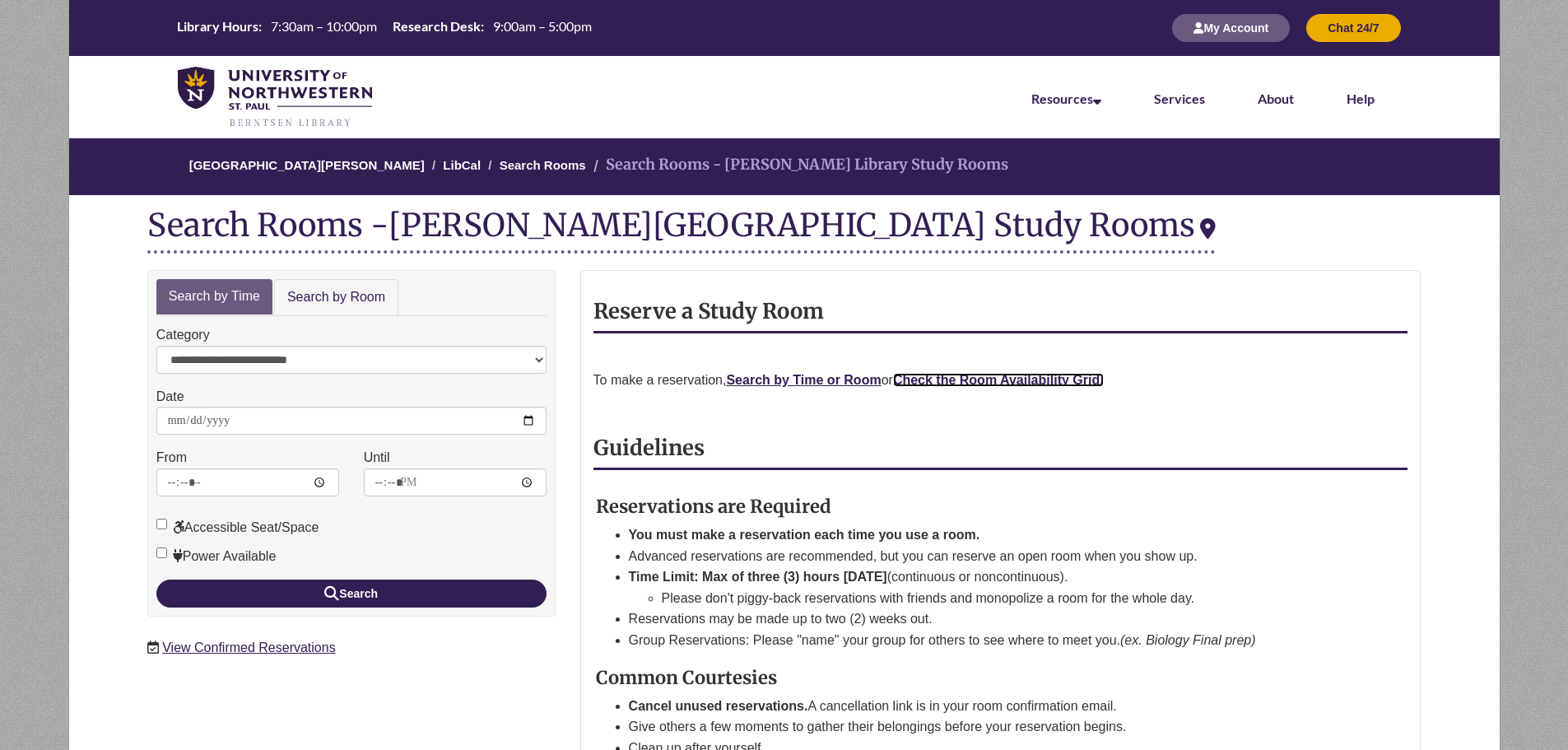
click at [975, 380] on strong "Check the Room Availability Grid." at bounding box center [998, 380] width 211 height 14
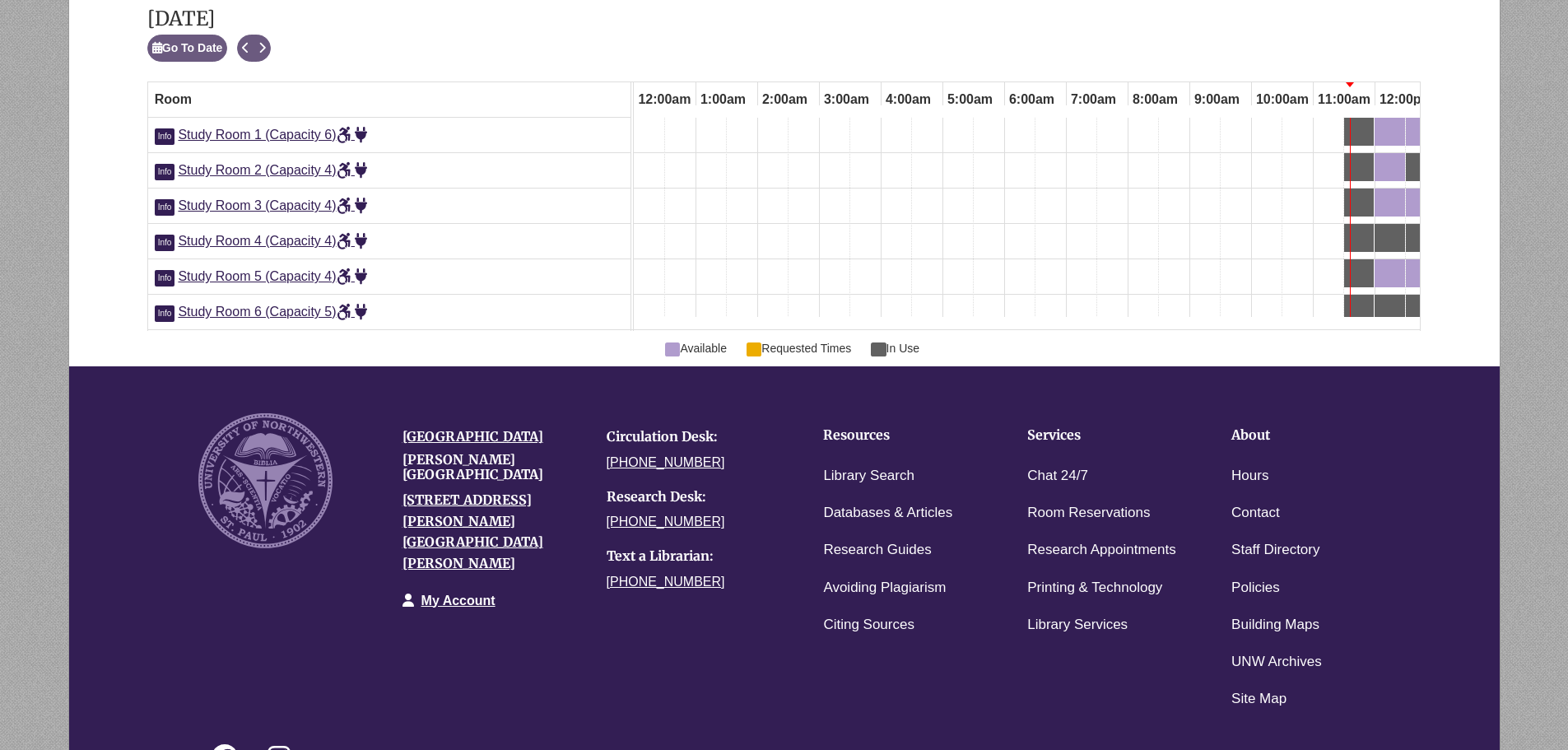
scroll to position [0, 618]
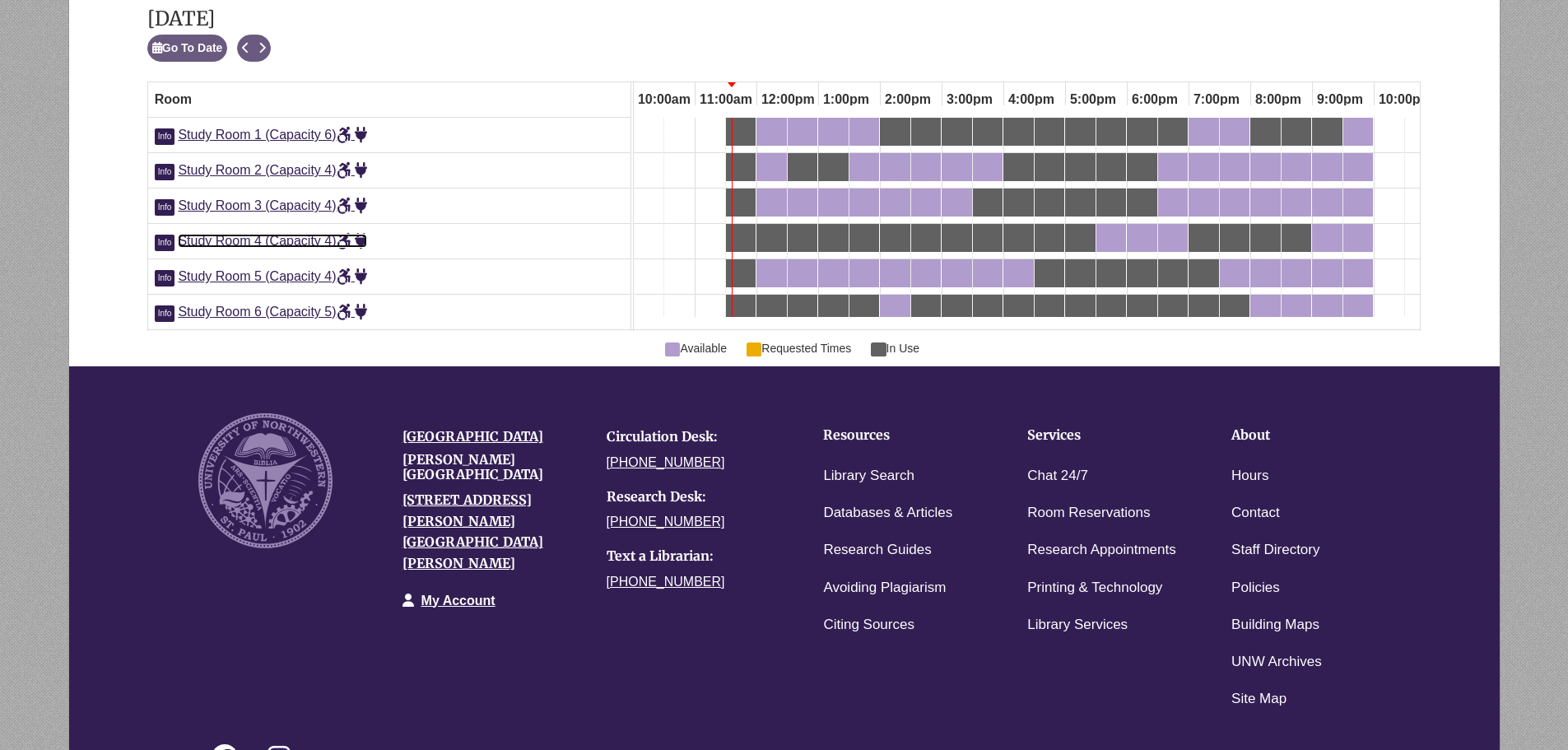
click at [301, 248] on link "Study Room 4 (Capacity 4)" at bounding box center [272, 240] width 189 height 14
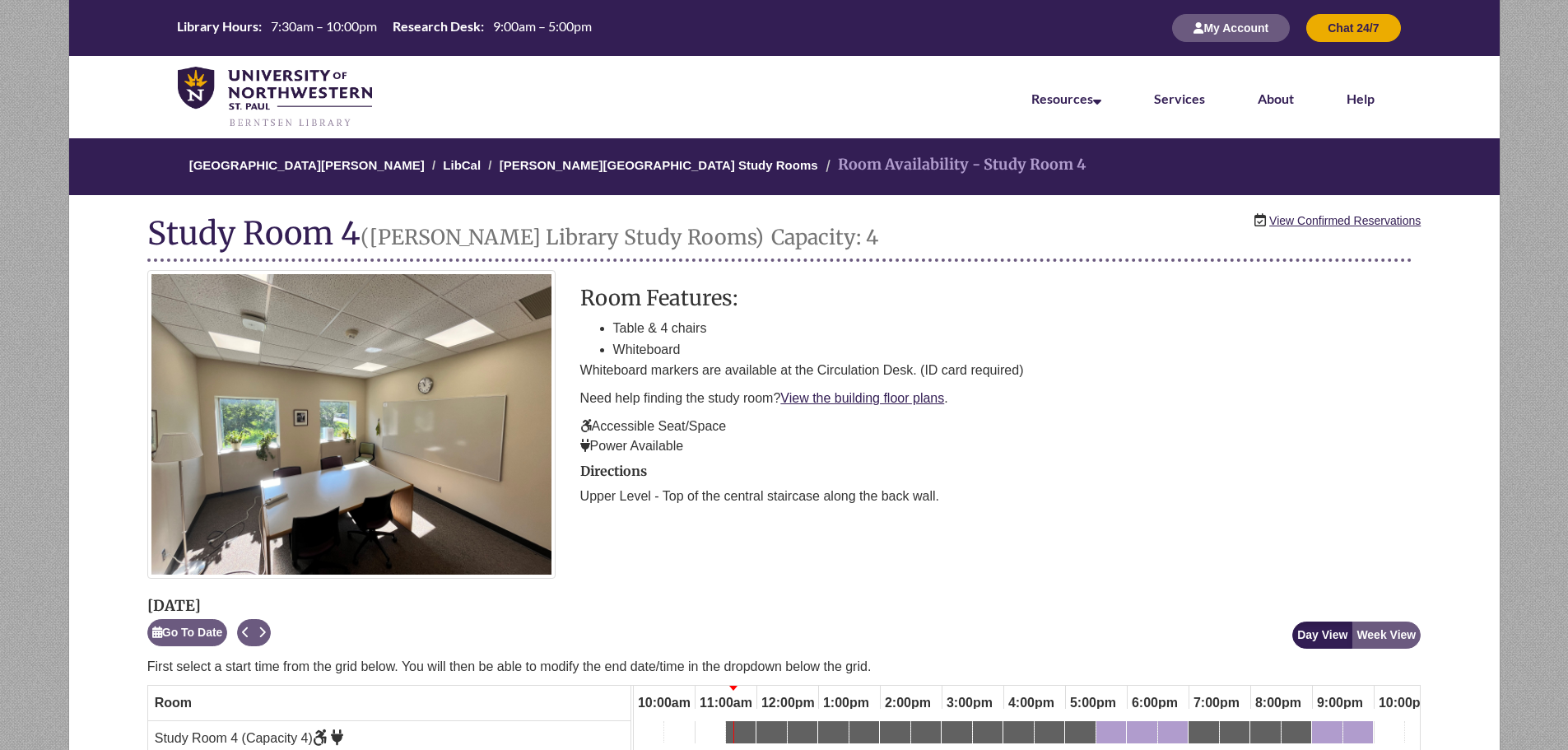
scroll to position [165, 0]
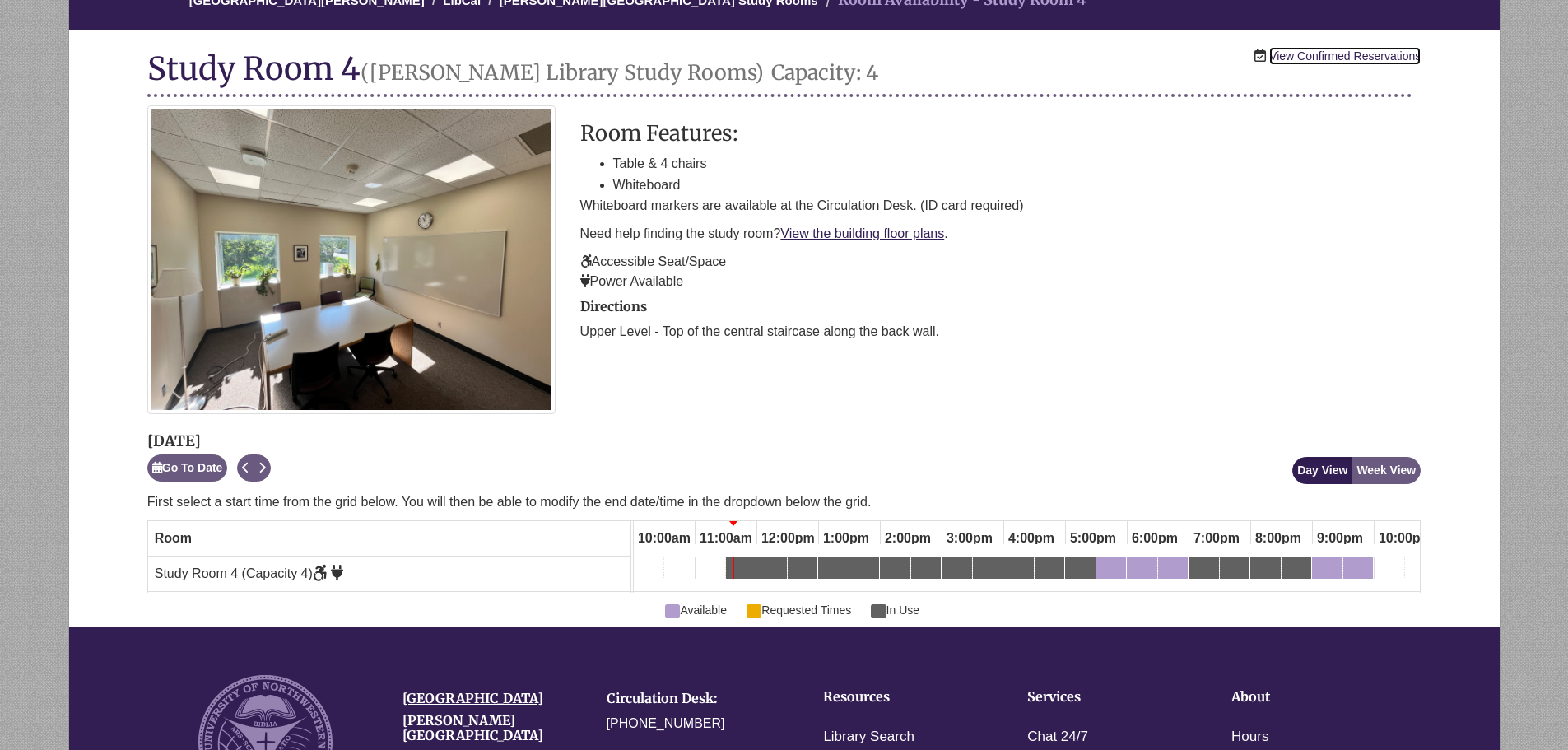
click at [1277, 59] on link "View Confirmed Reservations" at bounding box center [1345, 56] width 151 height 18
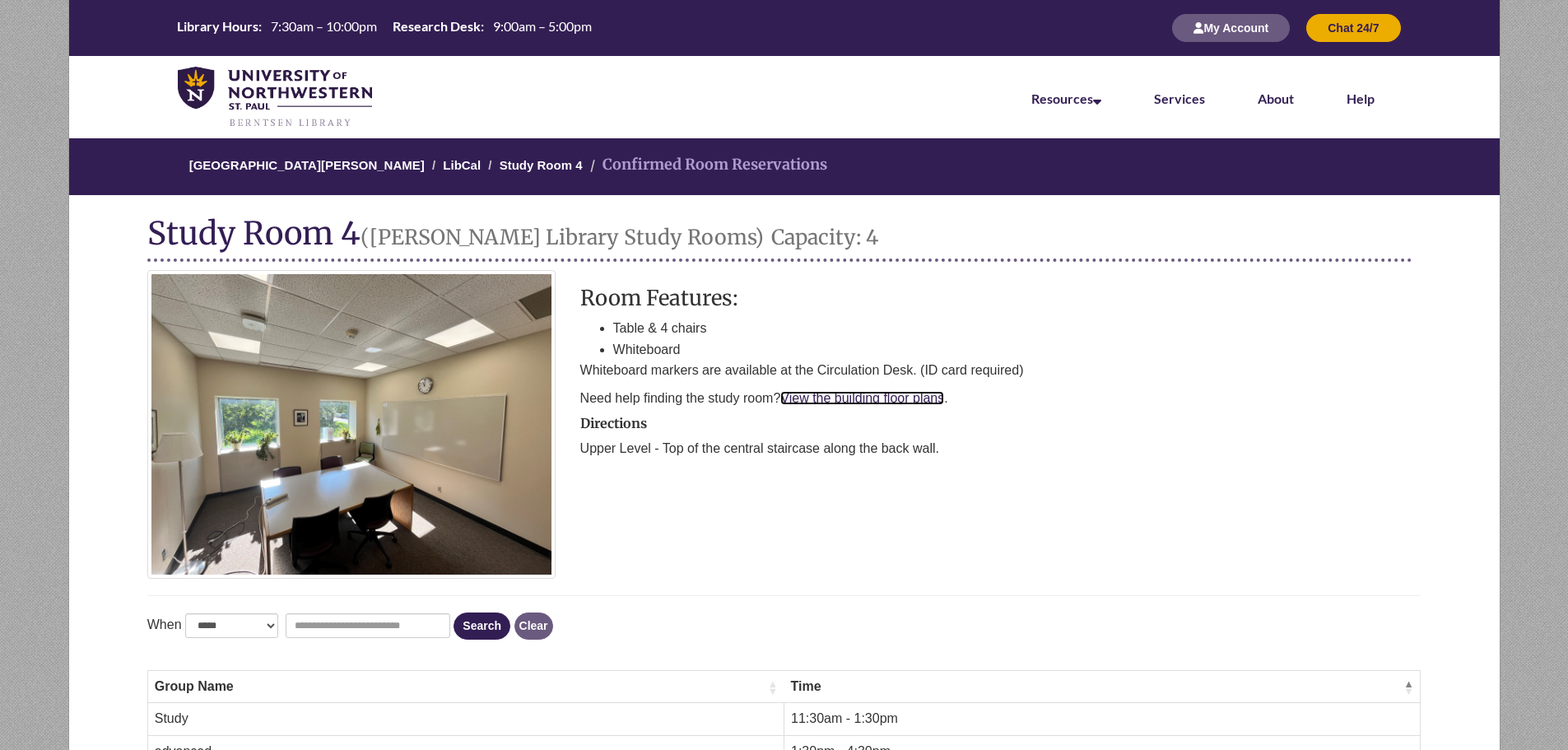
click at [830, 400] on link "View the building floor plans" at bounding box center [861, 398] width 164 height 14
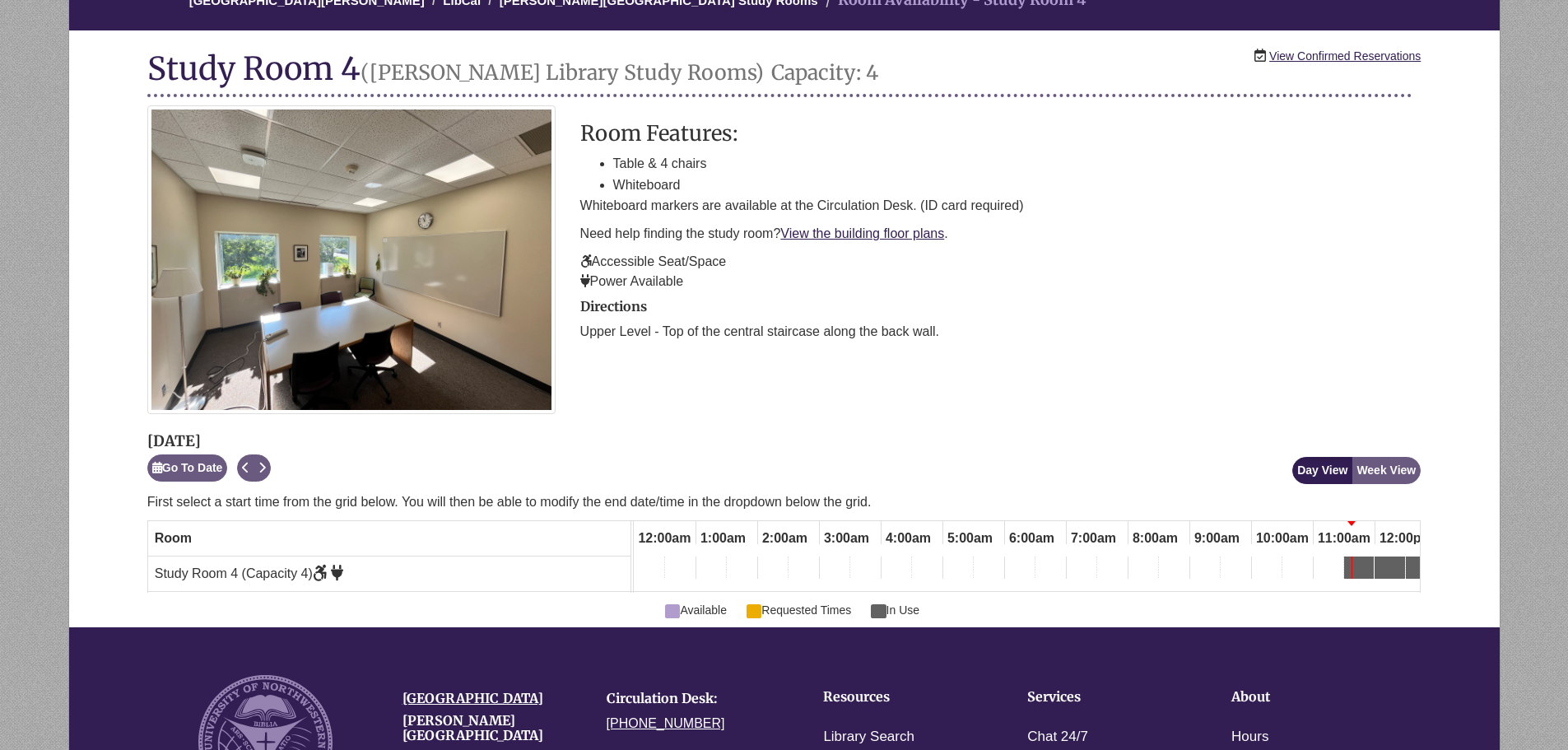
scroll to position [0, 618]
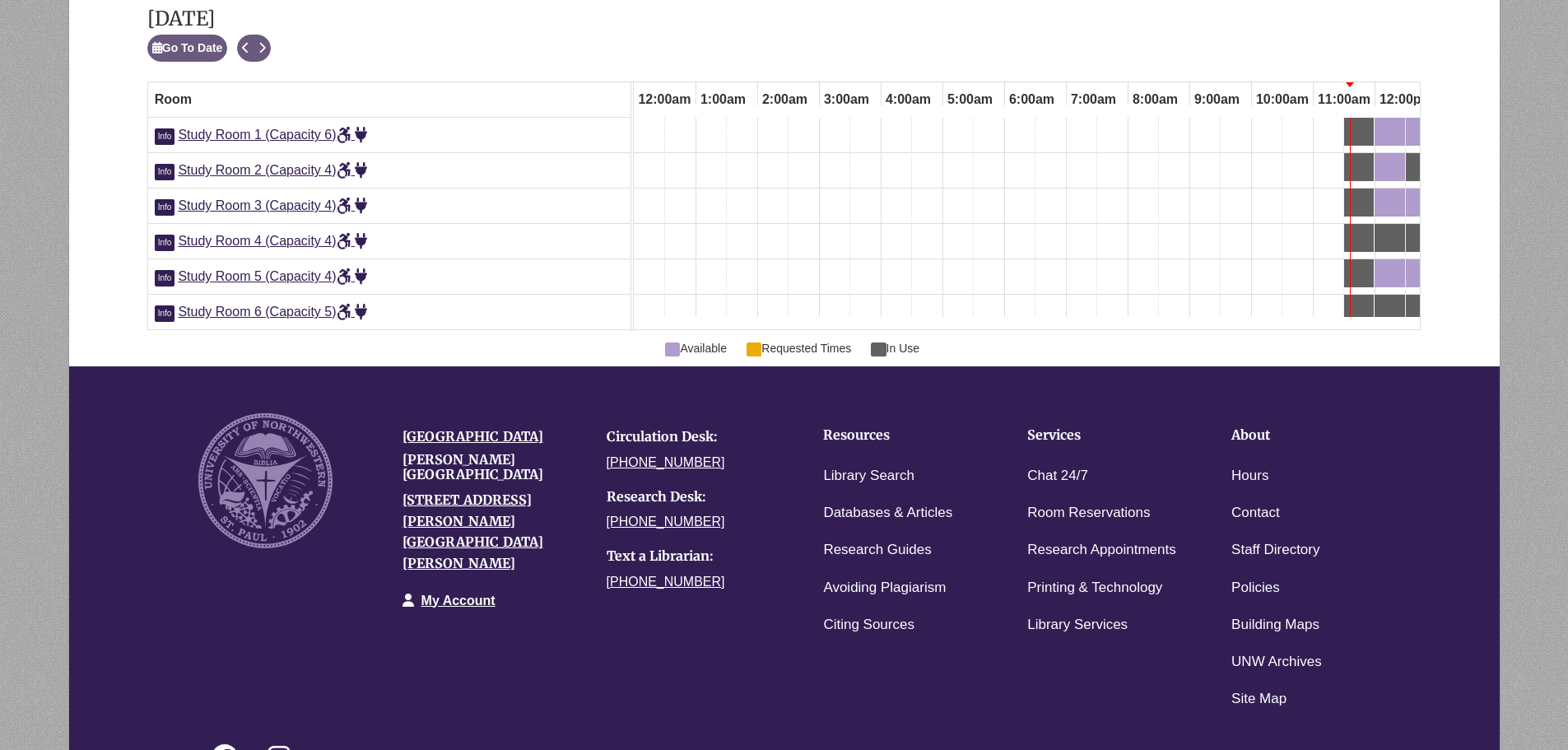
scroll to position [0, 618]
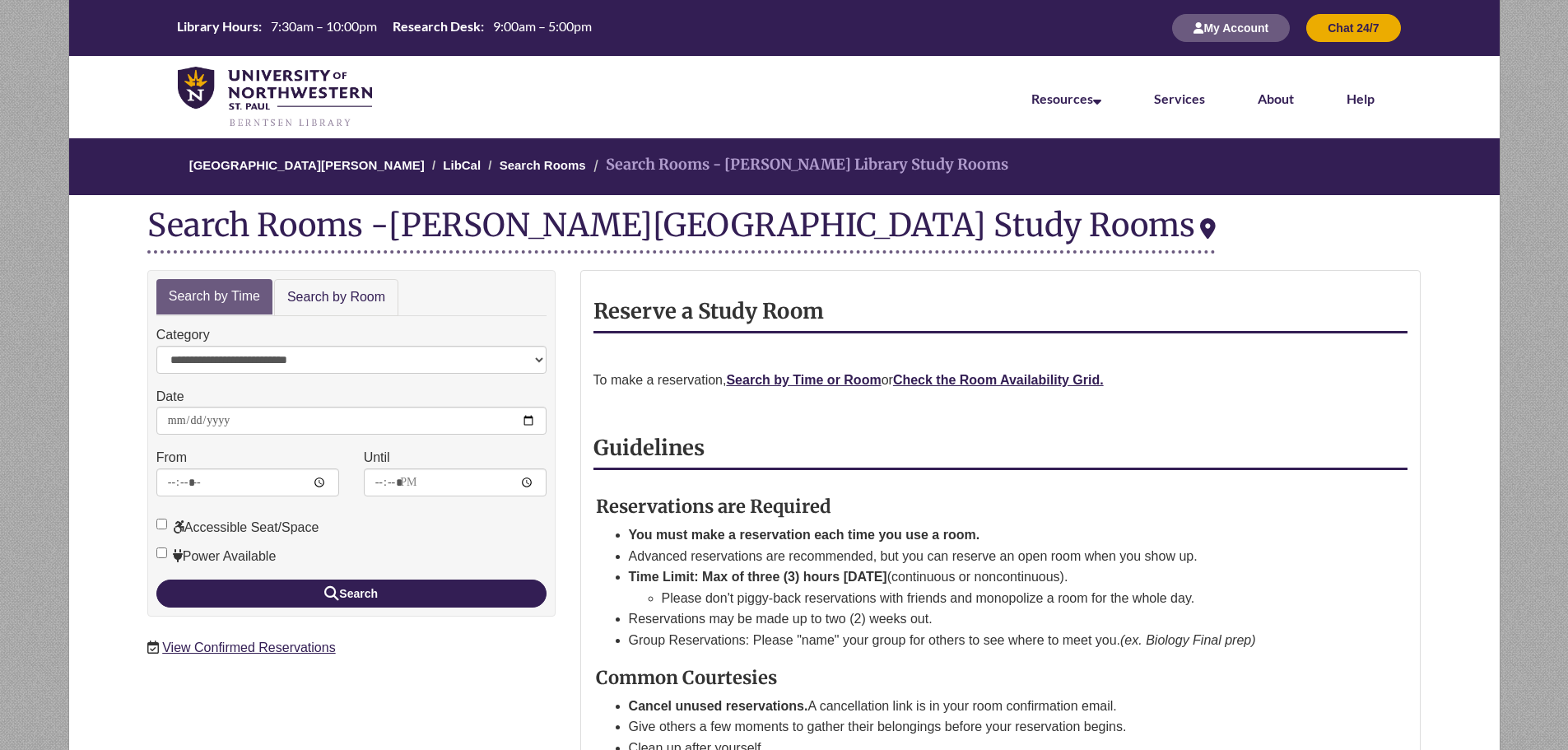
click at [772, 460] on p at bounding box center [982, 469] width 773 height 21
click at [862, 473] on p at bounding box center [982, 469] width 773 height 21
click at [820, 384] on link "Search by Time or Room" at bounding box center [803, 380] width 154 height 14
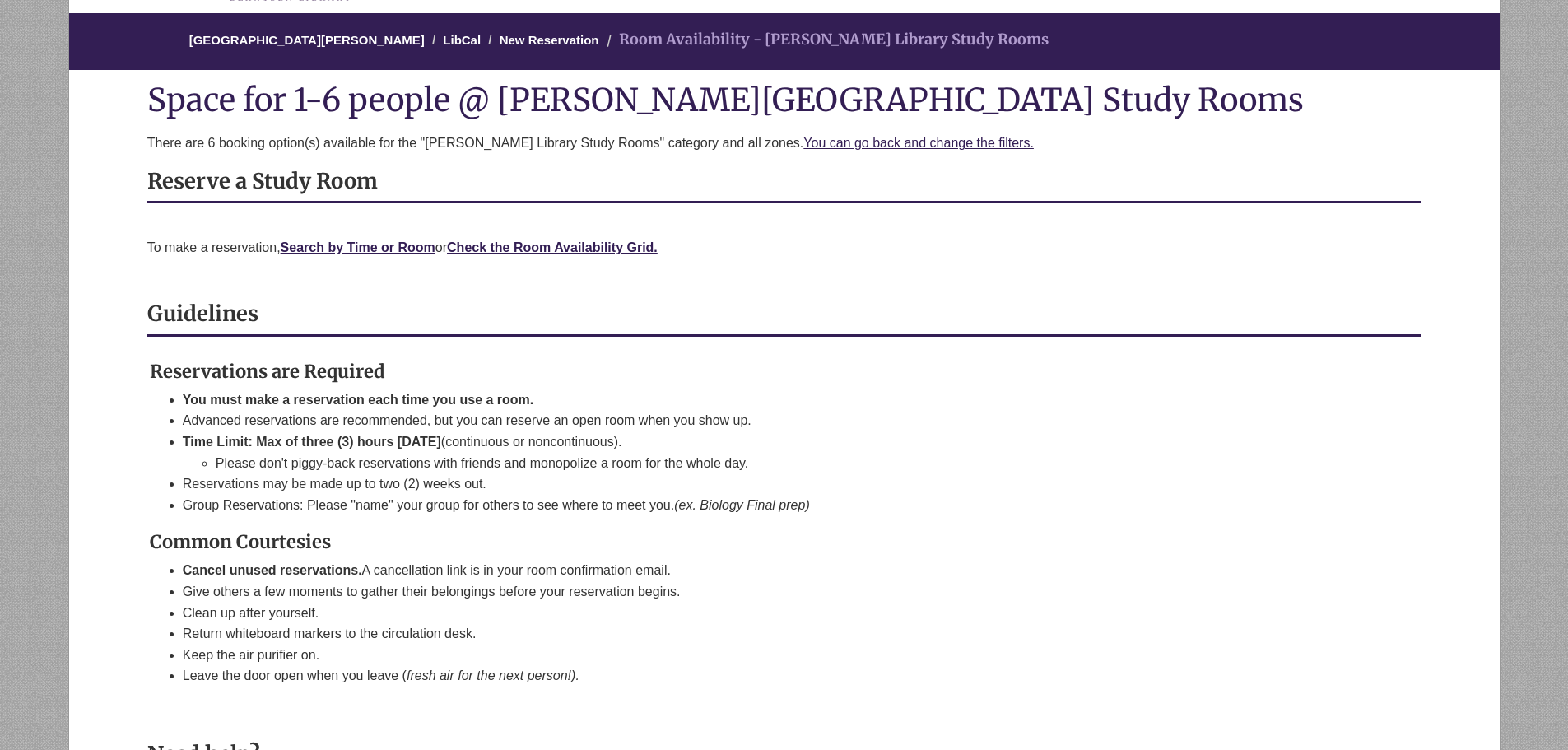
scroll to position [0, 618]
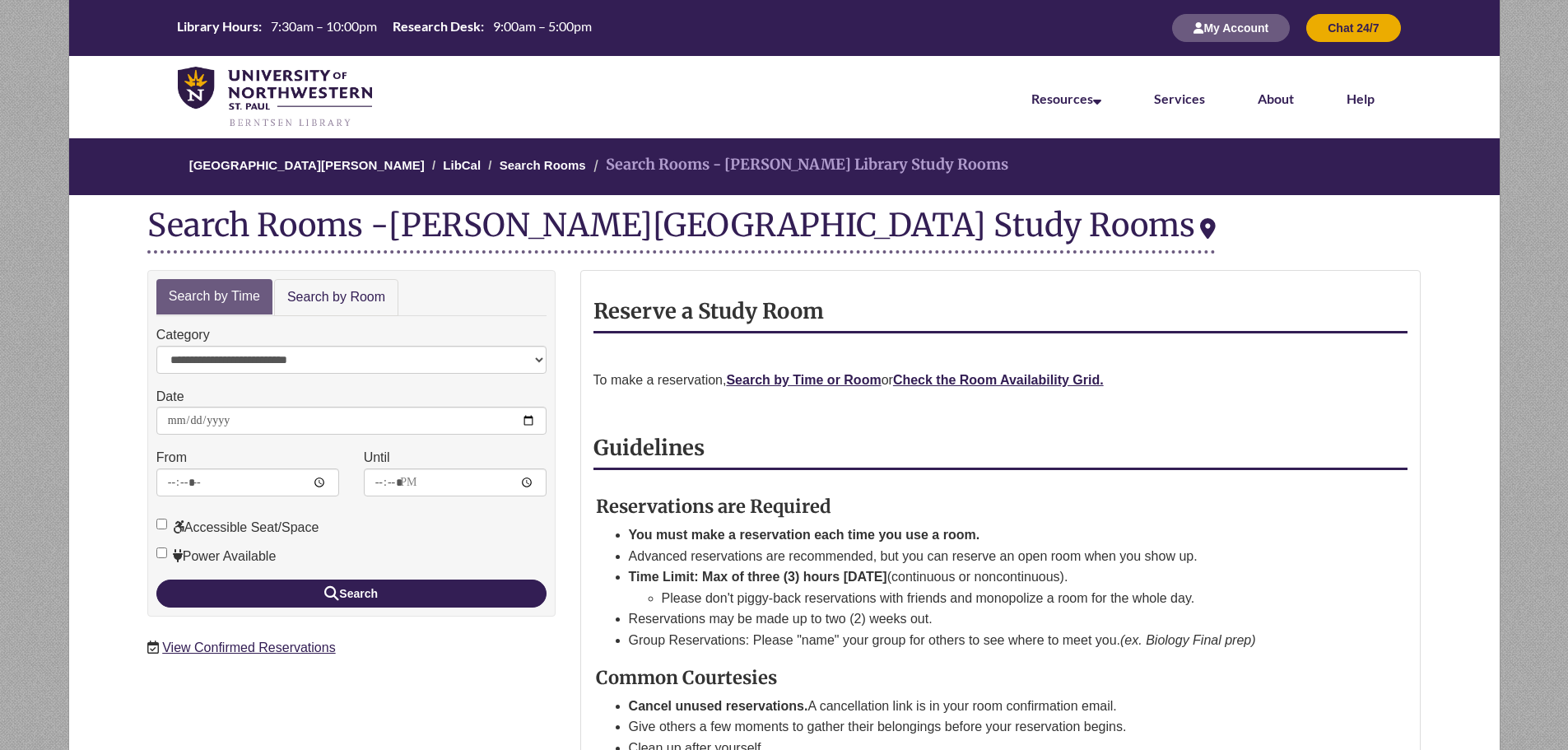
scroll to position [77, 0]
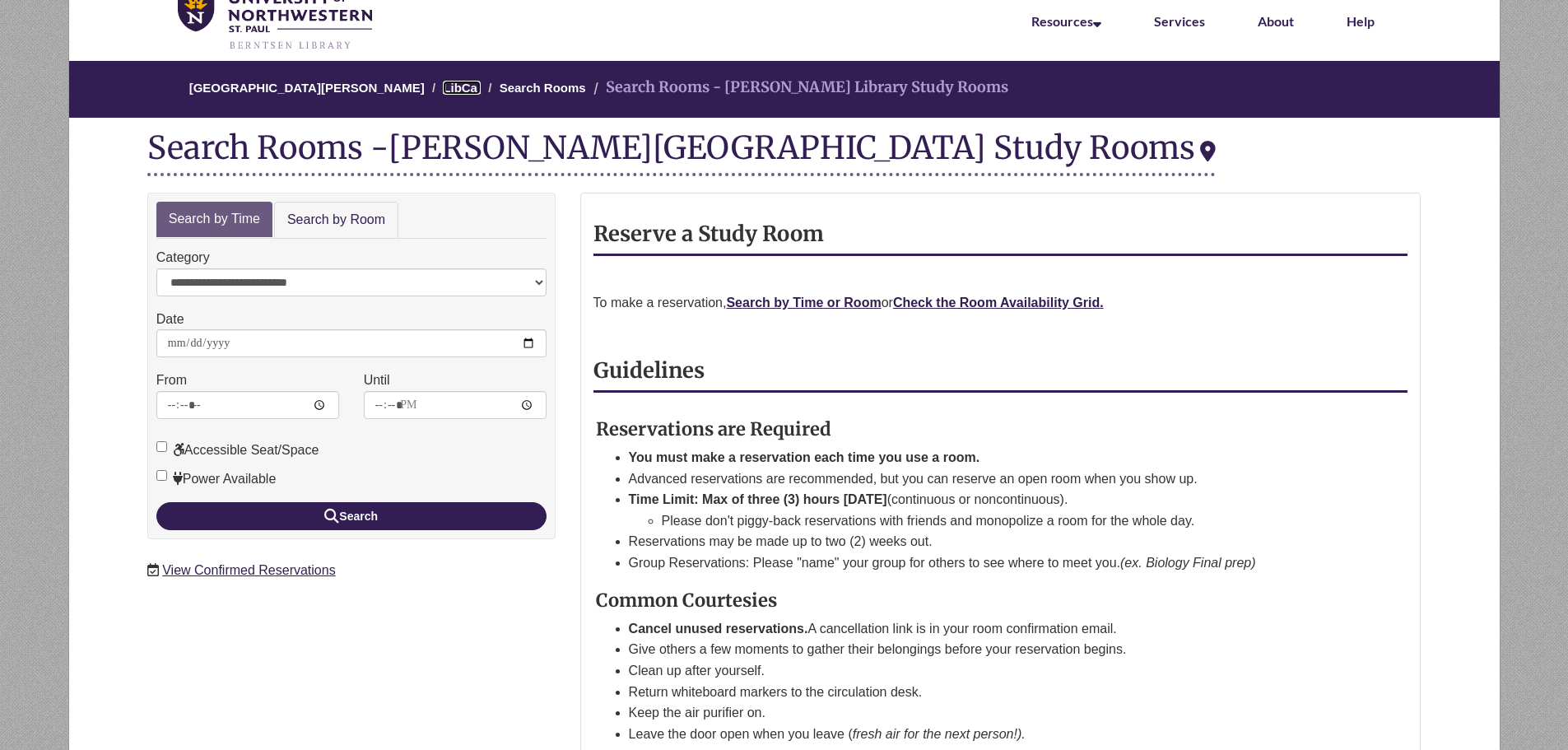
click at [442, 88] on link "LibCal" at bounding box center [461, 87] width 38 height 14
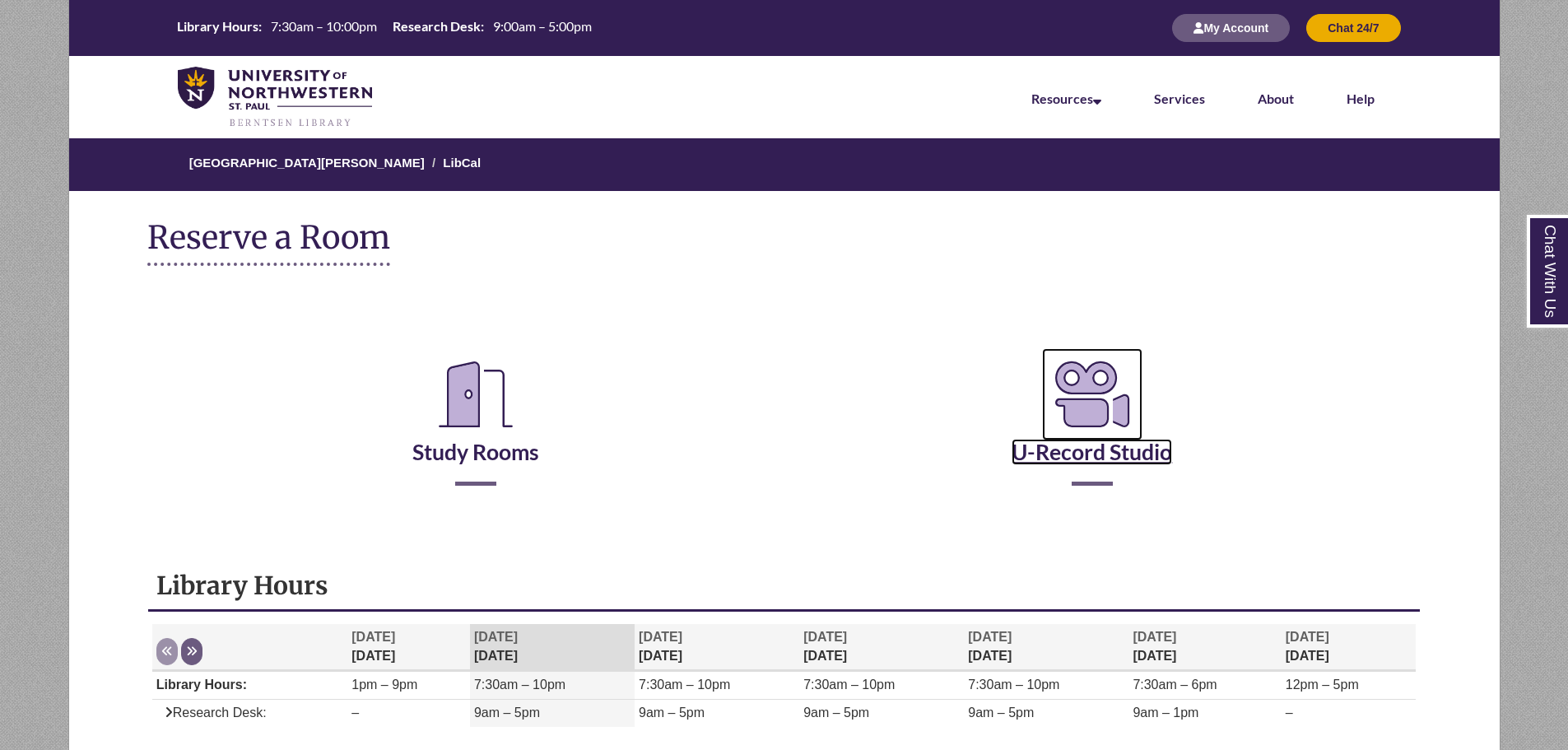
click at [1121, 460] on link "U-Record Studio" at bounding box center [1091, 432] width 160 height 67
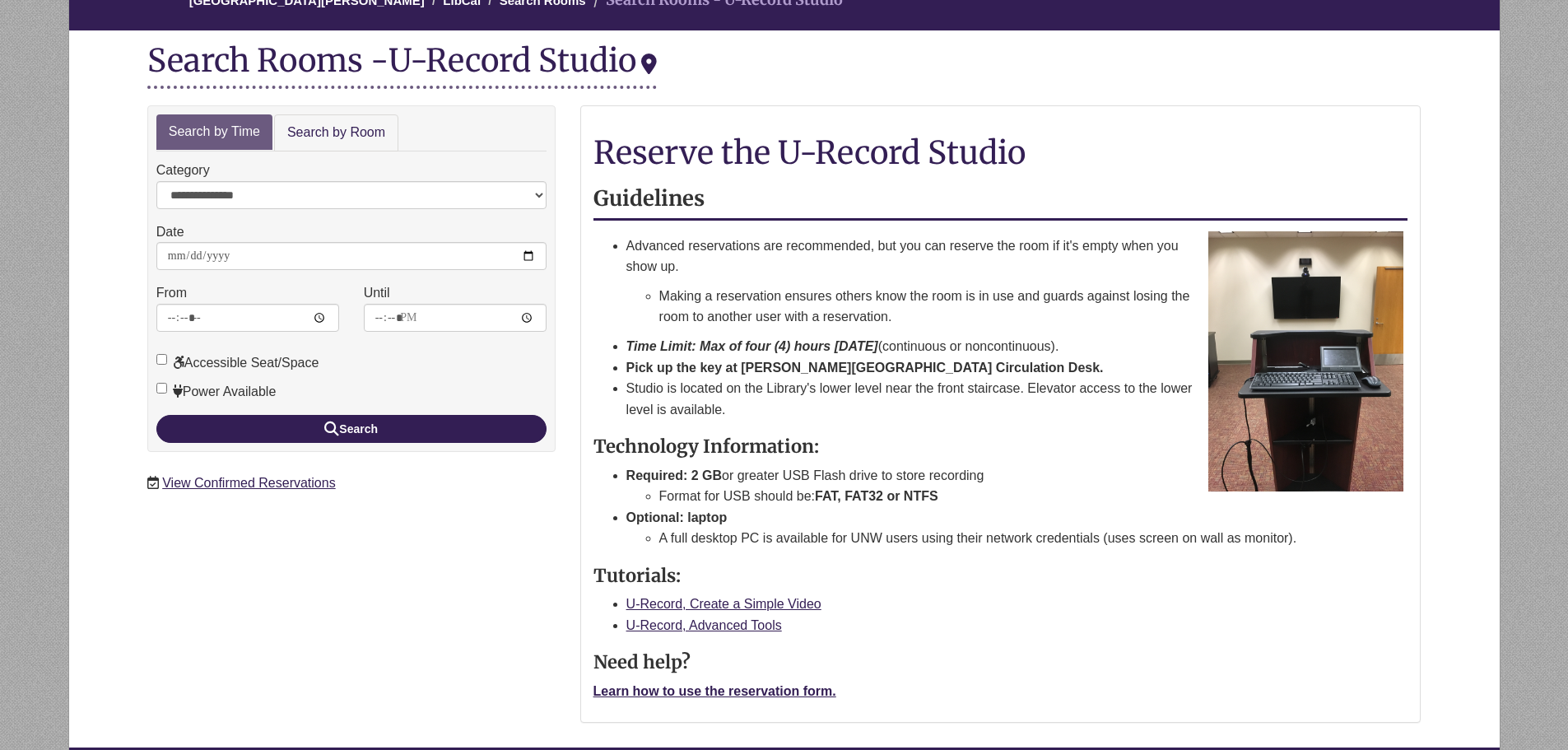
scroll to position [329, 0]
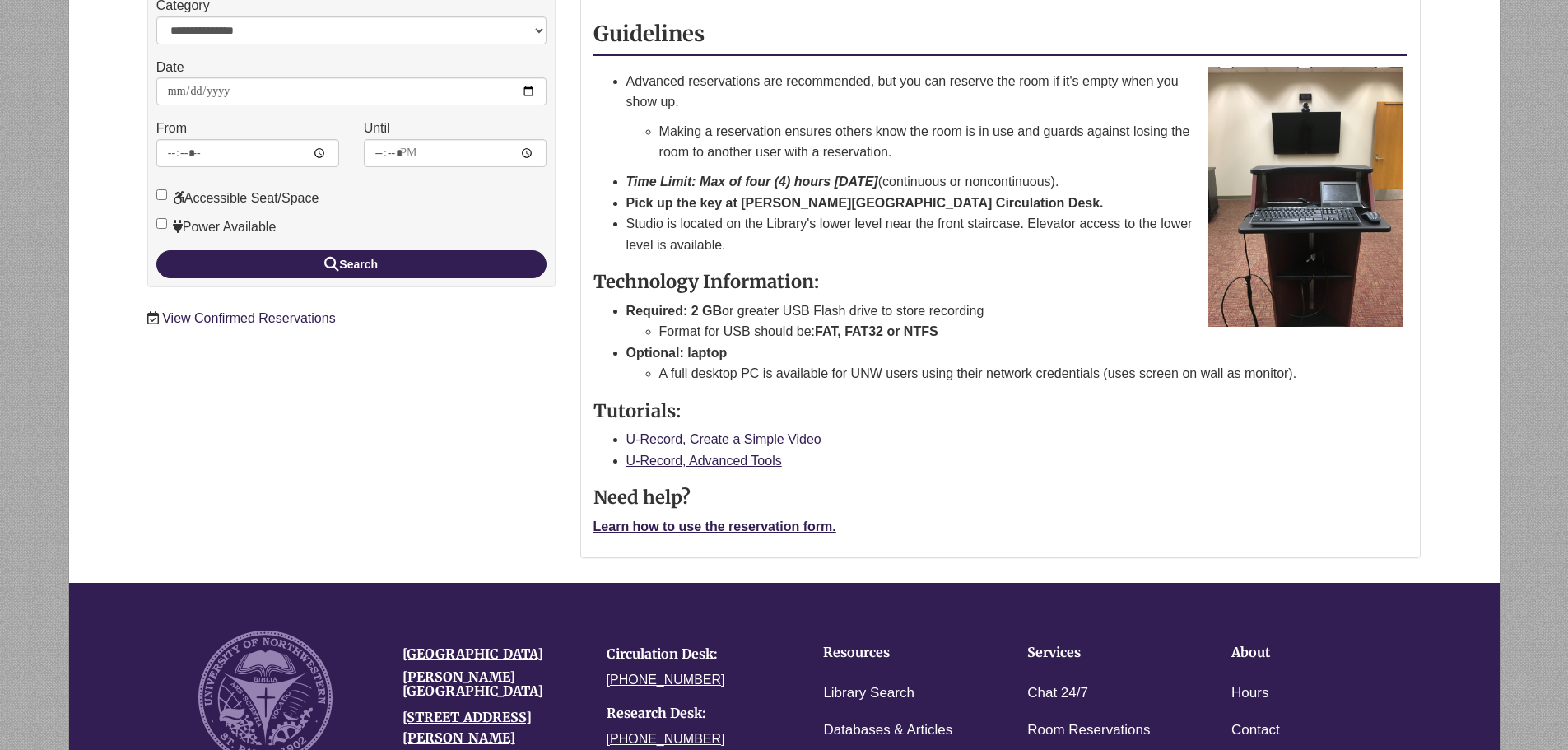
click at [793, 513] on div "Reserve the U-Record Studio Guidelines Advanced reservations are recommended, b…" at bounding box center [1001, 254] width 815 height 566
click at [801, 525] on strong "Learn how to use the reservation form." at bounding box center [714, 527] width 243 height 14
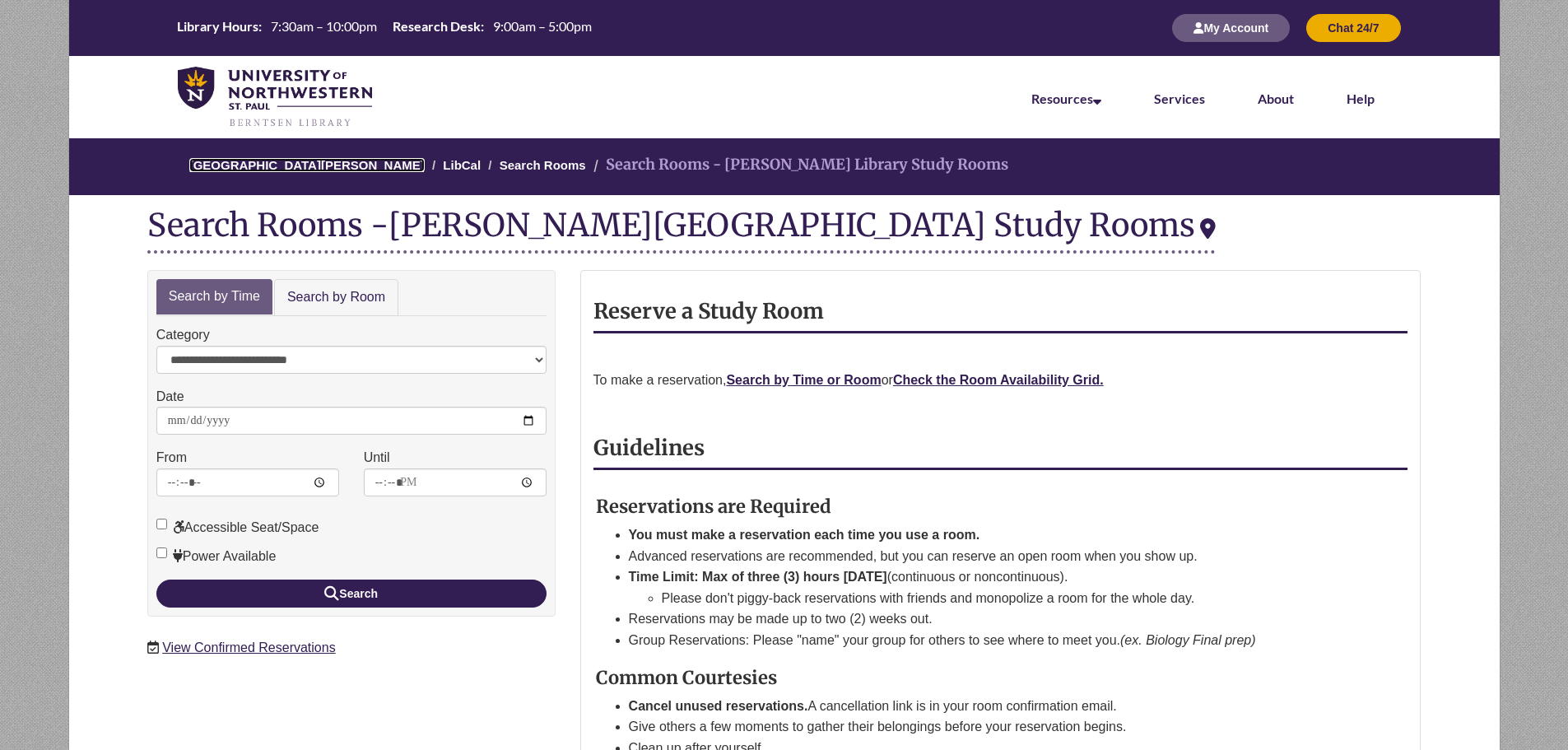
drag, startPoint x: 312, startPoint y: 170, endPoint x: 342, endPoint y: 169, distance: 30.0
click at [312, 170] on link "[GEOGRAPHIC_DATA][PERSON_NAME]" at bounding box center [306, 165] width 235 height 14
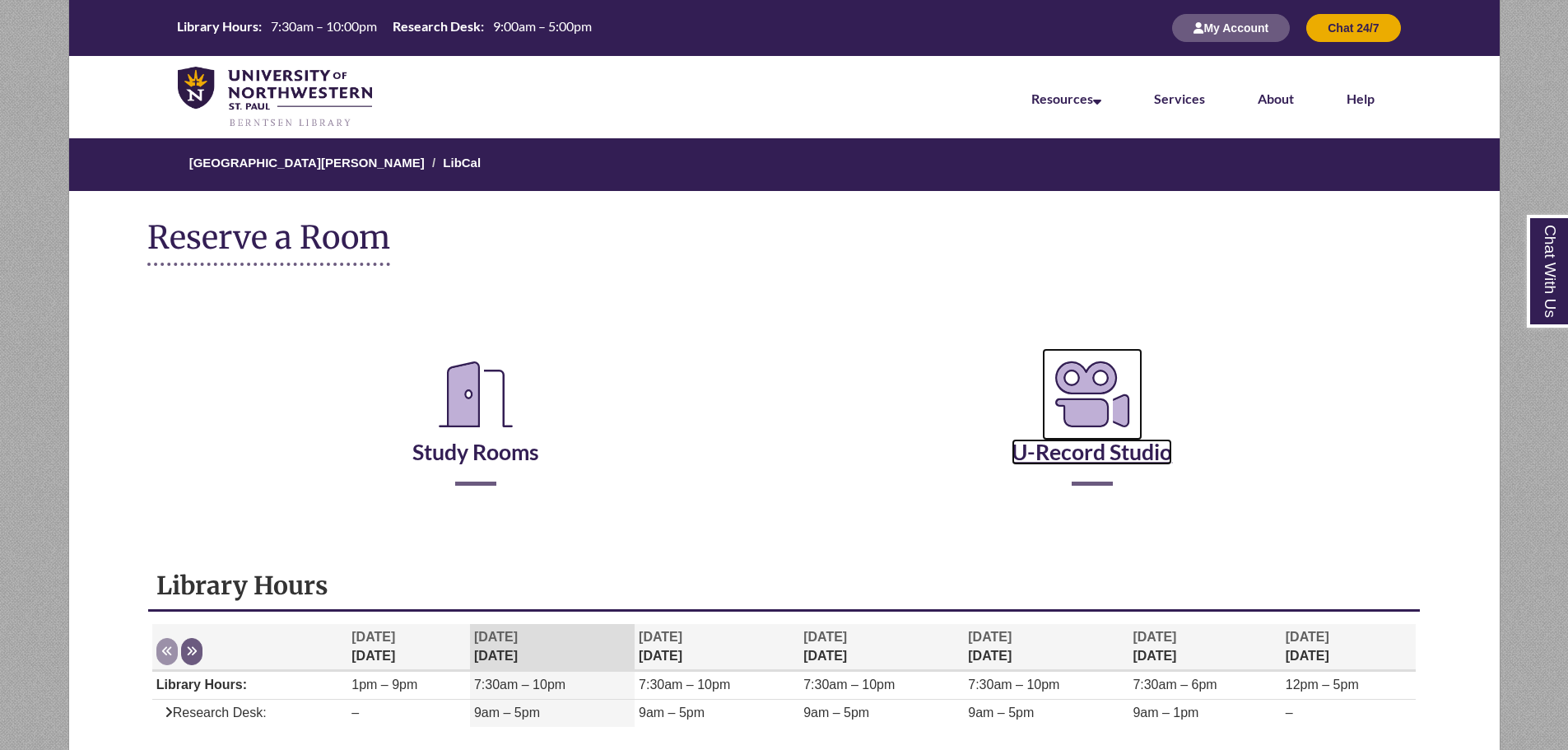
click at [1075, 398] on icon "Reserve a Room" at bounding box center [1092, 395] width 101 height 92
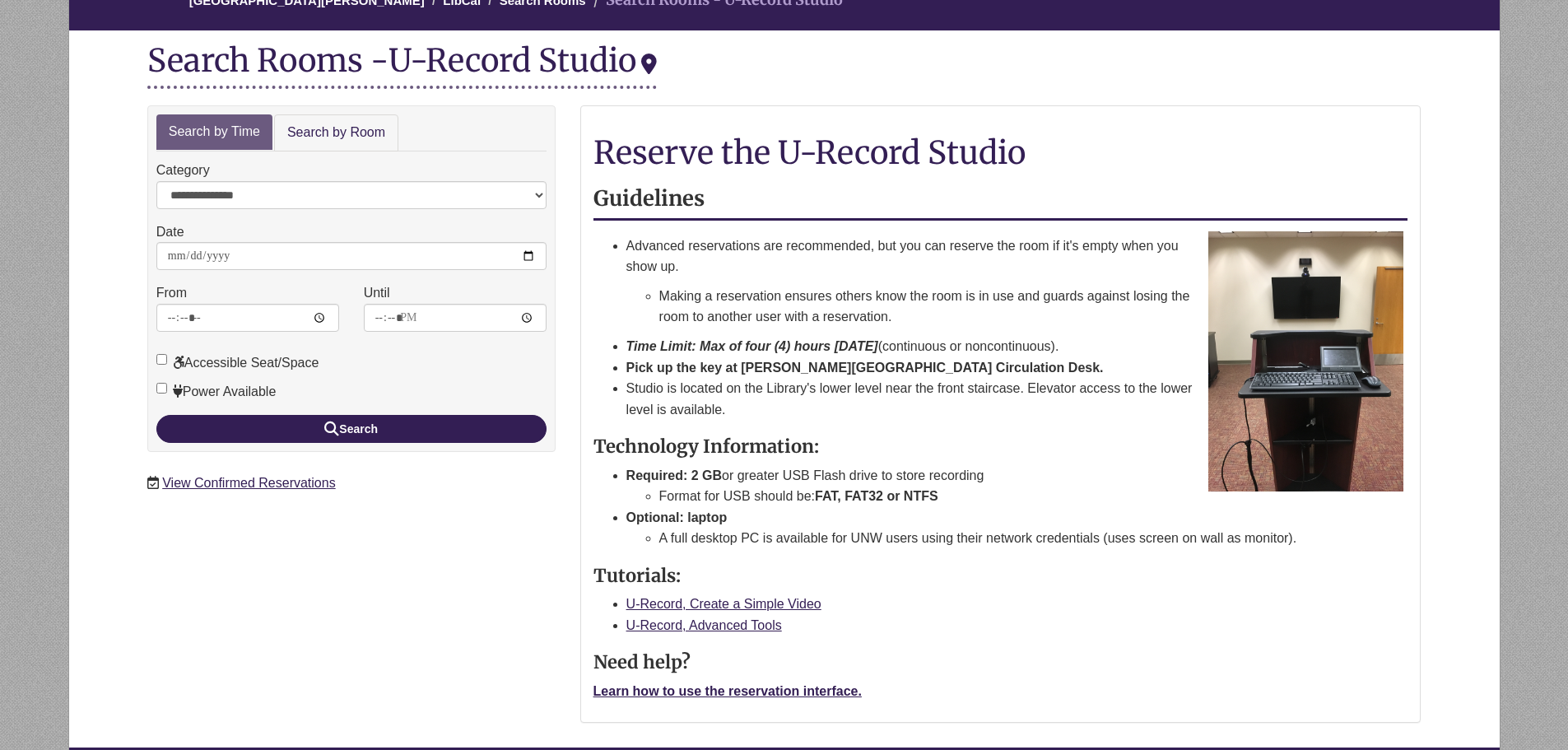
scroll to position [82, 0]
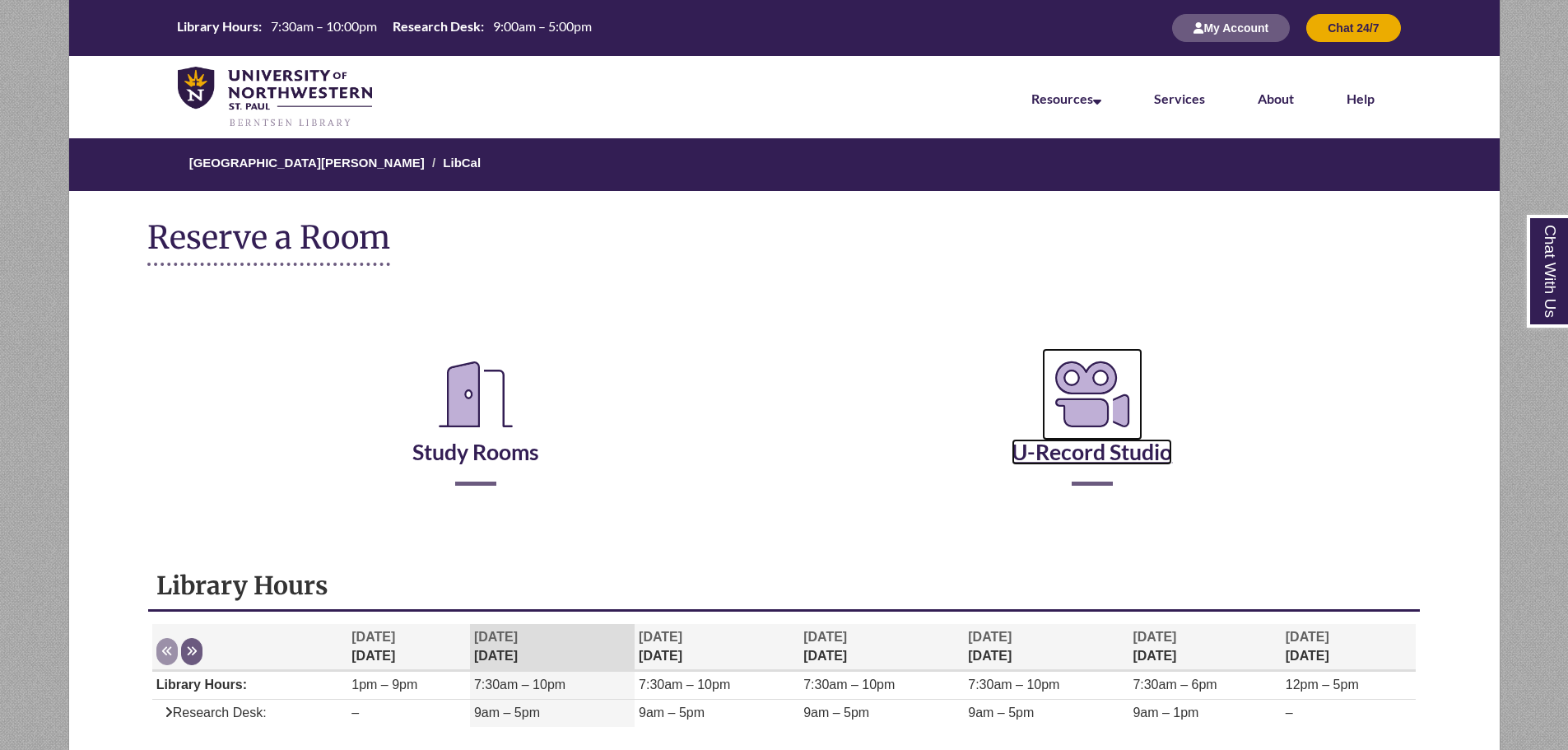
click at [1097, 392] on icon "Reserve a Room" at bounding box center [1092, 395] width 101 height 92
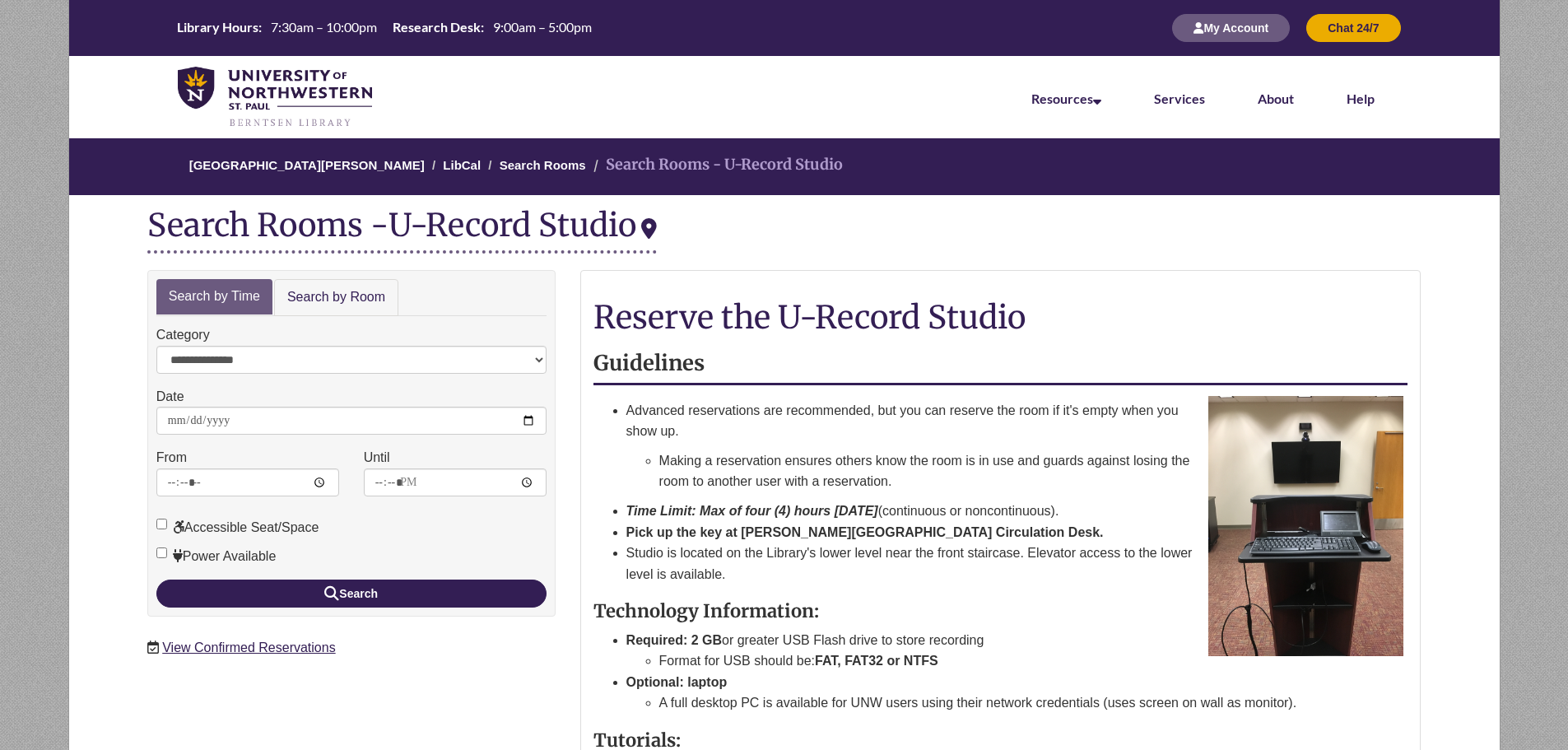
click at [760, 319] on span "Reserve the U-Record Studio" at bounding box center [809, 317] width 432 height 39
click at [326, 318] on div "**********" at bounding box center [351, 443] width 408 height 347
click at [342, 304] on link "Search by Room" at bounding box center [336, 297] width 124 height 37
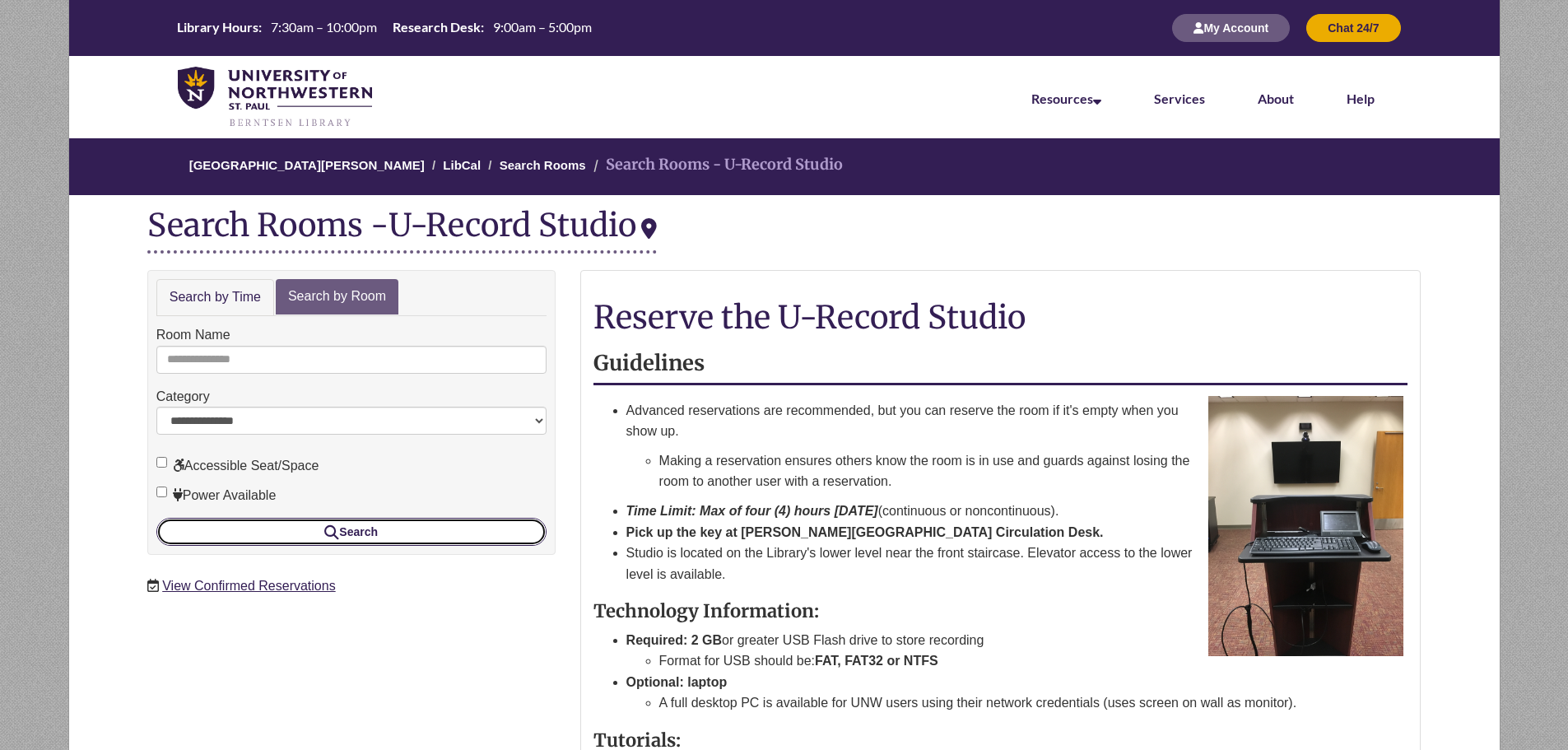
click at [447, 542] on button "Search" at bounding box center [351, 532] width 390 height 28
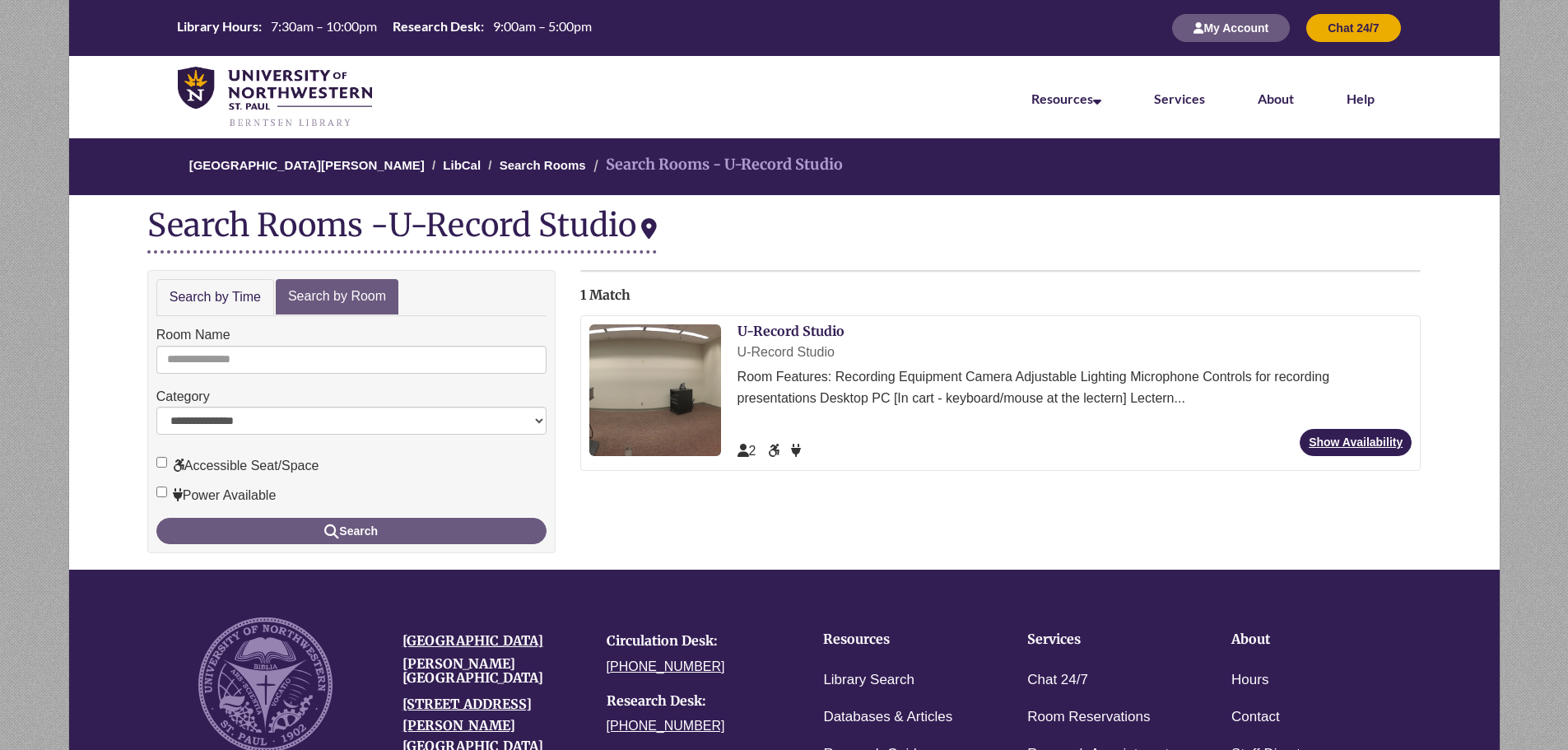
click at [983, 374] on div "Room Features: Recording Equipment Camera Adjustable Lighting Microphone Contro…" at bounding box center [1074, 387] width 675 height 42
click at [653, 395] on img at bounding box center [655, 390] width 132 height 132
click at [1401, 434] on link "Show Availability" at bounding box center [1355, 443] width 112 height 27
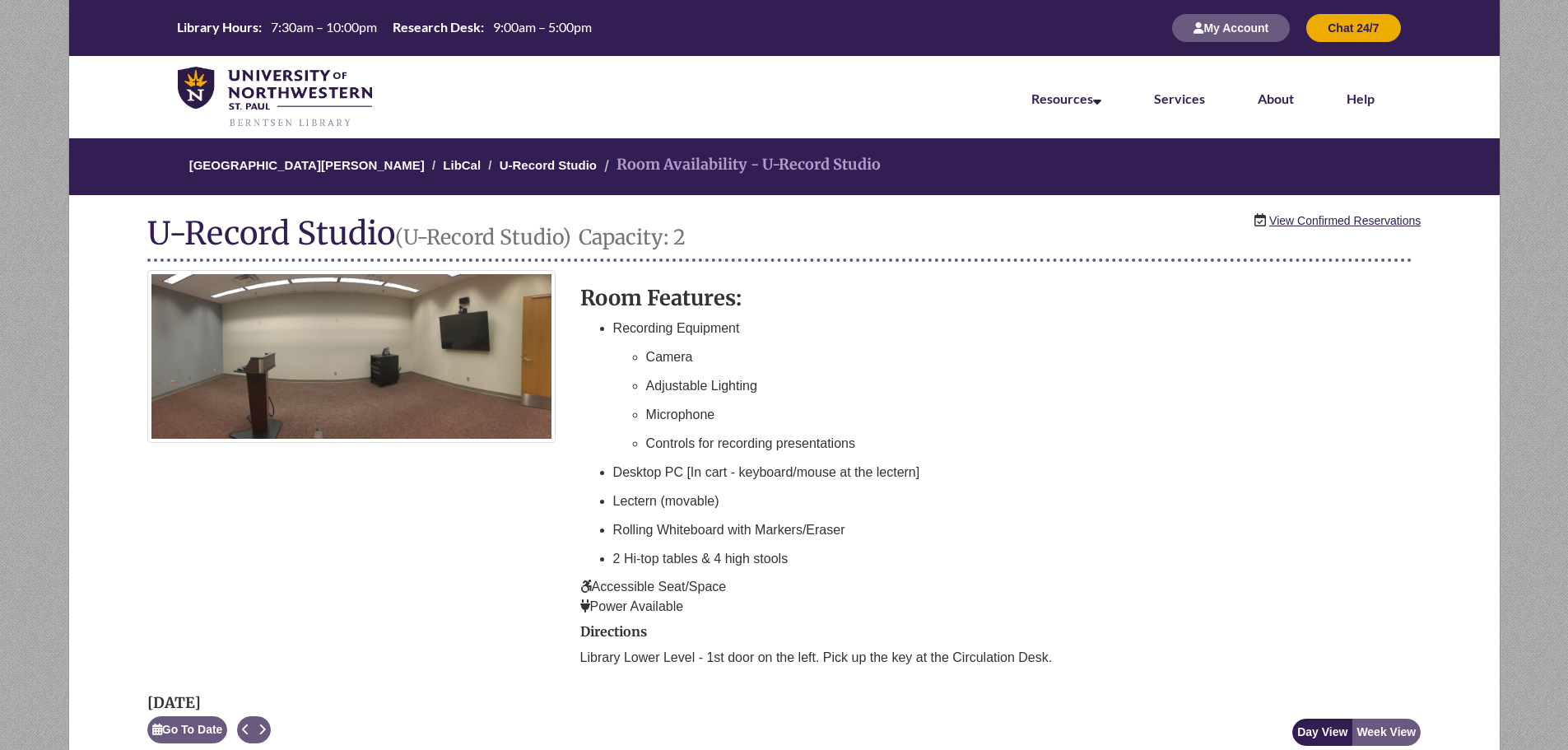
scroll to position [0, 618]
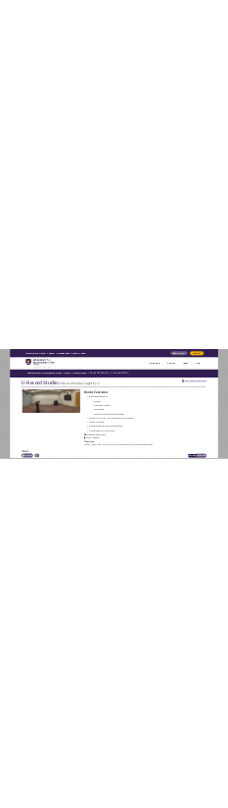
scroll to position [490, 0]
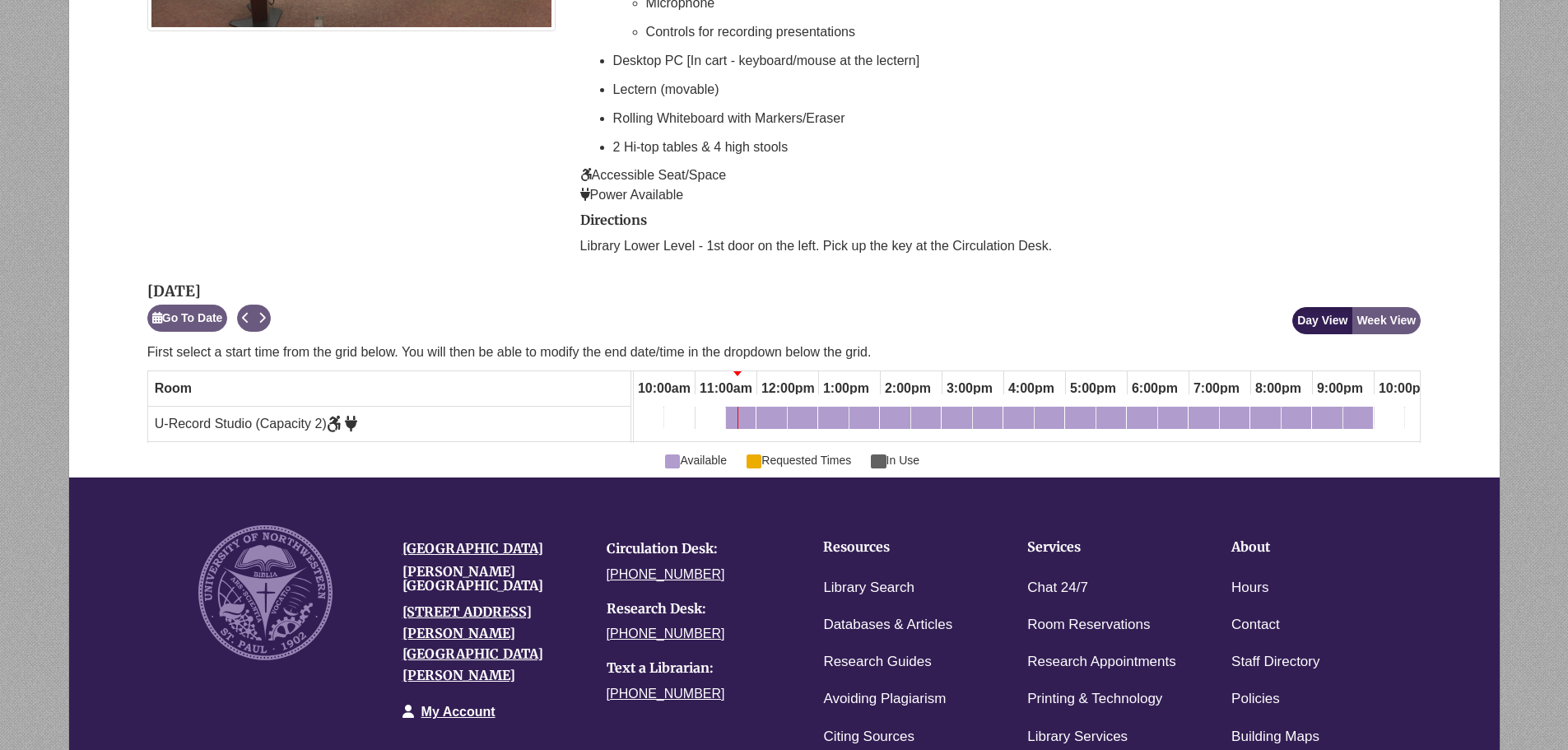
drag, startPoint x: 315, startPoint y: 369, endPoint x: 449, endPoint y: 367, distance: 134.0
click at [448, 368] on div "Monday, September 15, 2025 Go To Date Next Available Loading... Day View Week V…" at bounding box center [784, 361] width 1274 height 162
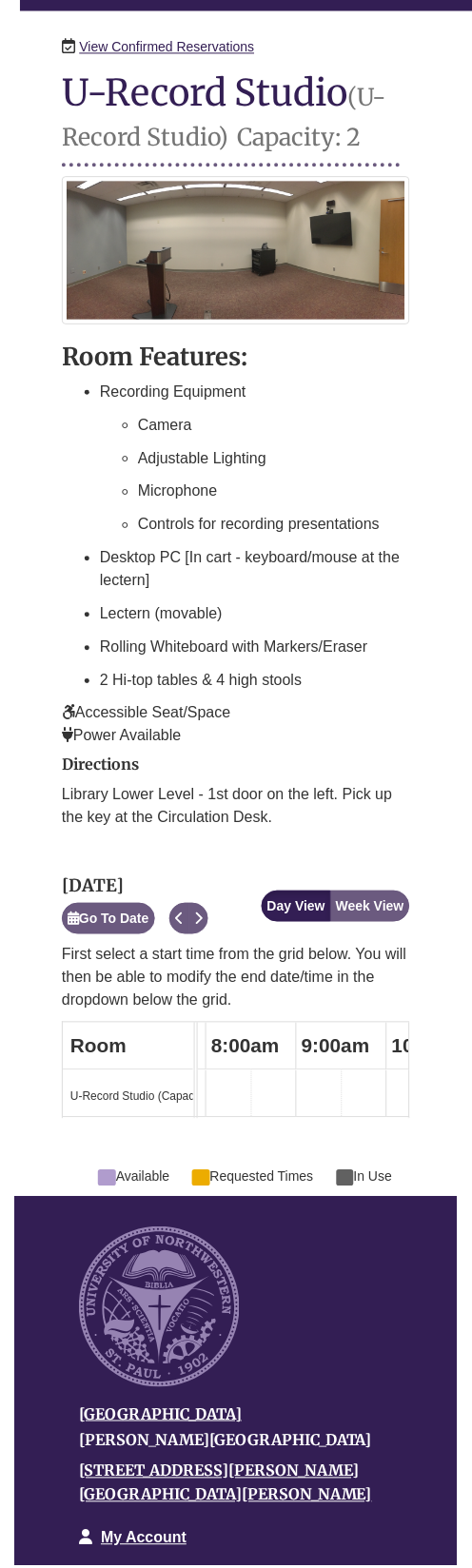
scroll to position [421, 0]
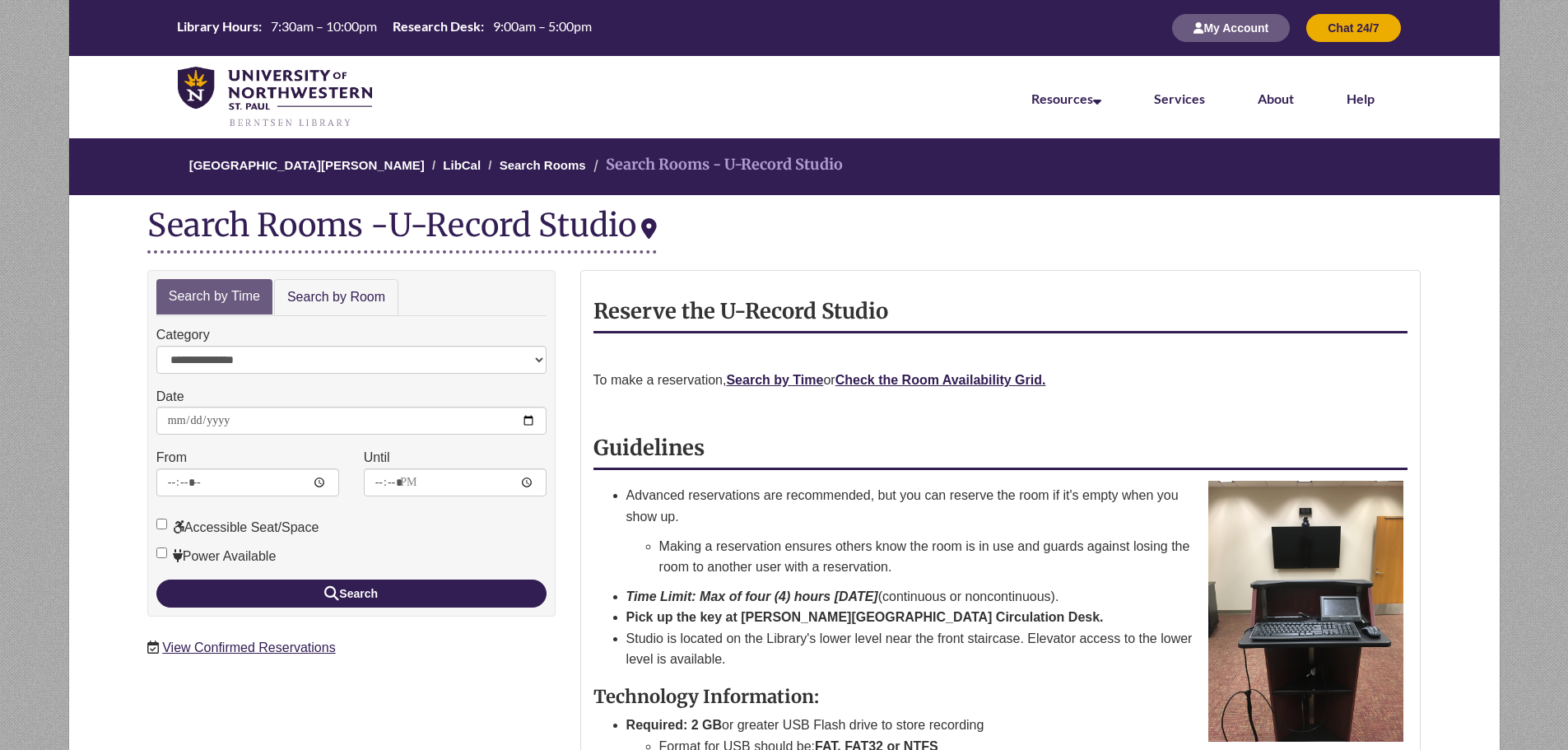
scroll to position [82, 0]
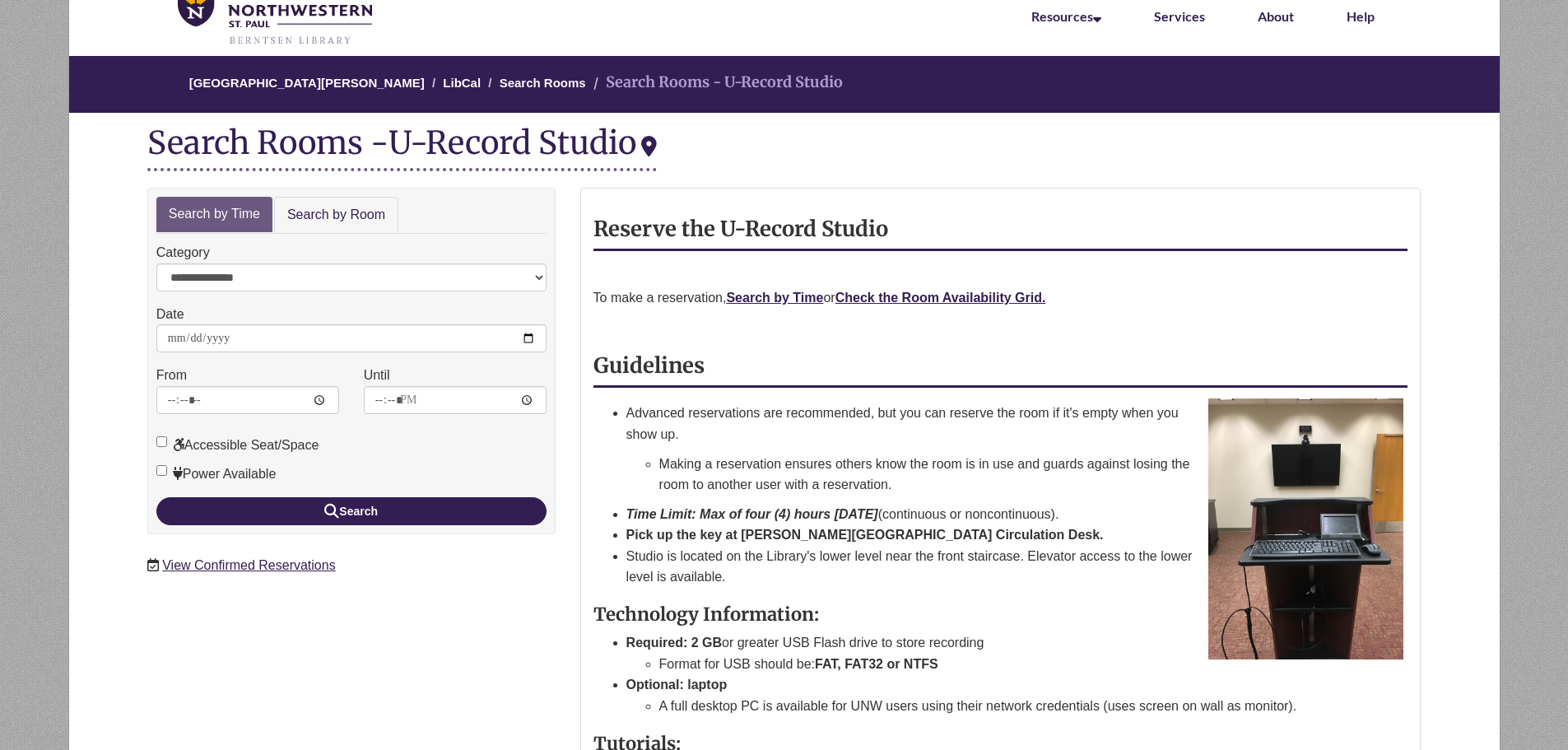
click at [934, 284] on div "Reserve the U-Record Studio To make a reservation, Search by Time or Check the …" at bounding box center [1001, 543] width 815 height 652
click at [943, 288] on p "To make a reservation, Search by Time or Check the Room Availability Grid." at bounding box center [1001, 297] width 815 height 21
click at [949, 296] on strong "Check the Room Availability Grid." at bounding box center [940, 297] width 211 height 14
click at [975, 306] on p "To make a reservation, Search by Time or Check the Room Availability Grid." at bounding box center [1001, 297] width 815 height 21
click at [975, 302] on strong "Check the Room Availability Grid." at bounding box center [940, 297] width 211 height 14
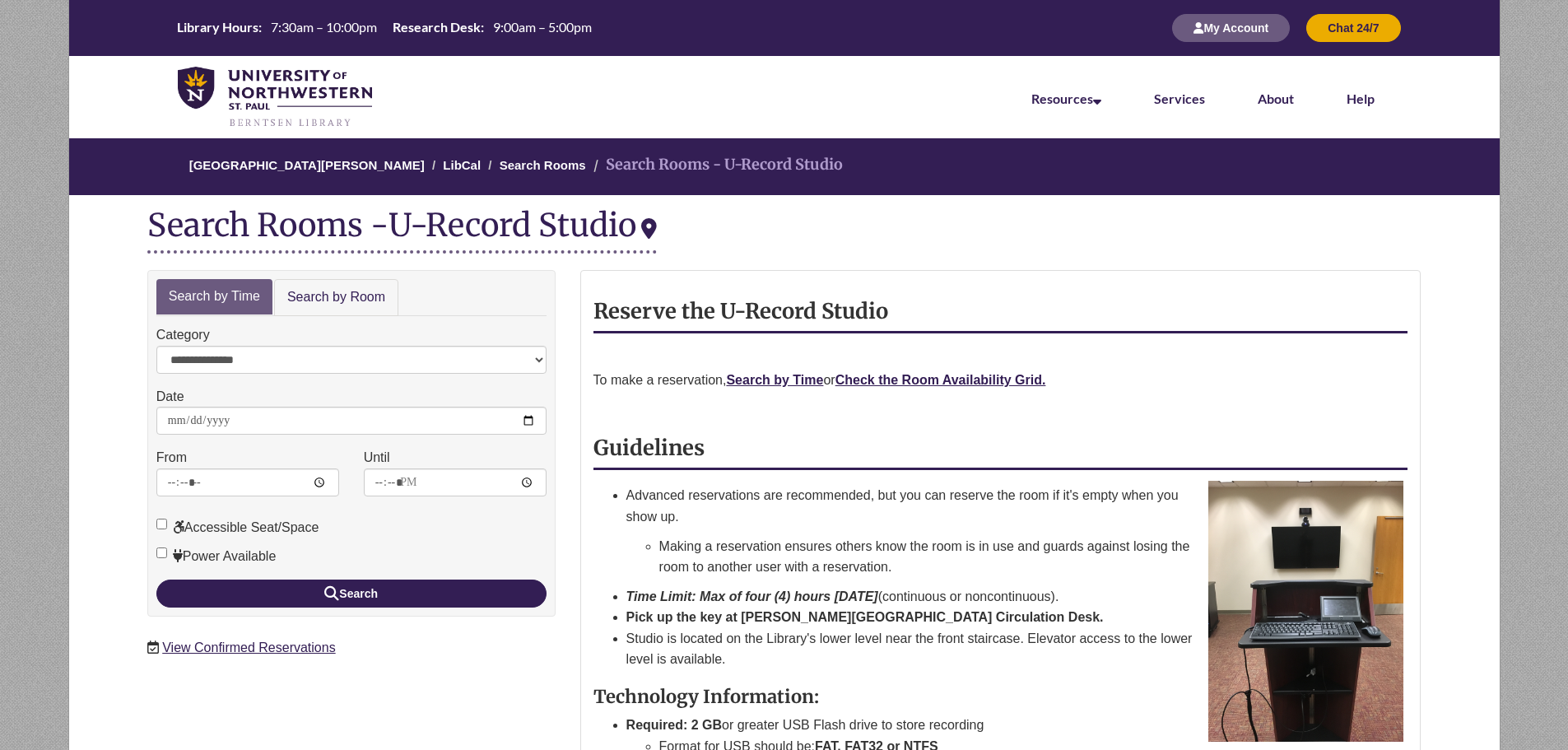
scroll to position [82, 0]
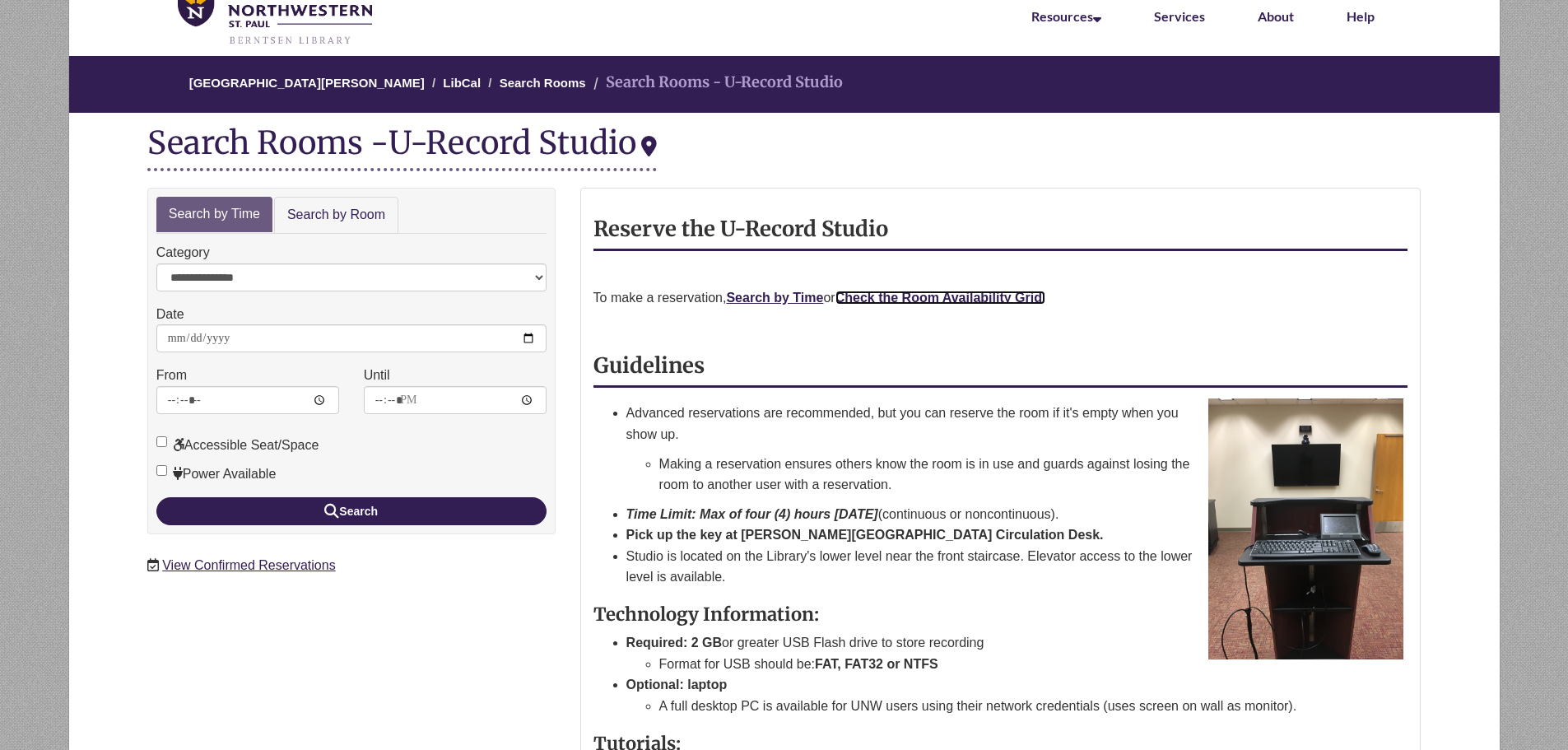
click at [891, 301] on strong "Check the Room Availability Grid." at bounding box center [940, 297] width 211 height 14
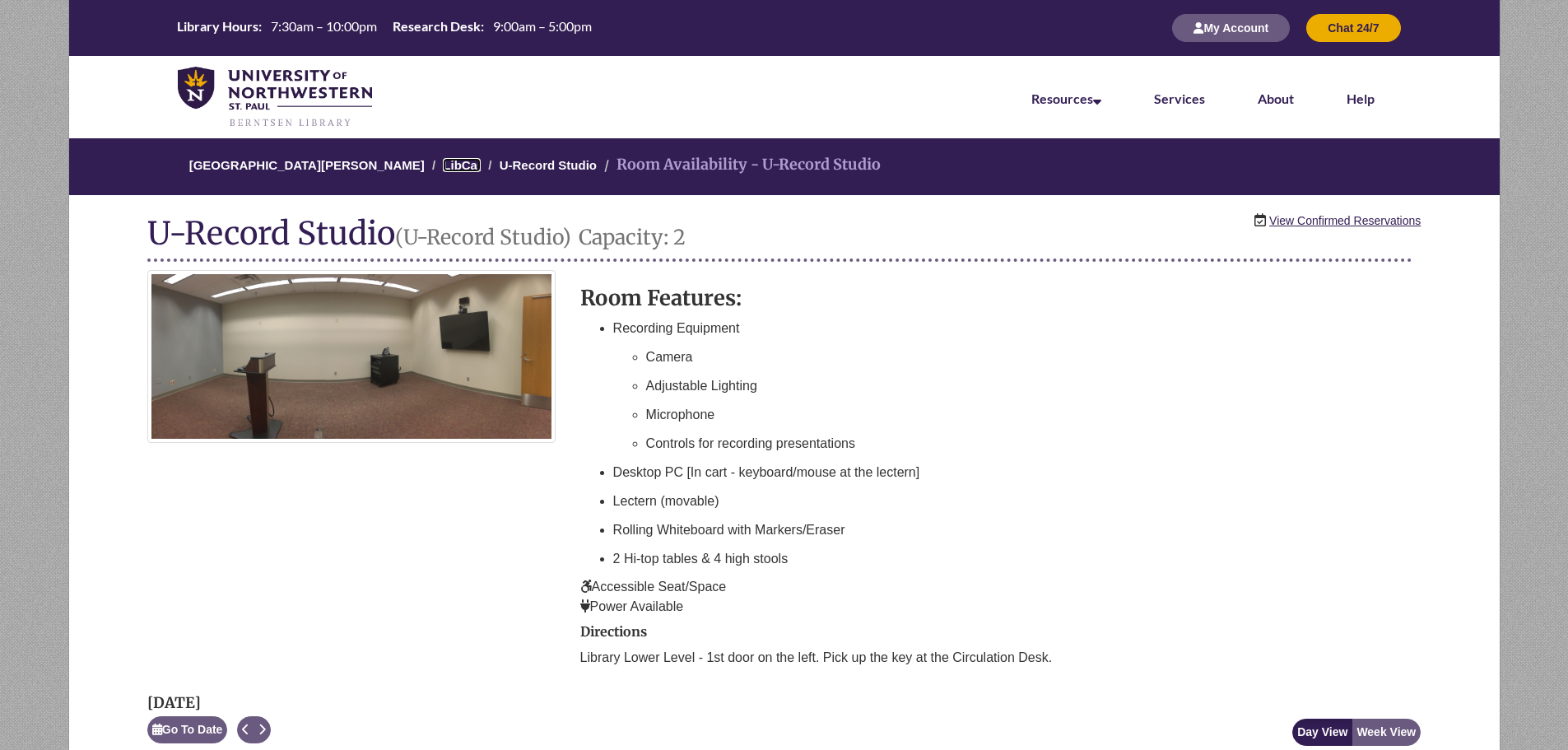
click at [447, 160] on link "LibCal" at bounding box center [461, 165] width 38 height 14
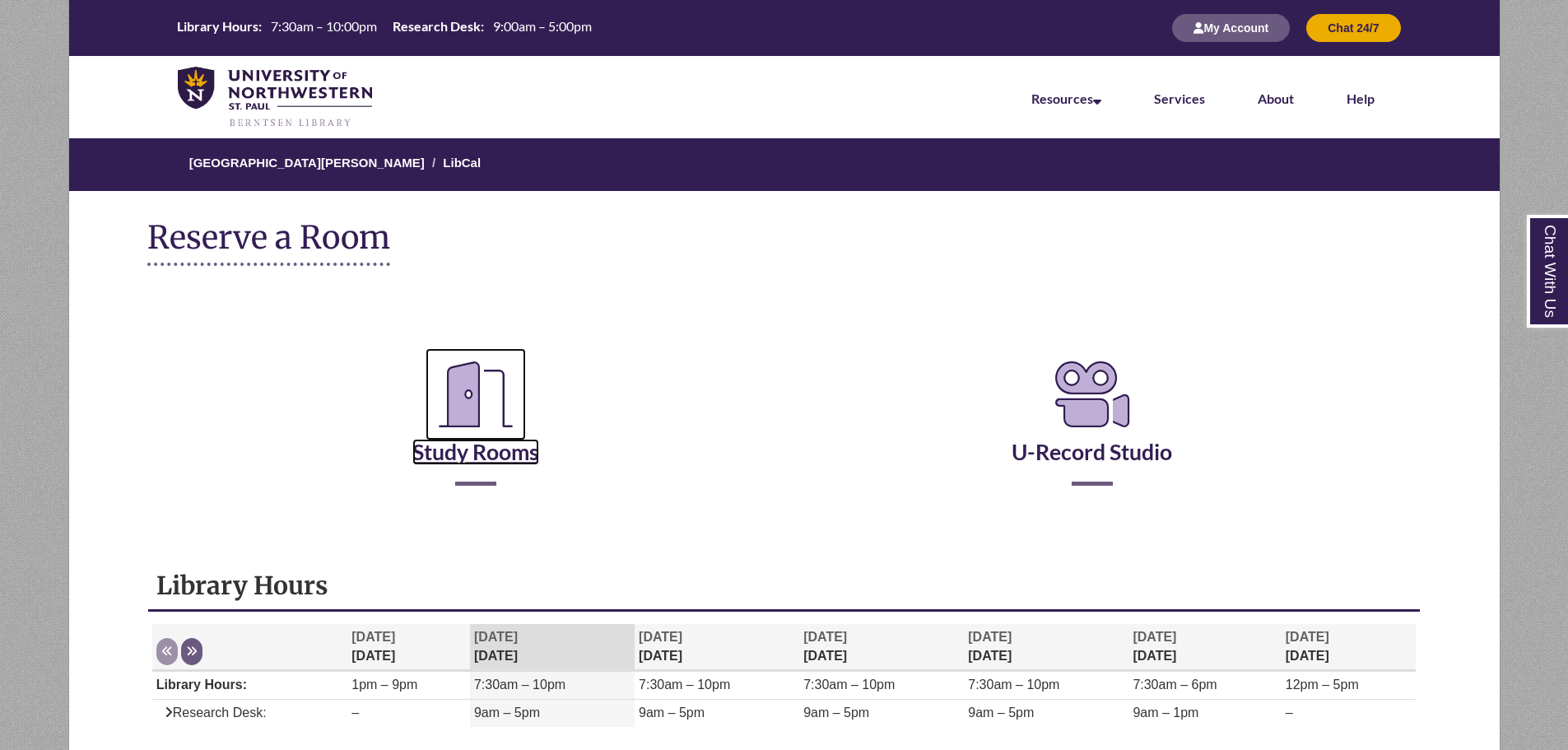
click at [475, 405] on icon "Reserve a Room" at bounding box center [476, 395] width 101 height 92
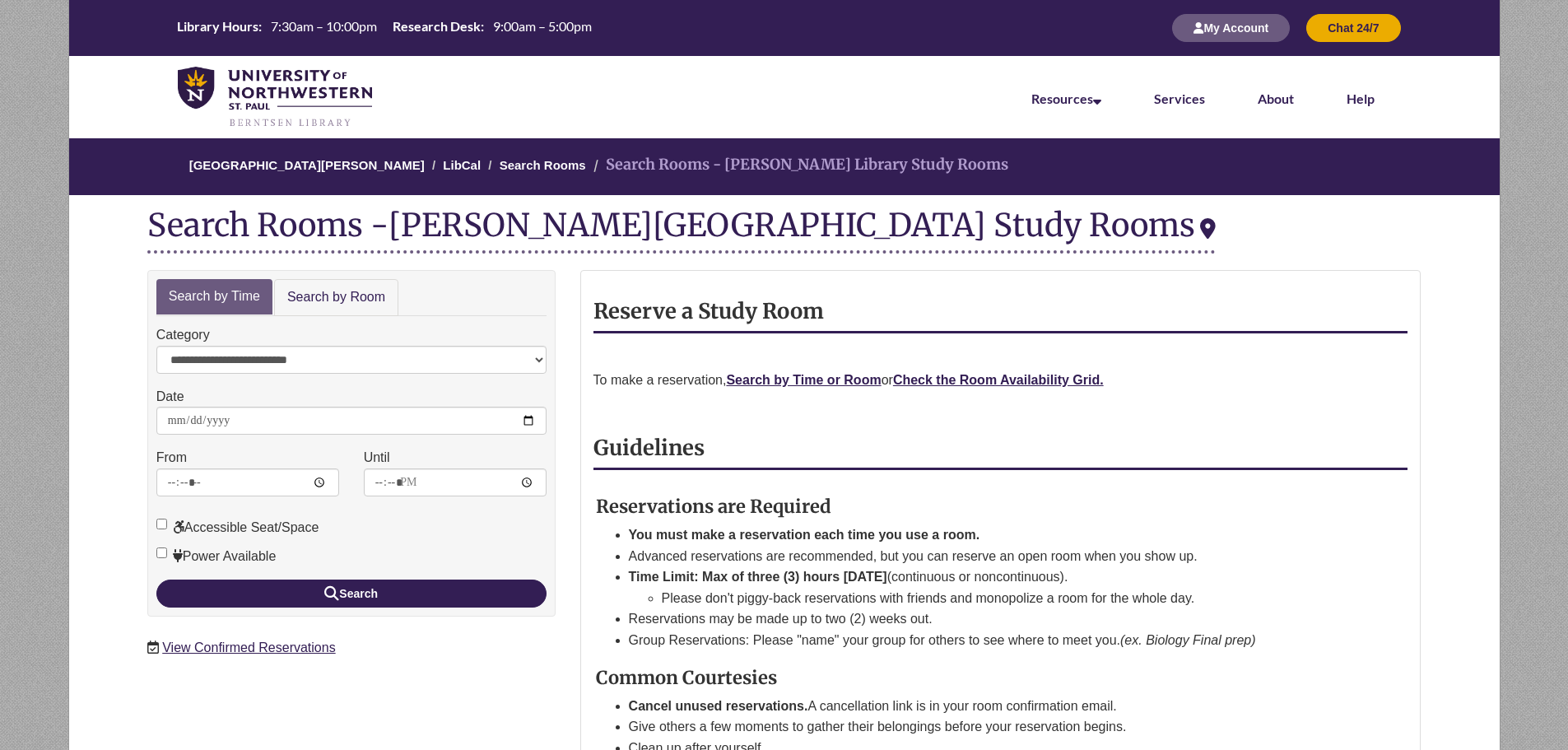
click at [962, 389] on p "To make a reservation, Search by Time or Room or Check the Room Availability Gr…" at bounding box center [1001, 380] width 815 height 21
click at [969, 382] on strong "Check the Room Availability Grid." at bounding box center [998, 380] width 211 height 14
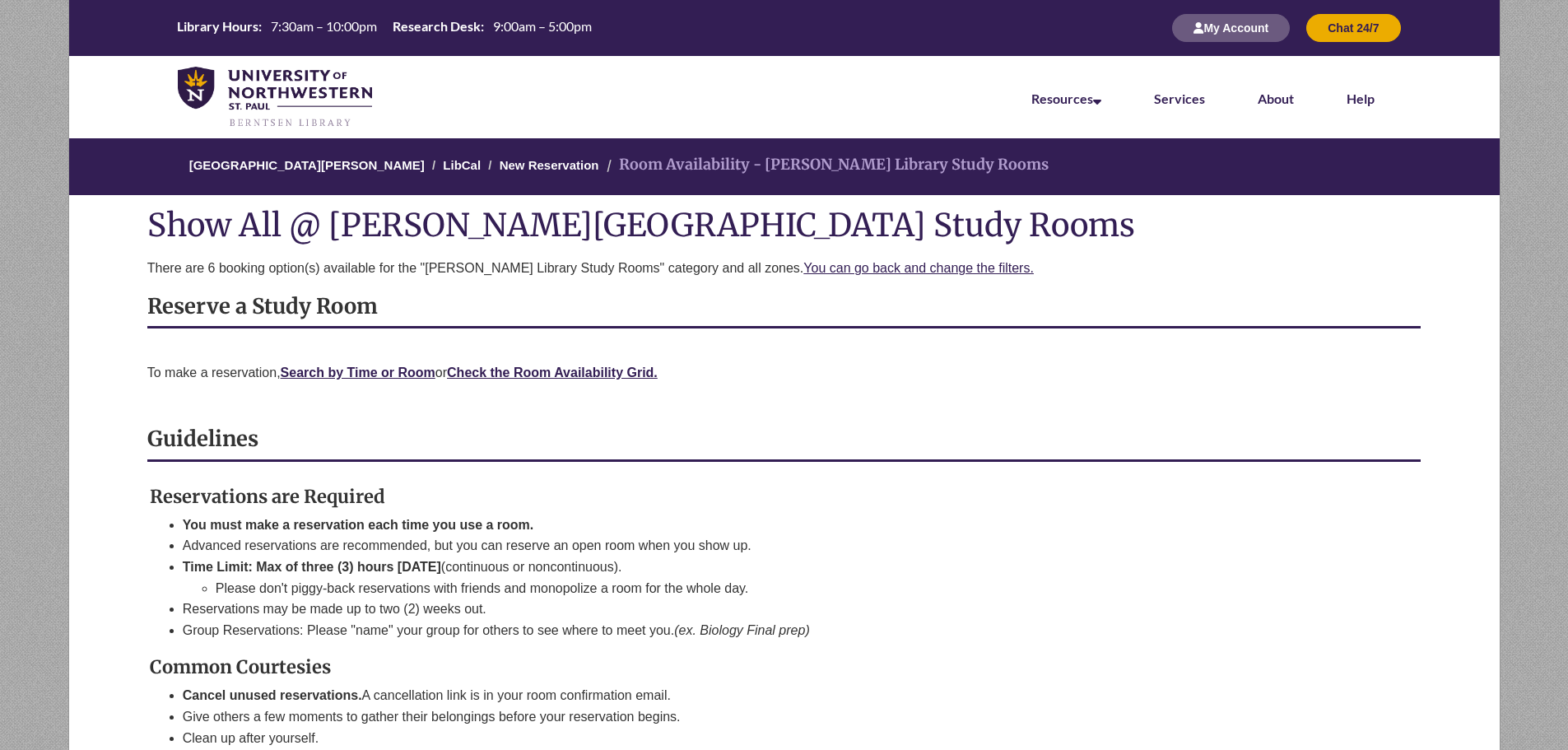
click at [607, 314] on h2 "Reserve a Study Room" at bounding box center [784, 306] width 1274 height 23
click at [573, 440] on div "Reservations are Required You must make a reservation each time you use a room.…" at bounding box center [766, 631] width 1311 height 441
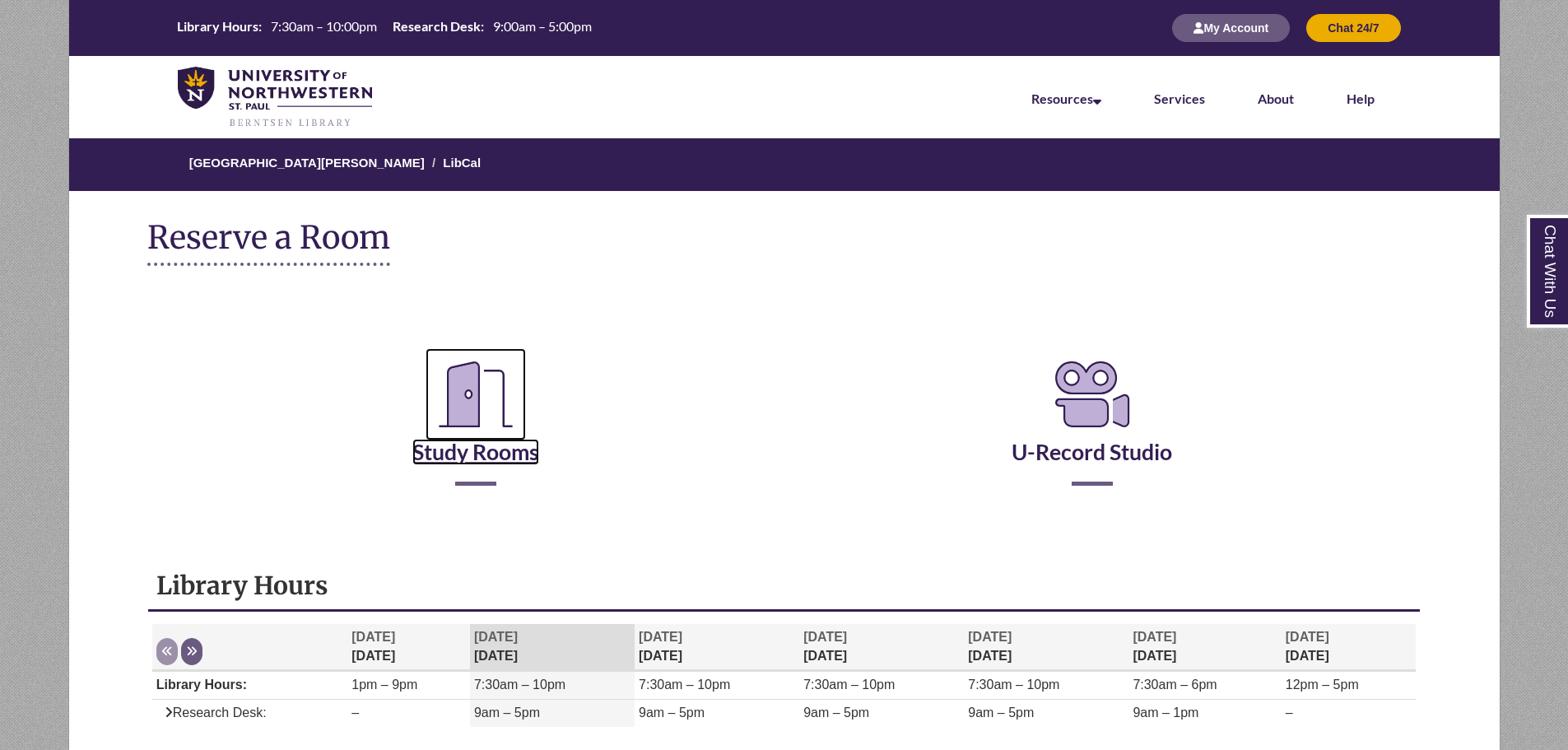
click at [429, 433] on icon "Reserve a Room" at bounding box center [476, 395] width 101 height 92
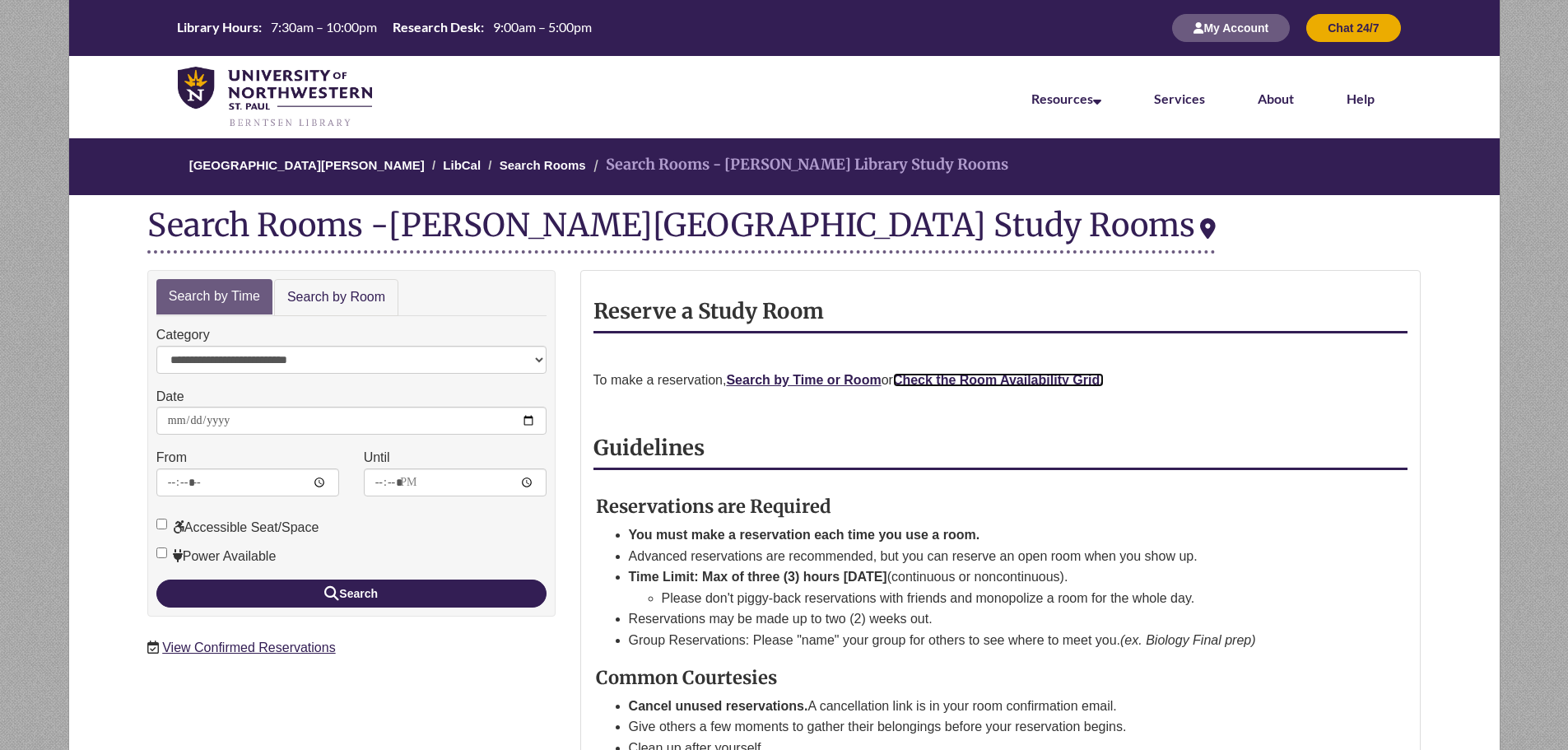
click at [1060, 379] on strong "Check the Room Availability Grid." at bounding box center [998, 380] width 211 height 14
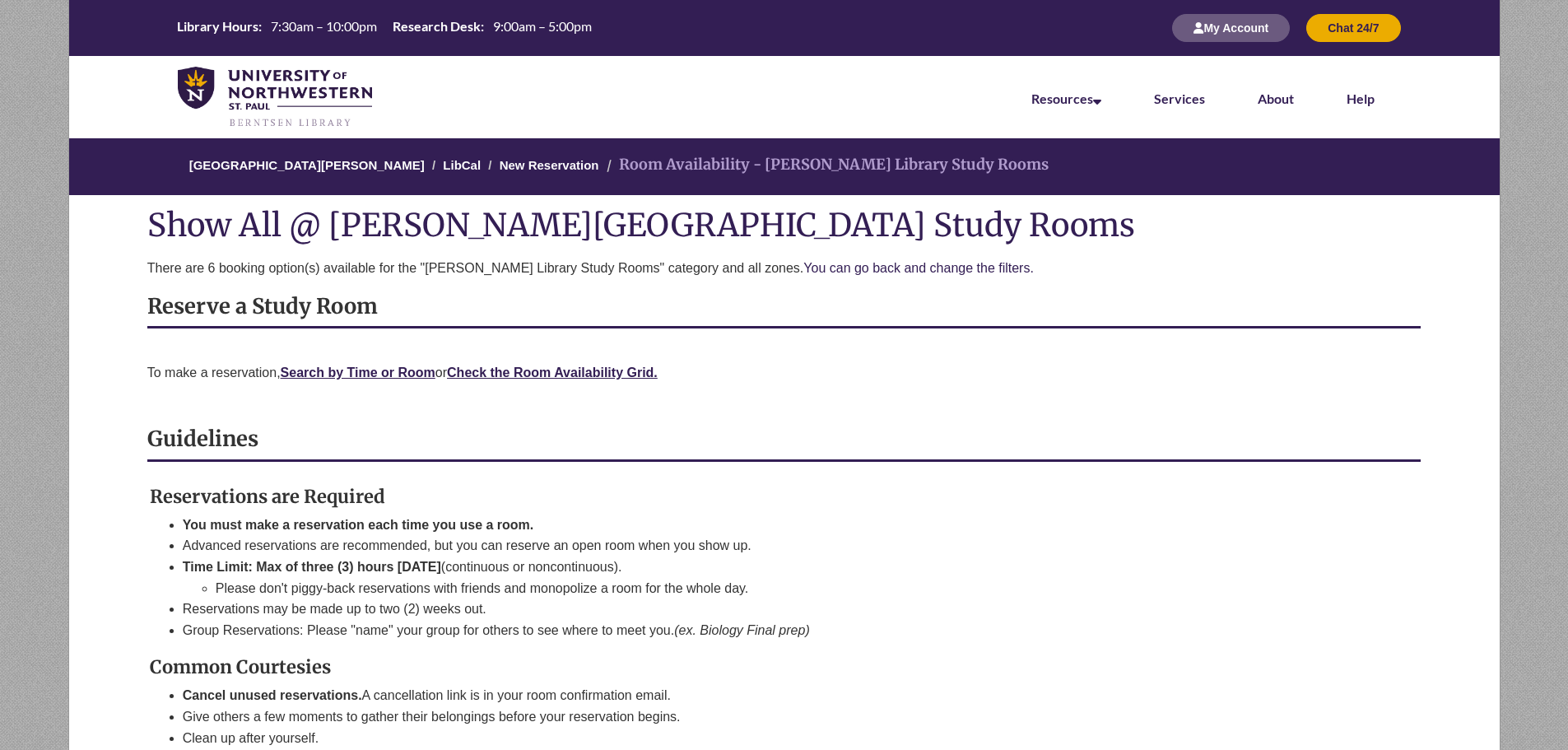
click at [898, 275] on p "There are 6 booking option(s) available for the "Berntsen Library Study Rooms" …" at bounding box center [784, 269] width 1274 height 20
click at [901, 270] on link "You can go back and change the filters." at bounding box center [918, 268] width 230 height 14
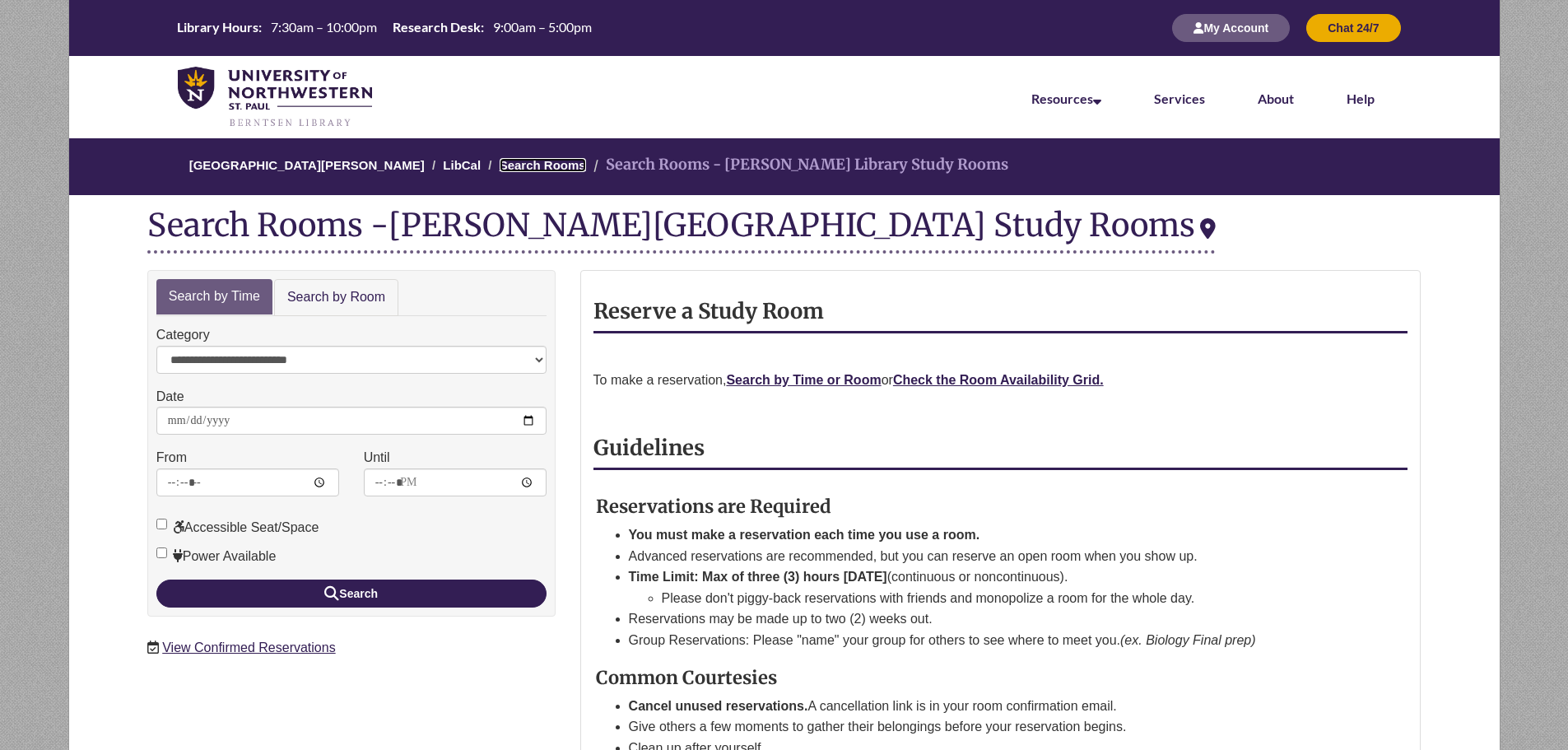
click at [524, 162] on link "Search Rooms" at bounding box center [542, 165] width 86 height 14
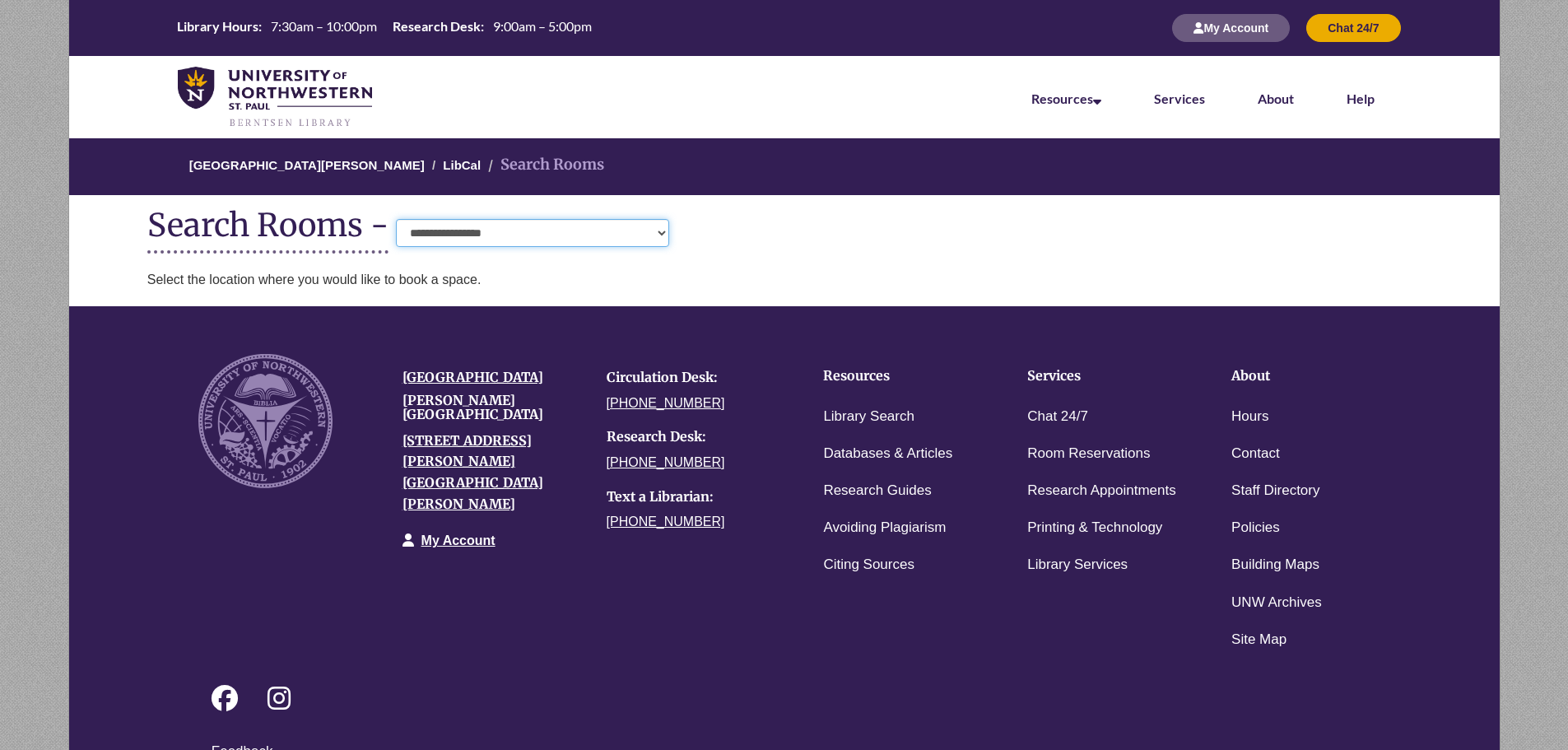
click at [524, 228] on select "**********" at bounding box center [532, 233] width 273 height 28
select select "**********"
click at [396, 219] on select "**********" at bounding box center [532, 233] width 273 height 28
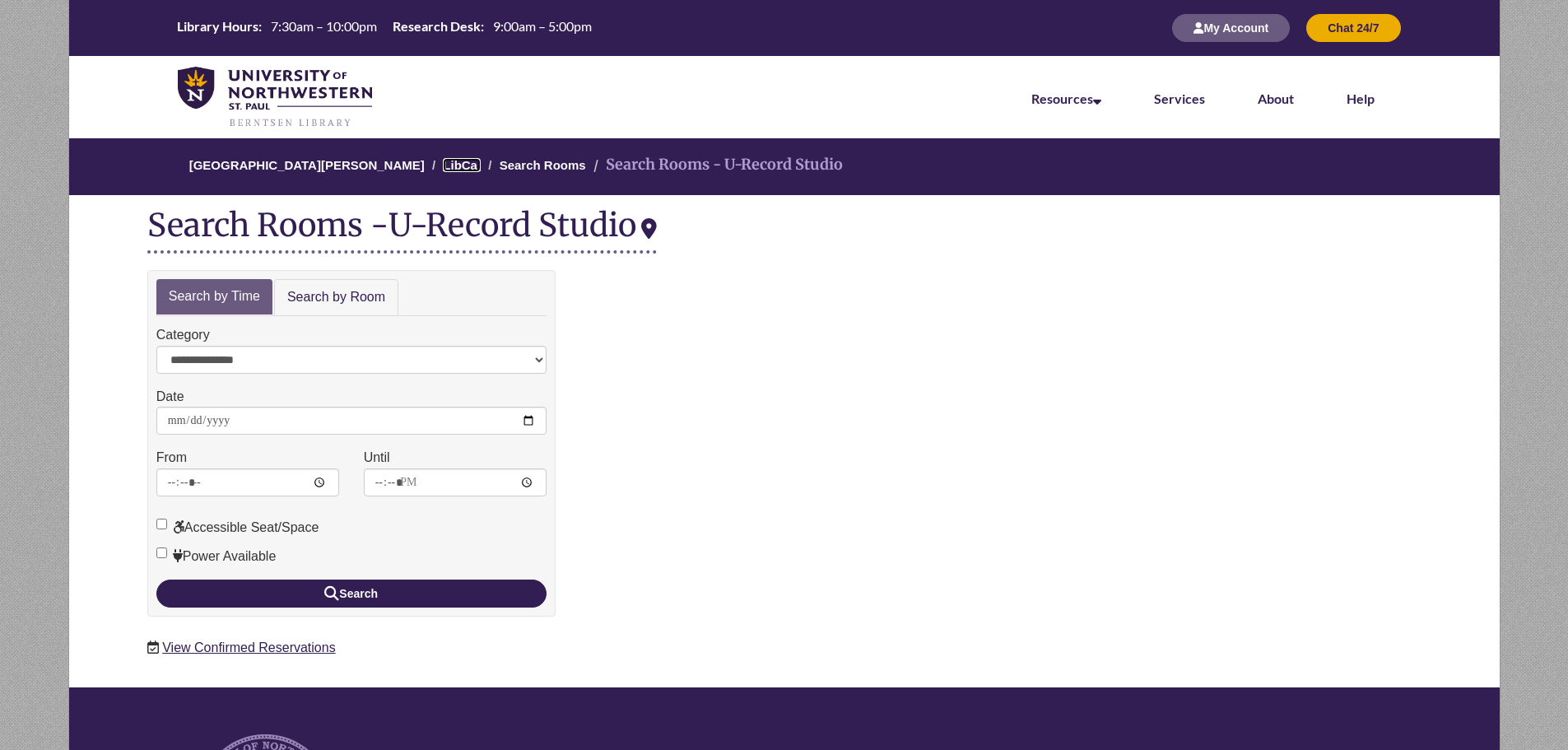
click at [445, 160] on link "LibCal" at bounding box center [461, 165] width 38 height 14
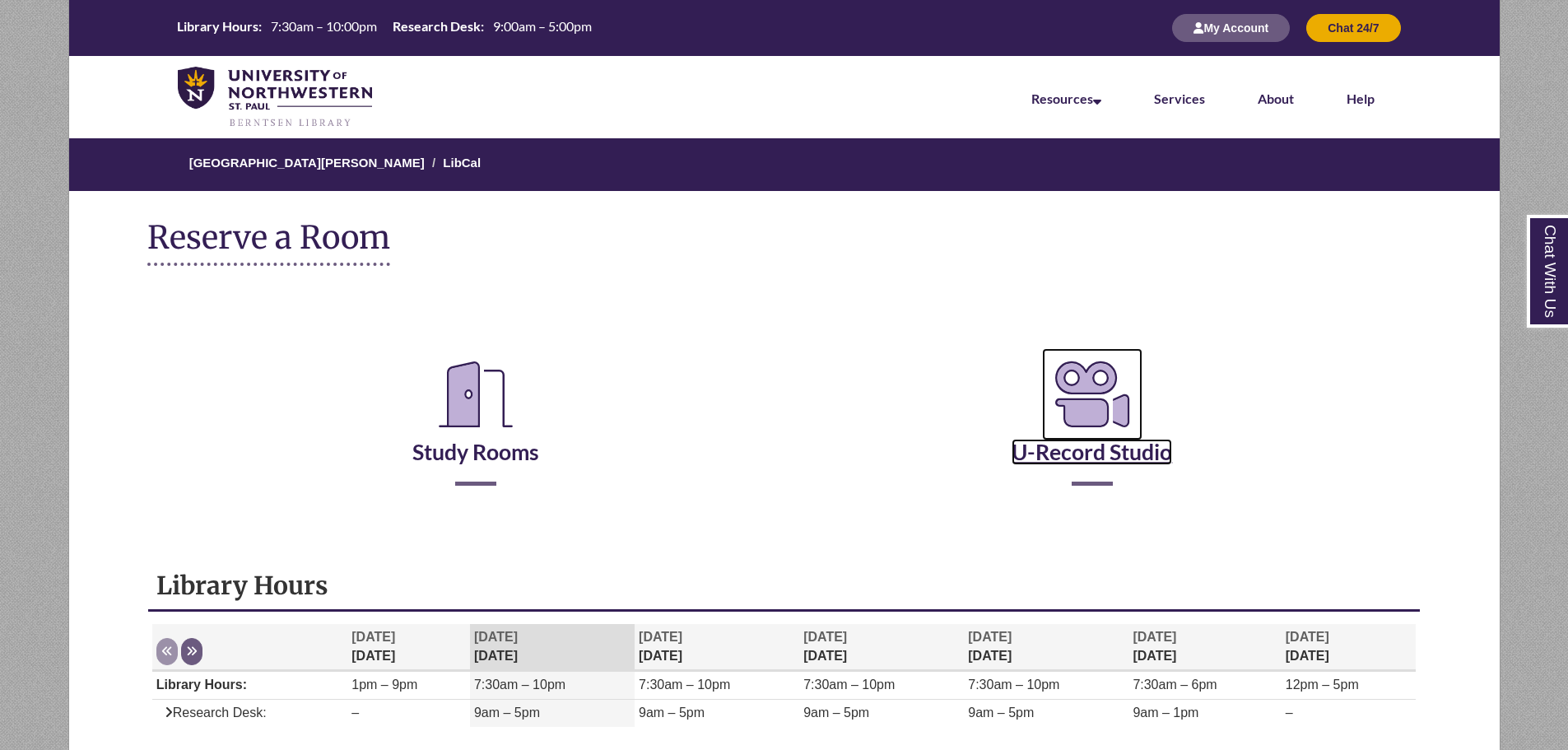
click at [1090, 415] on icon "Reserve a Room" at bounding box center [1092, 395] width 101 height 92
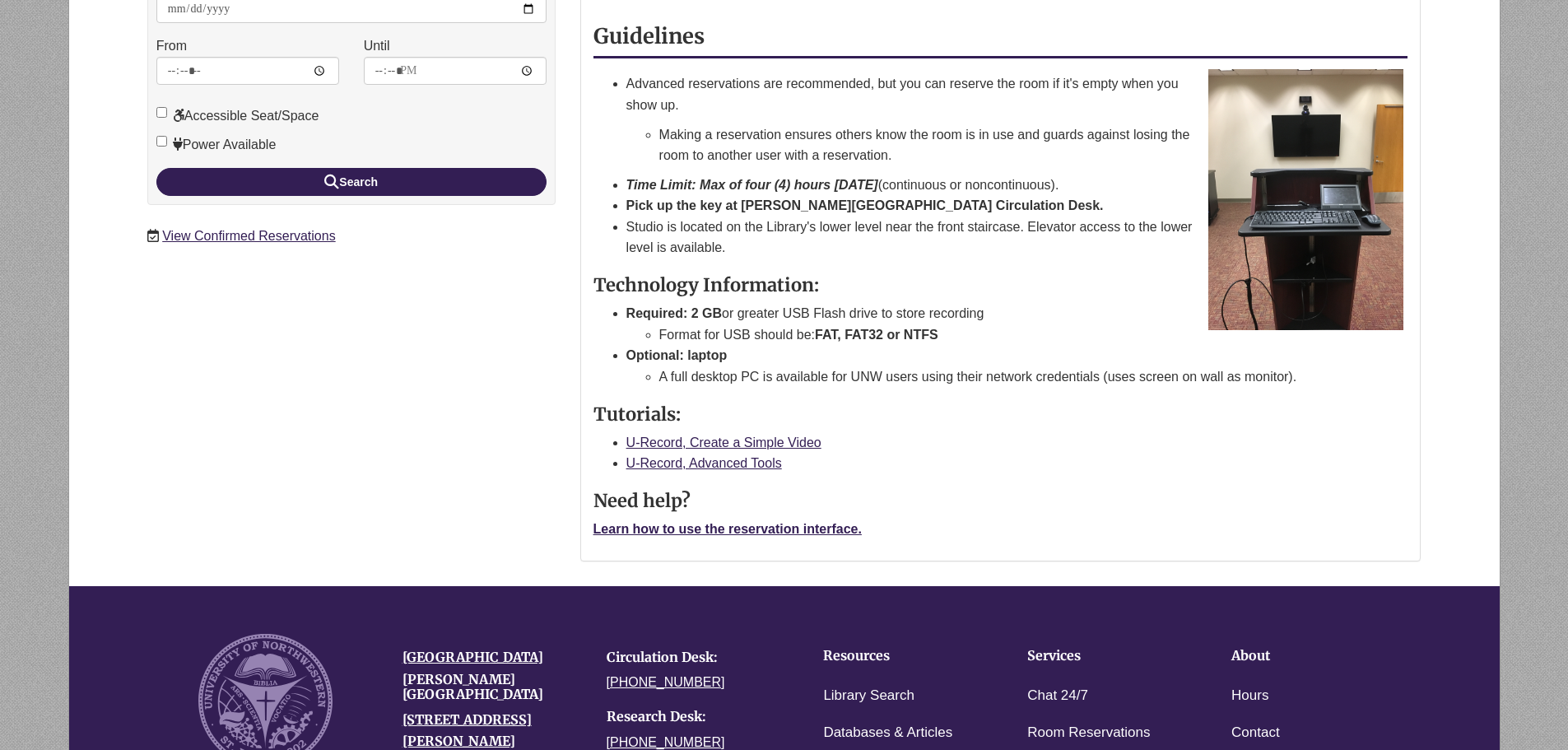
scroll to position [82, 0]
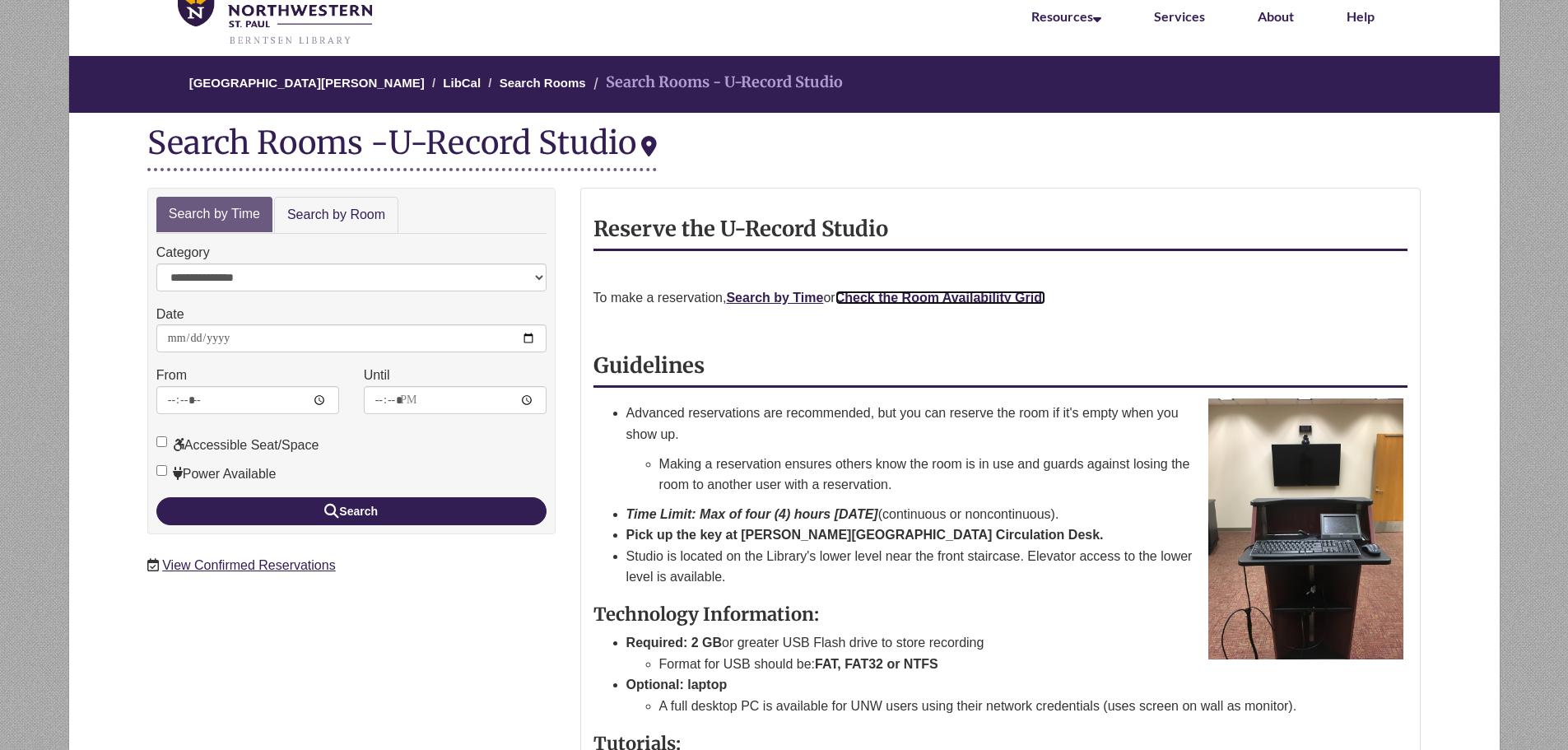
click at [1039, 300] on strong "Check the Room Availability Grid." at bounding box center [940, 297] width 211 height 14
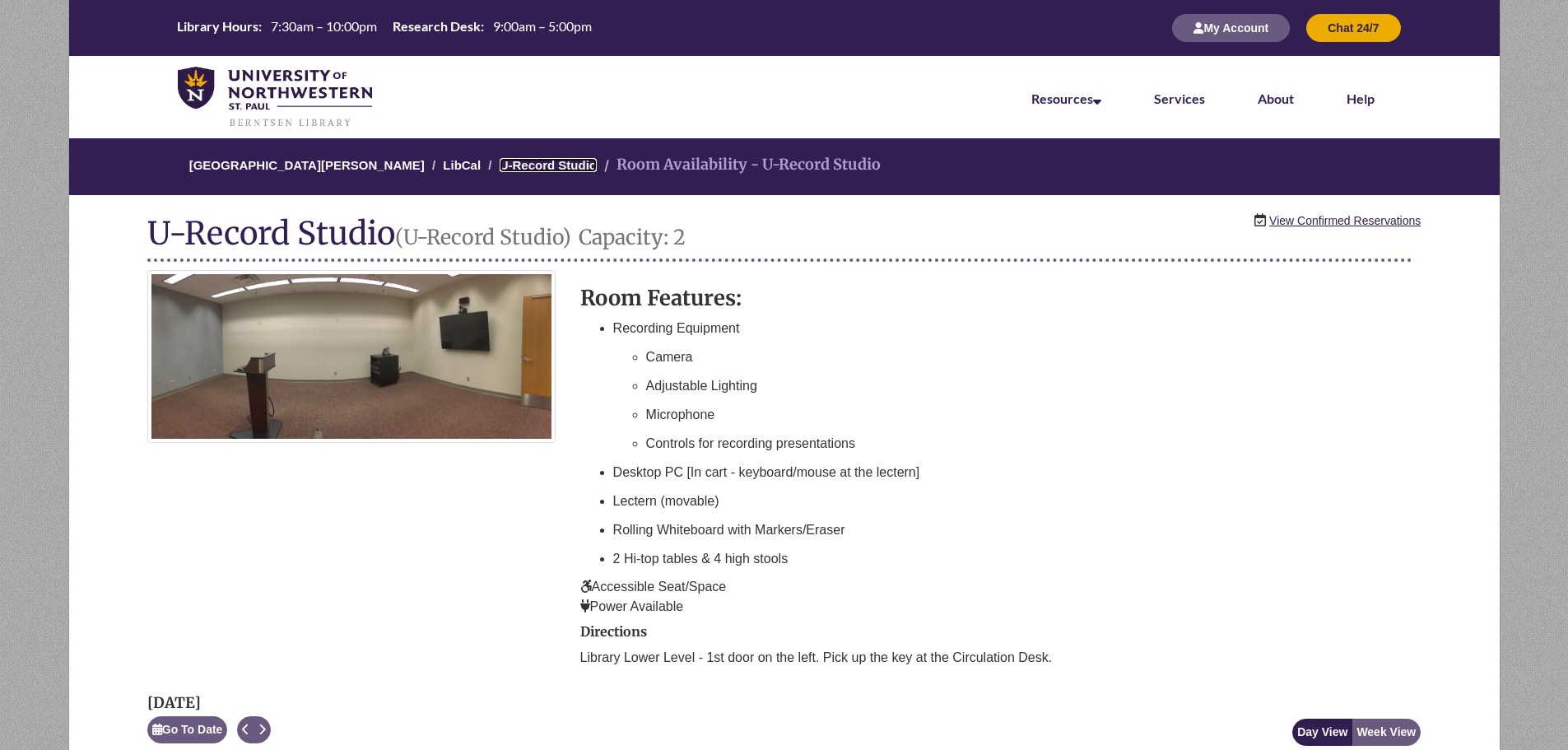
click at [499, 169] on link "U-Record Studio" at bounding box center [548, 165] width 97 height 14
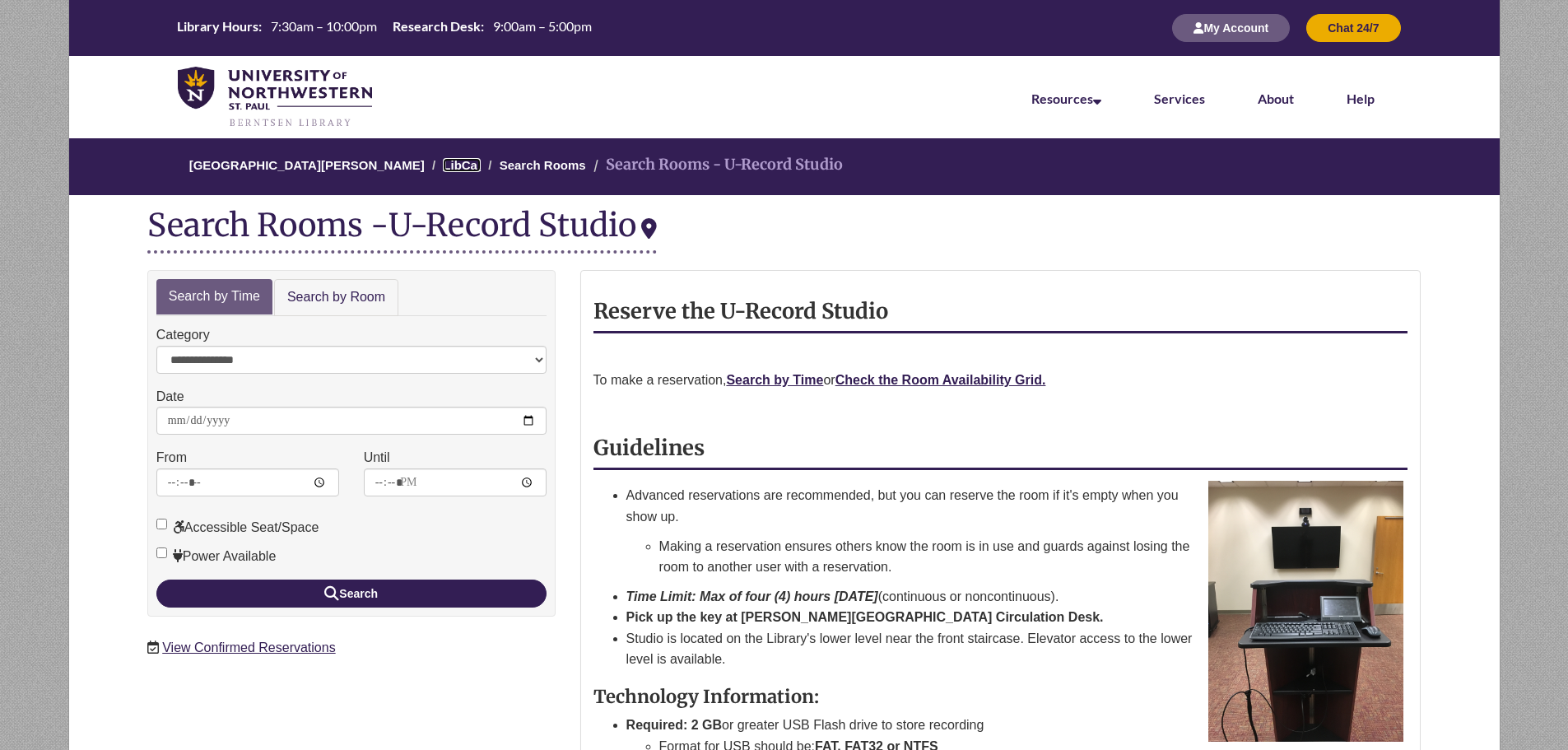
click at [457, 160] on link "LibCal" at bounding box center [461, 165] width 38 height 14
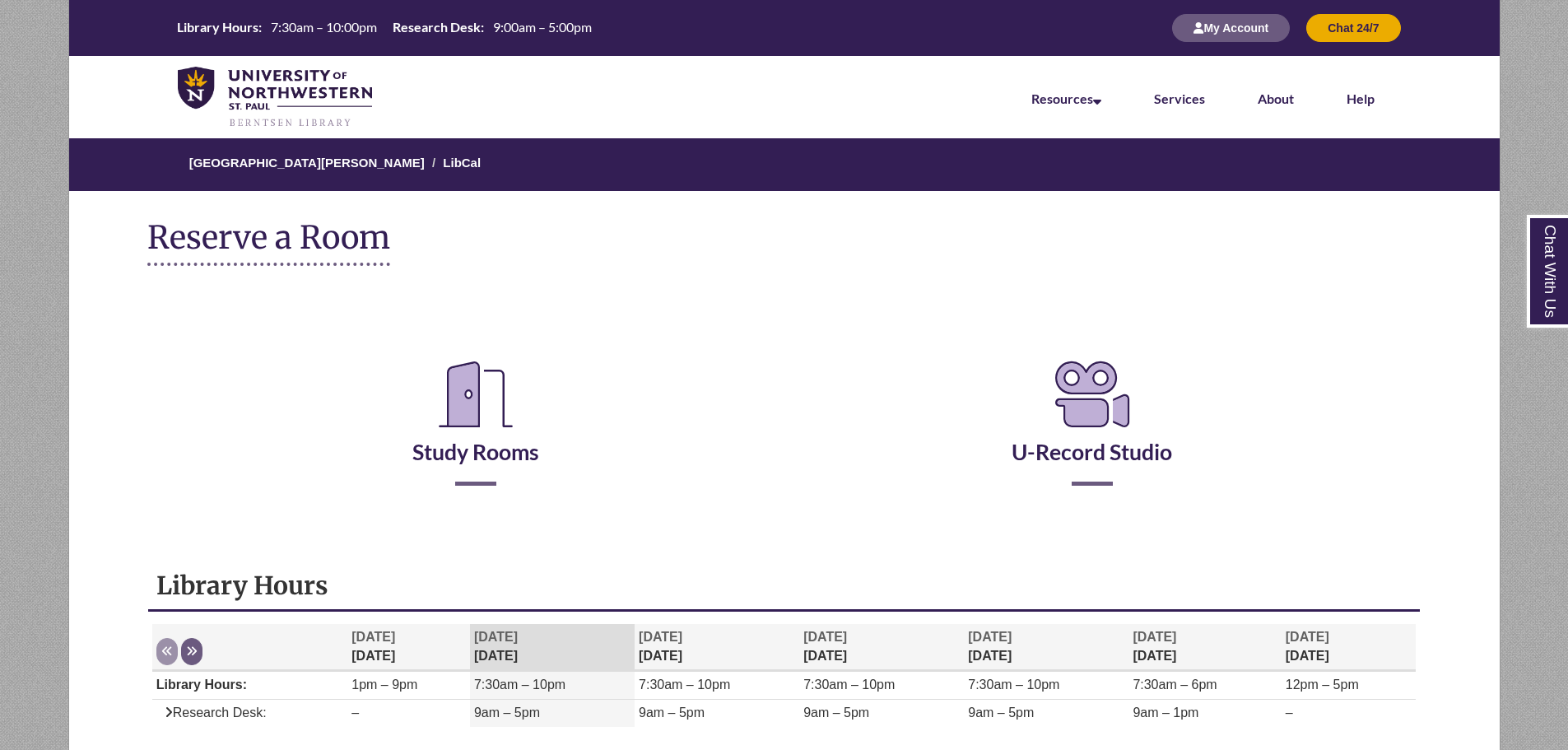
click at [553, 389] on h2 "Study Rooms" at bounding box center [476, 417] width 592 height 137
click at [445, 392] on icon "Reserve a Room" at bounding box center [476, 395] width 101 height 92
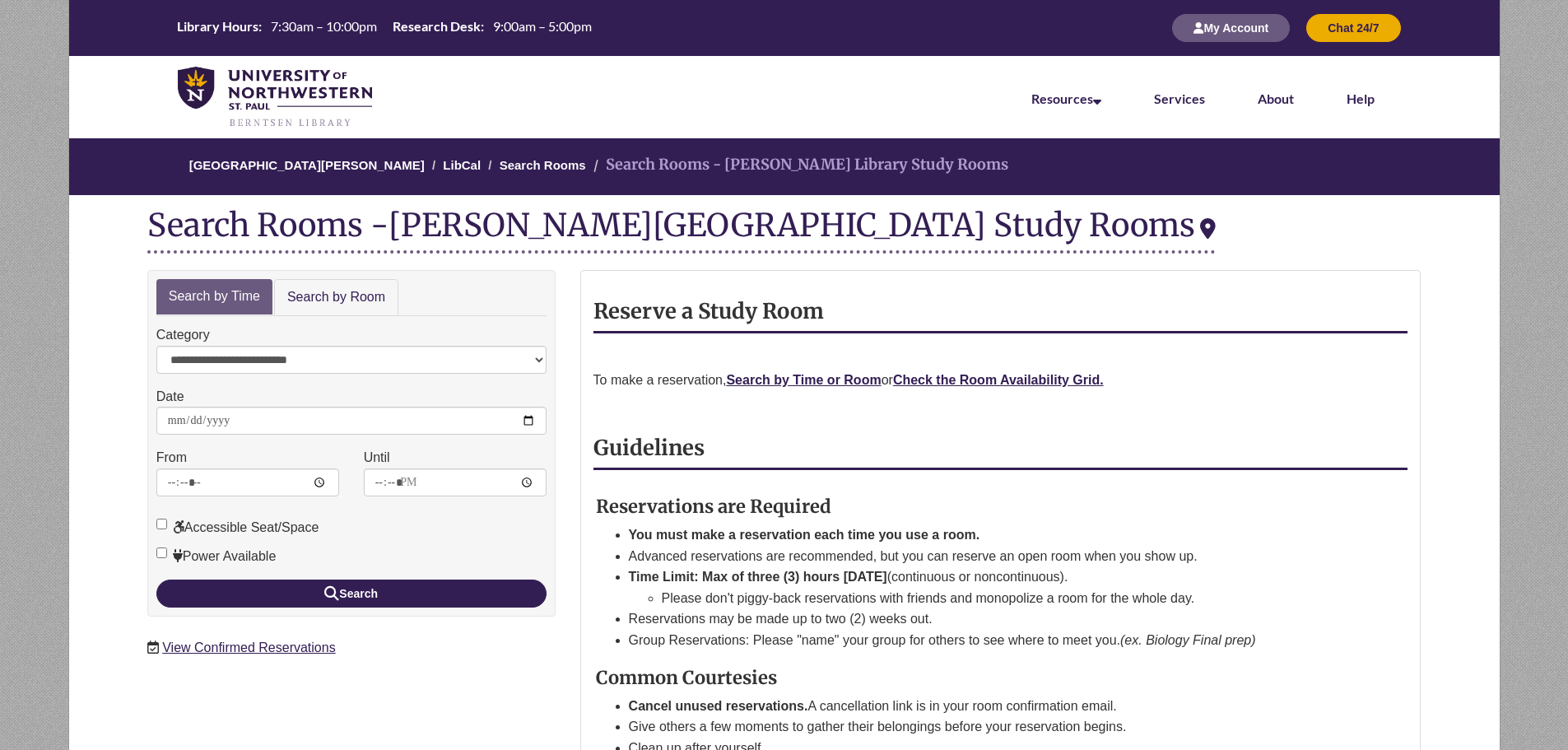
click at [962, 370] on p "To make a reservation, Search by Time or Room or Check the Room Availability Gr…" at bounding box center [1001, 380] width 815 height 21
click at [985, 393] on div "Reserve a Study Room To make a reservation, Search by Time or Room or Check the…" at bounding box center [1001, 625] width 815 height 651
click at [992, 381] on strong "Check the Room Availability Grid." at bounding box center [998, 380] width 211 height 14
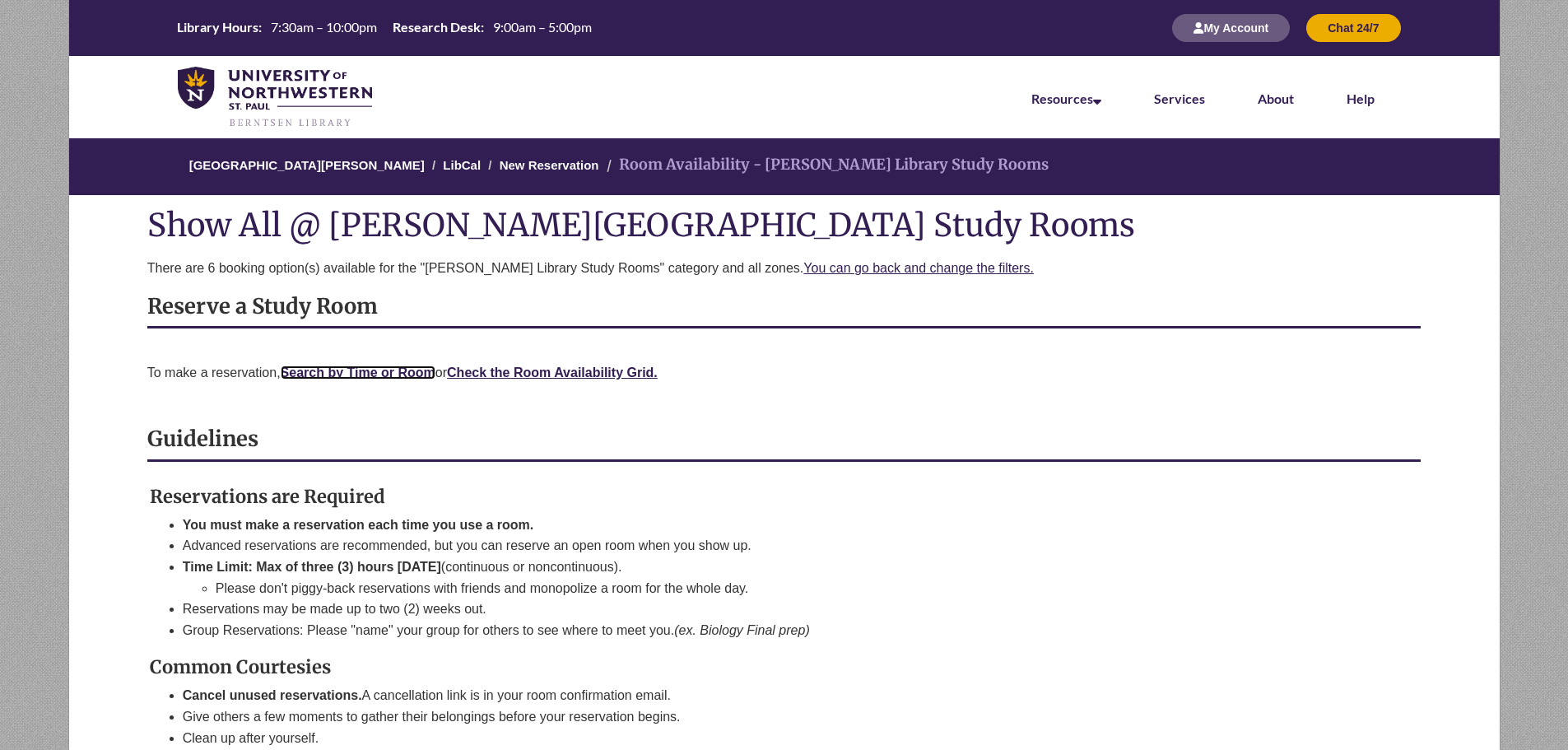
click at [400, 368] on link "Search by Time or Room" at bounding box center [358, 372] width 154 height 14
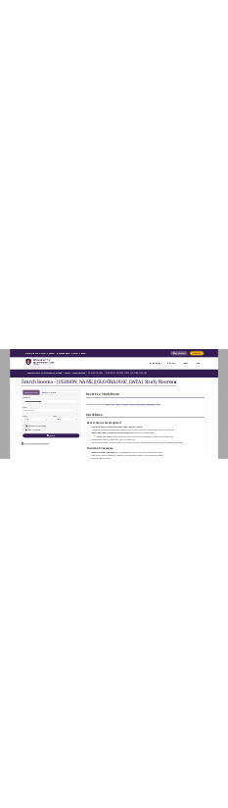
scroll to position [386, 0]
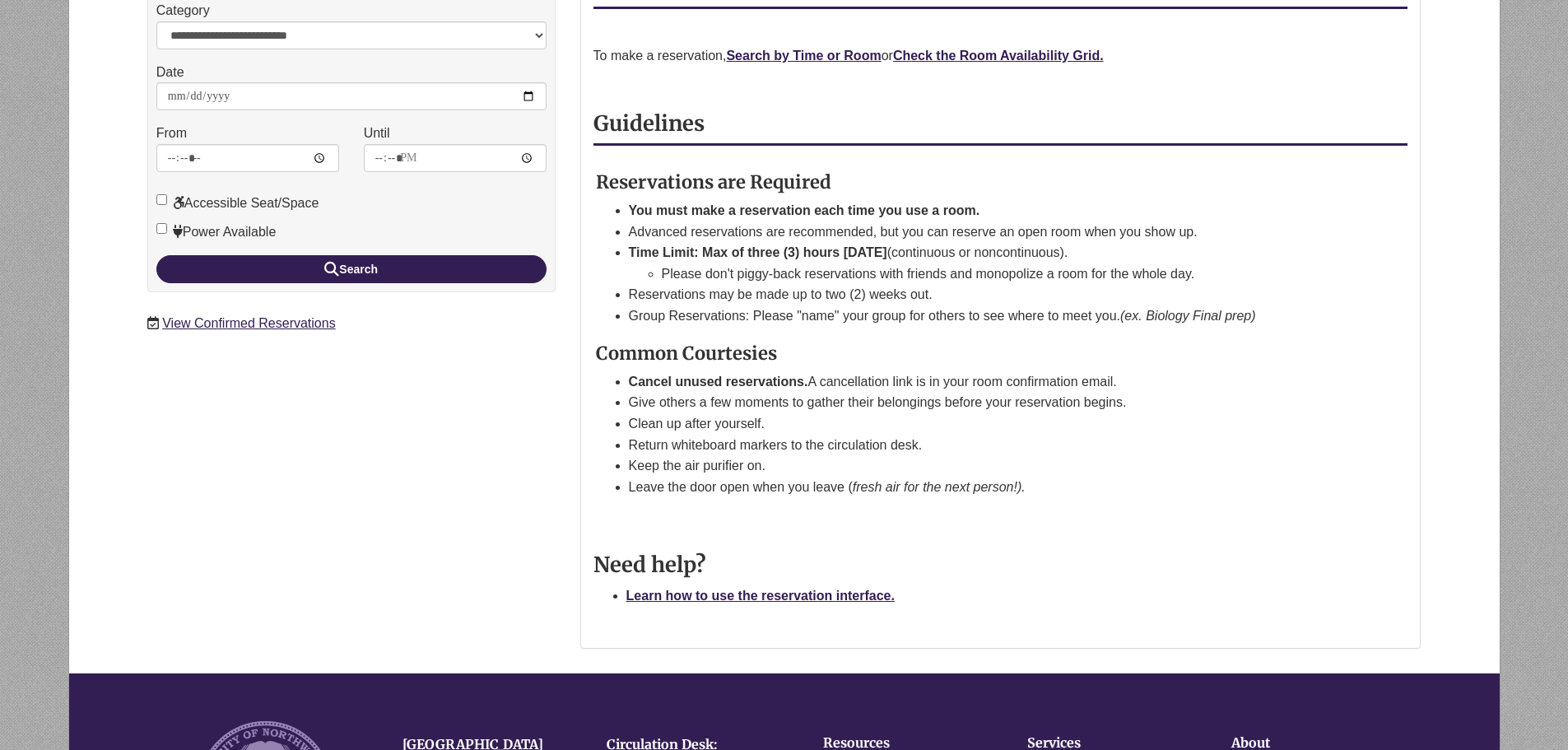
drag, startPoint x: 0, startPoint y: 0, endPoint x: 533, endPoint y: 359, distance: 642.6
click at [533, 359] on div "**********" at bounding box center [784, 305] width 1299 height 719
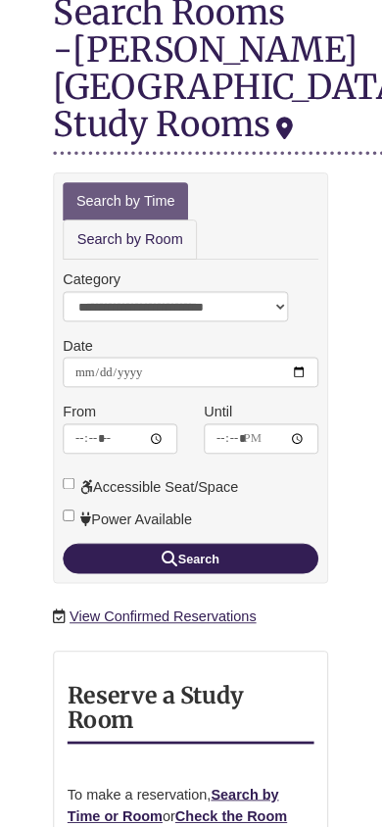
scroll to position [304, 0]
